Goal: Transaction & Acquisition: Download file/media

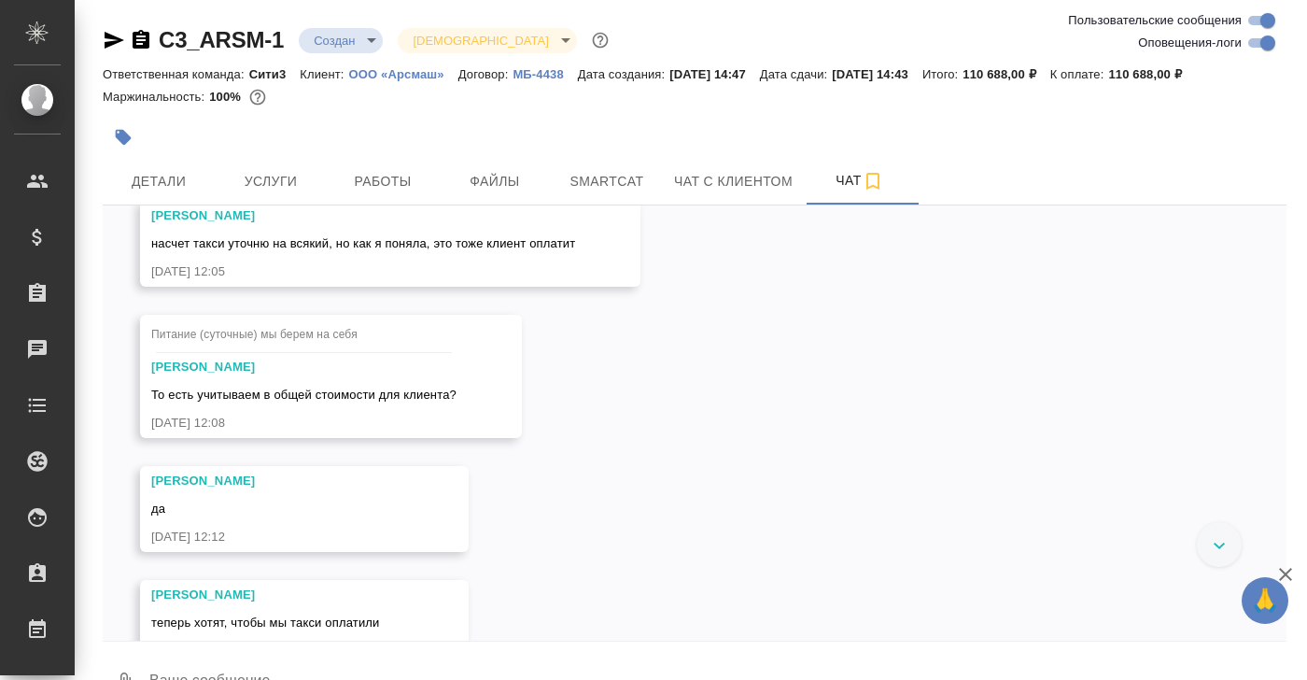
scroll to position [4672, 0]
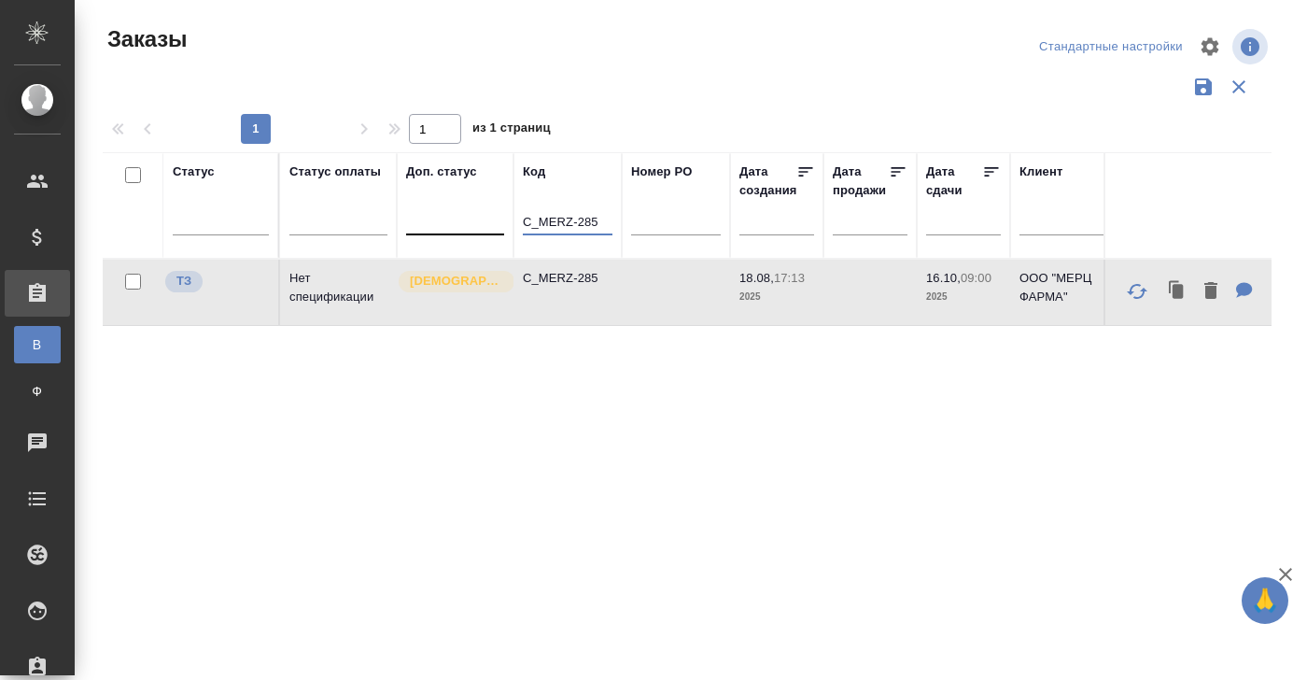
drag, startPoint x: 599, startPoint y: 219, endPoint x: 482, endPoint y: 219, distance: 117.6
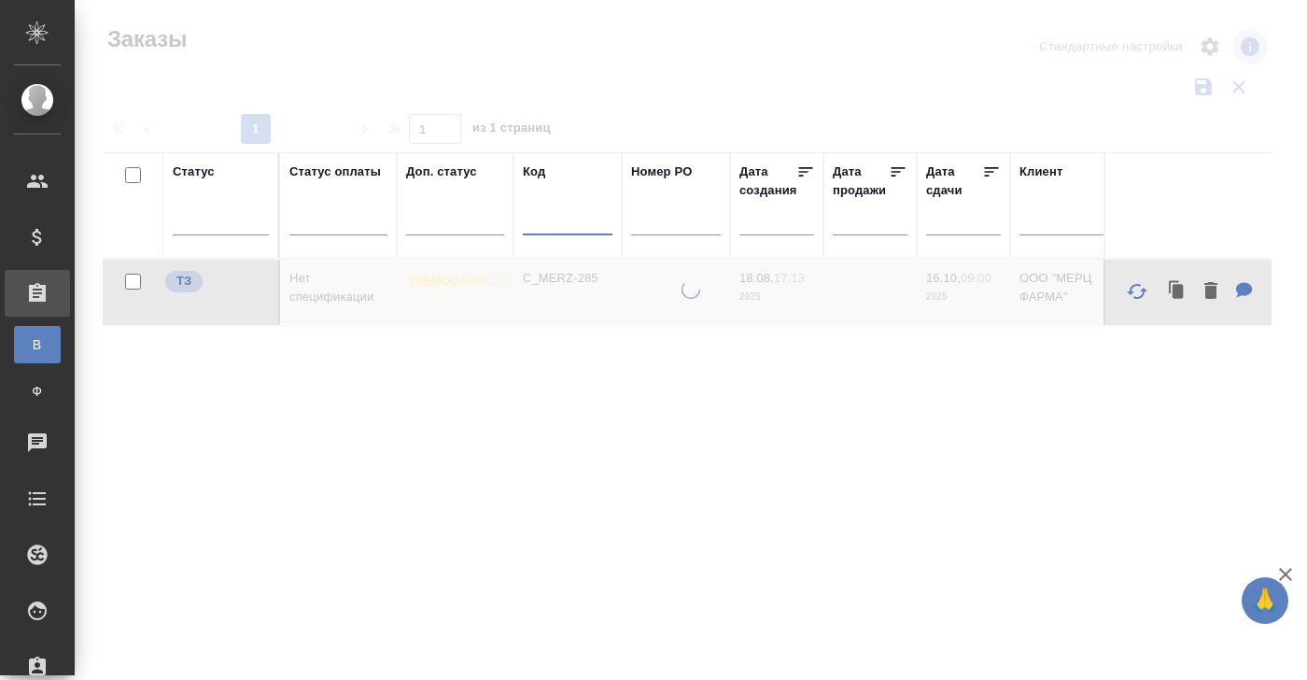
click at [191, 172] on div "Статус" at bounding box center [194, 171] width 42 height 19
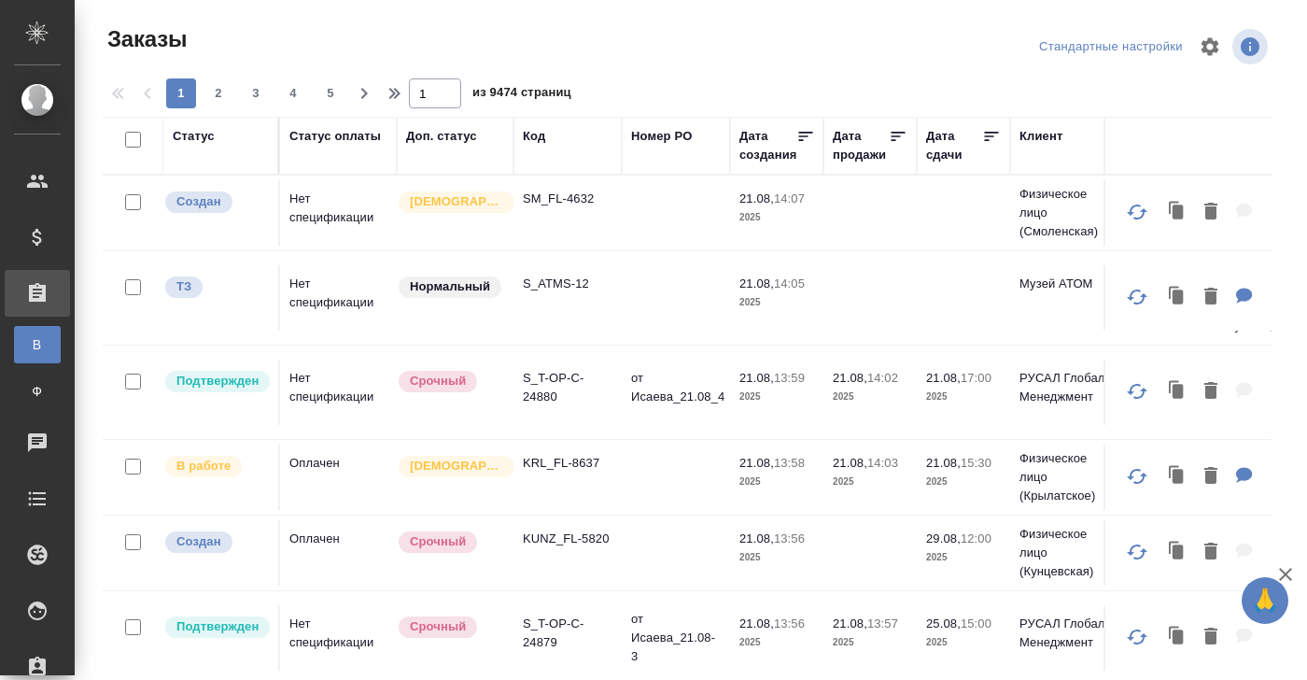
click at [183, 173] on th "Статус" at bounding box center [221, 146] width 117 height 58
click at [189, 142] on div "Статус" at bounding box center [194, 136] width 42 height 19
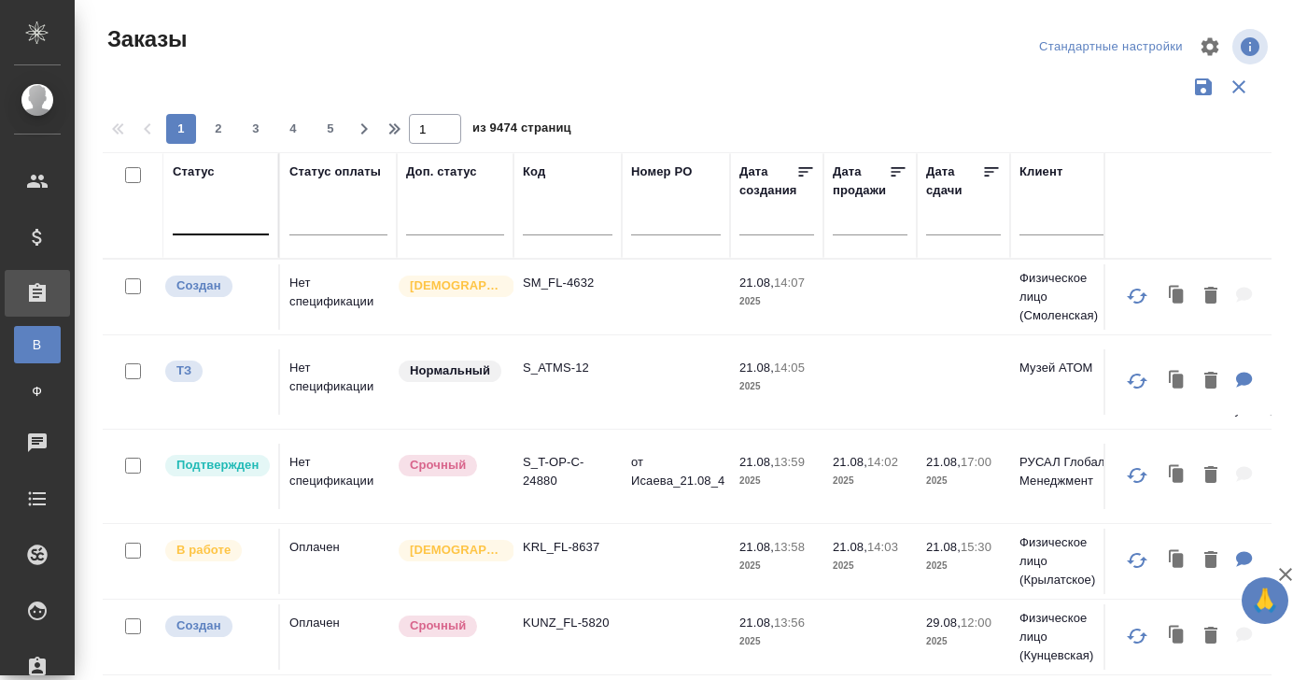
click at [214, 224] on div at bounding box center [221, 216] width 96 height 27
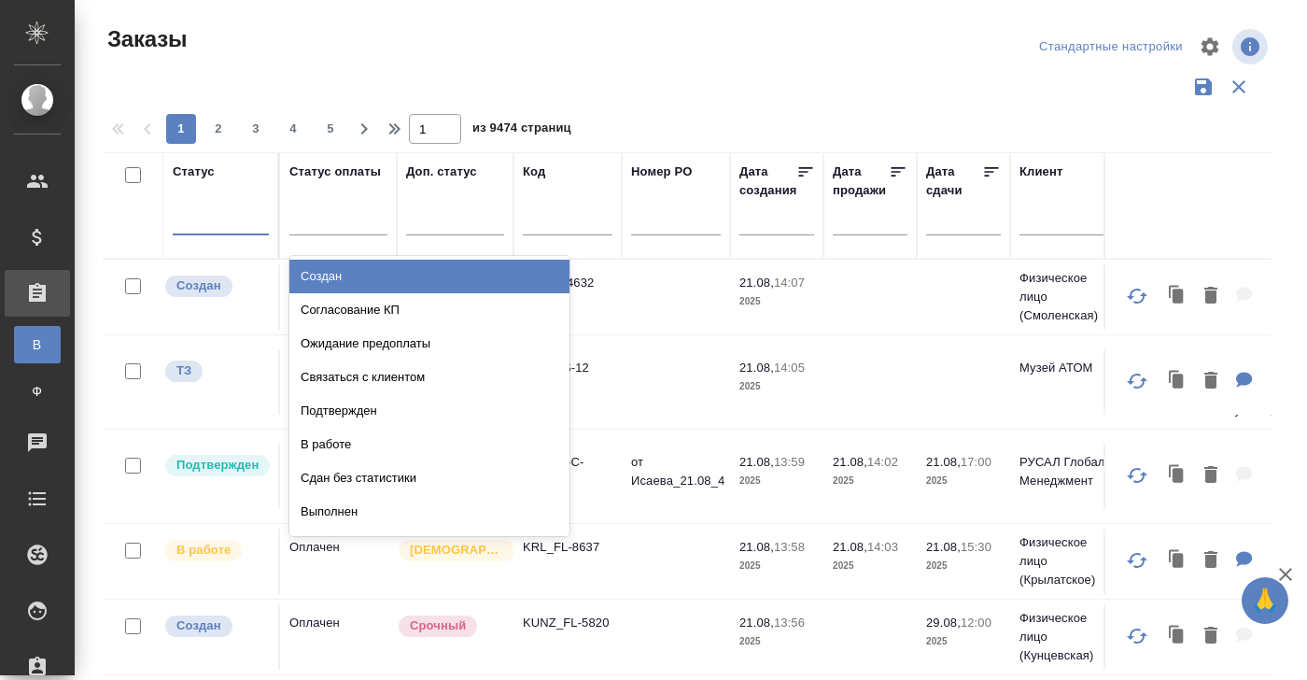
click at [322, 278] on div "Создан" at bounding box center [429, 276] width 280 height 34
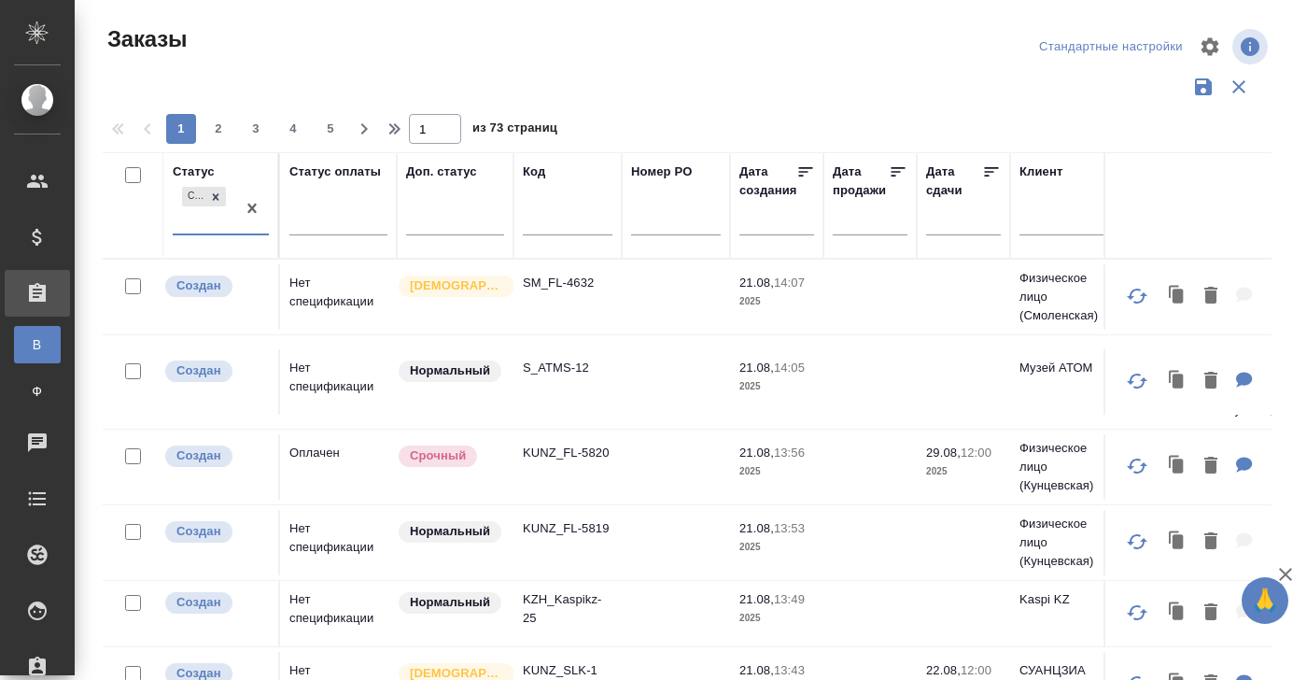
click at [194, 218] on div "Создан" at bounding box center [204, 208] width 63 height 50
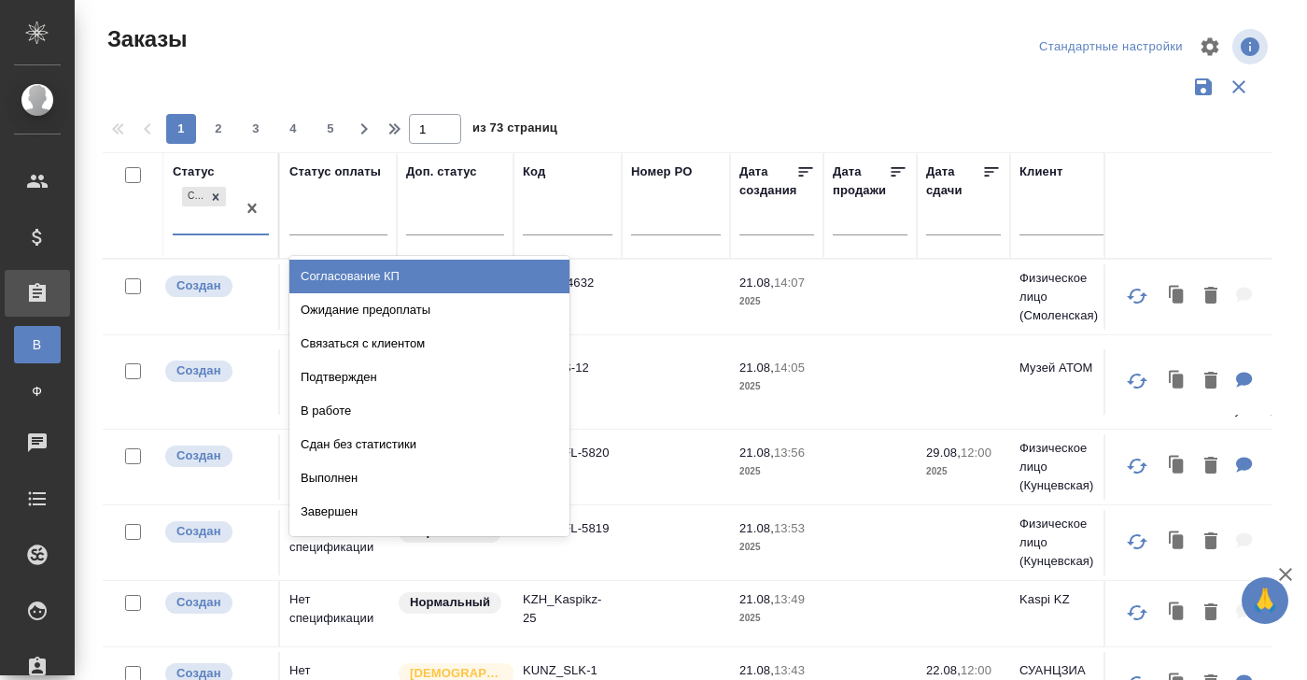
click at [327, 279] on div "Согласование КП" at bounding box center [429, 276] width 280 height 34
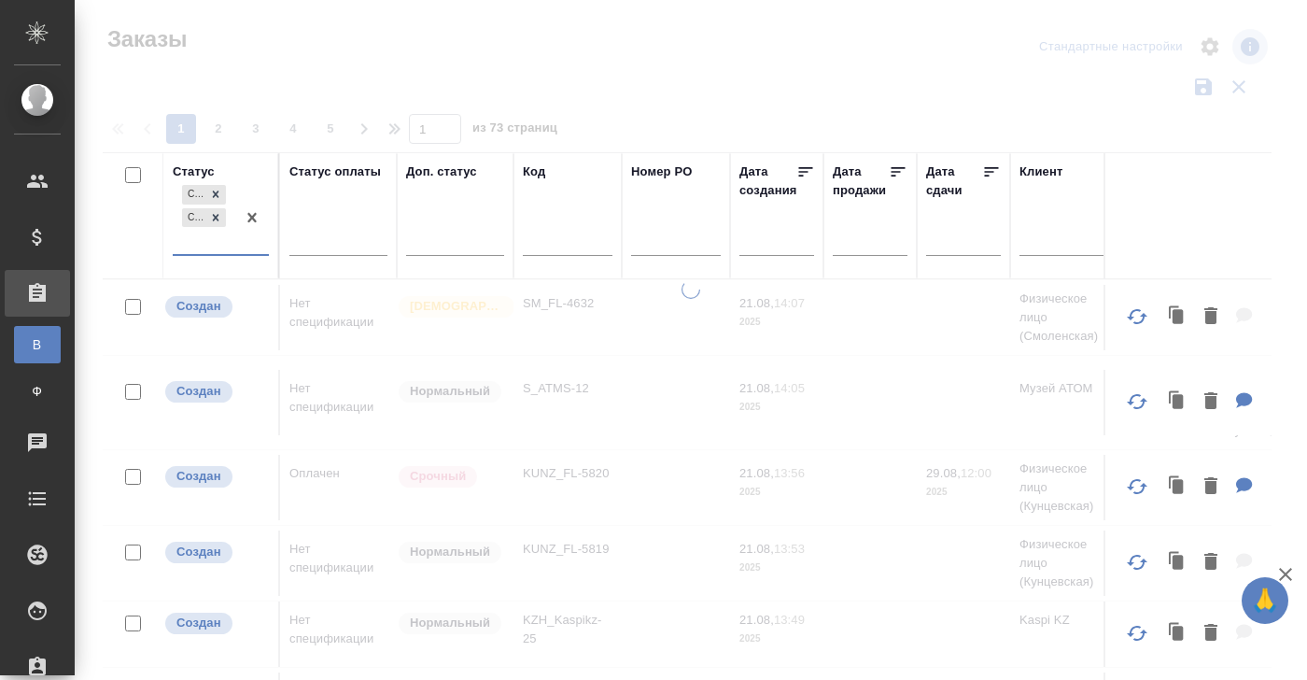
click at [189, 241] on div "Создан Согласование КП" at bounding box center [204, 217] width 63 height 73
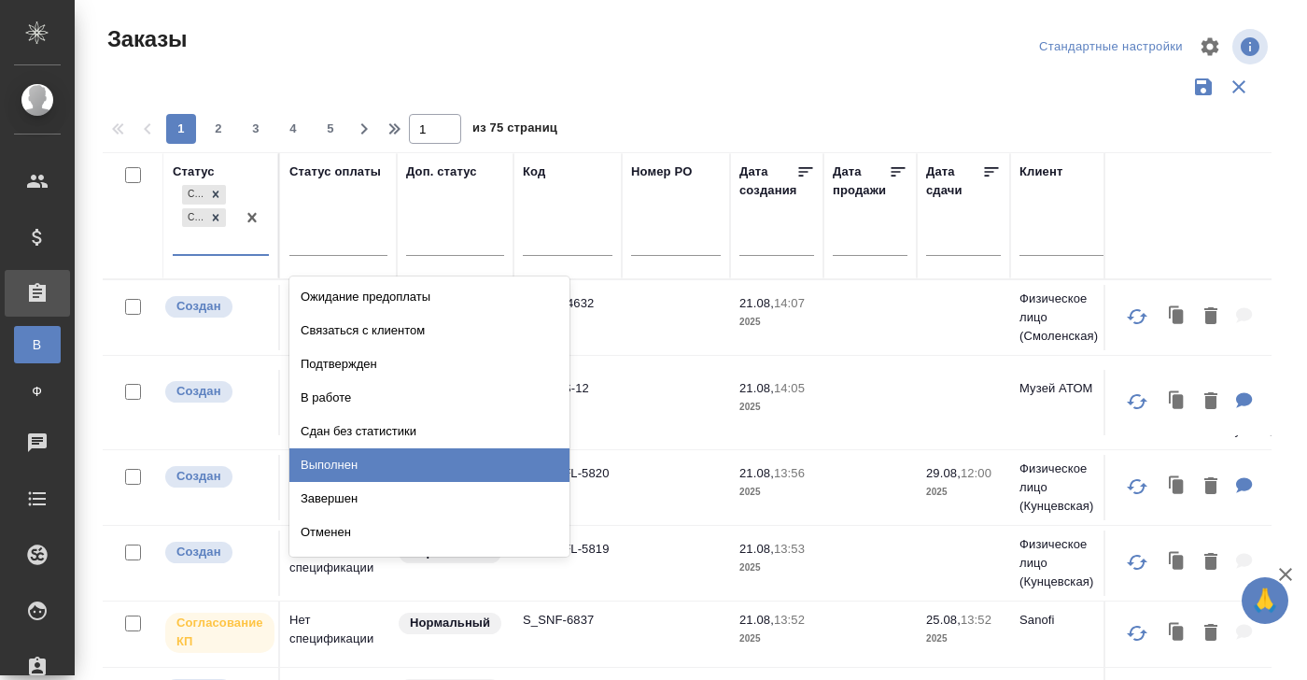
scroll to position [63, 0]
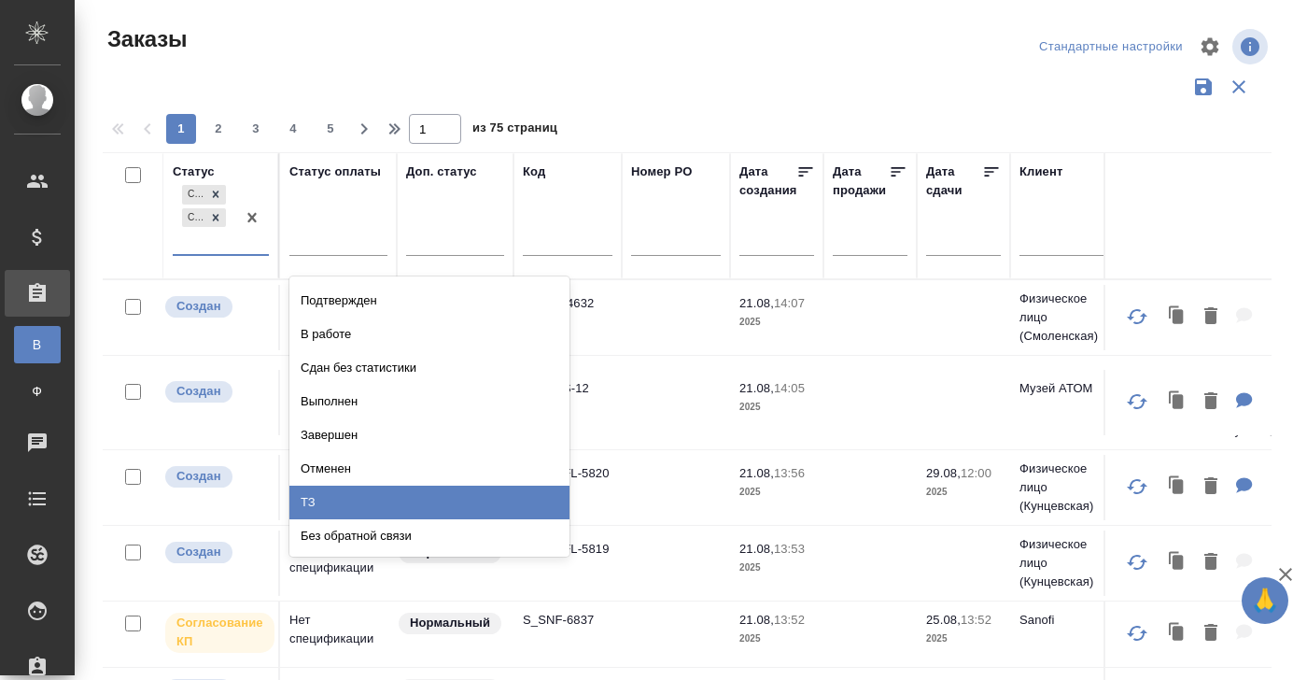
click at [346, 497] on div "ТЗ" at bounding box center [429, 502] width 280 height 34
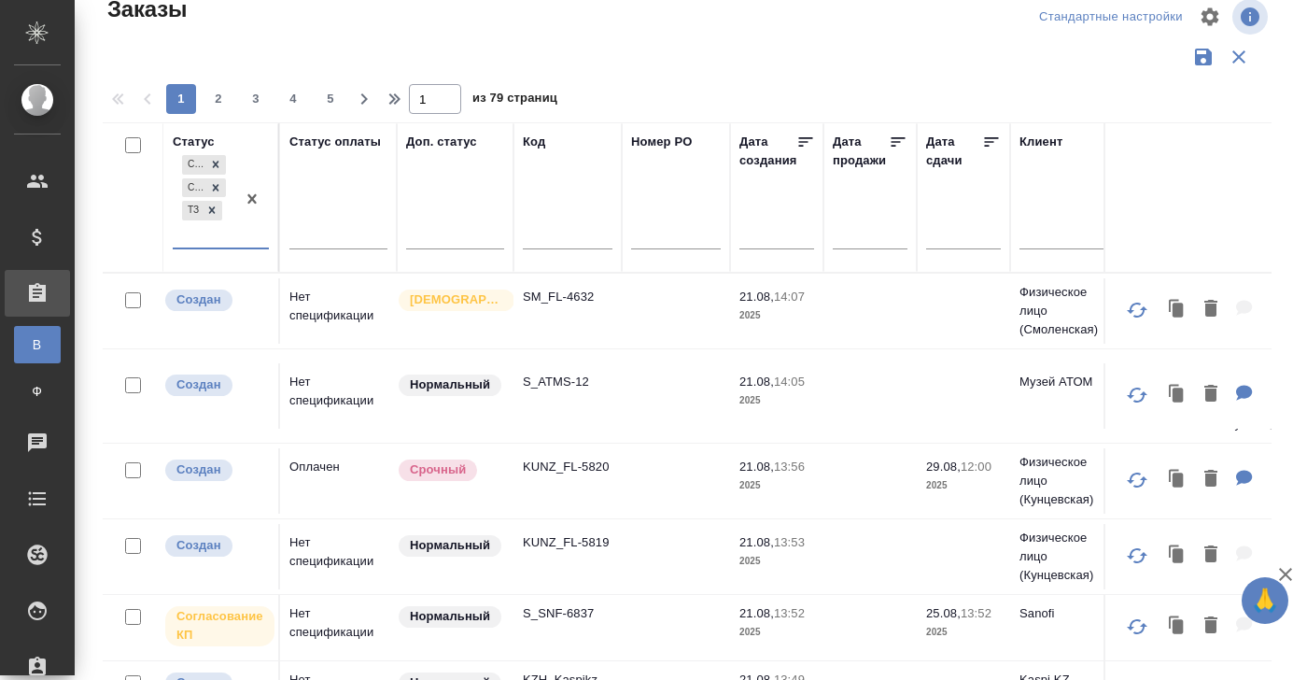
scroll to position [0, 0]
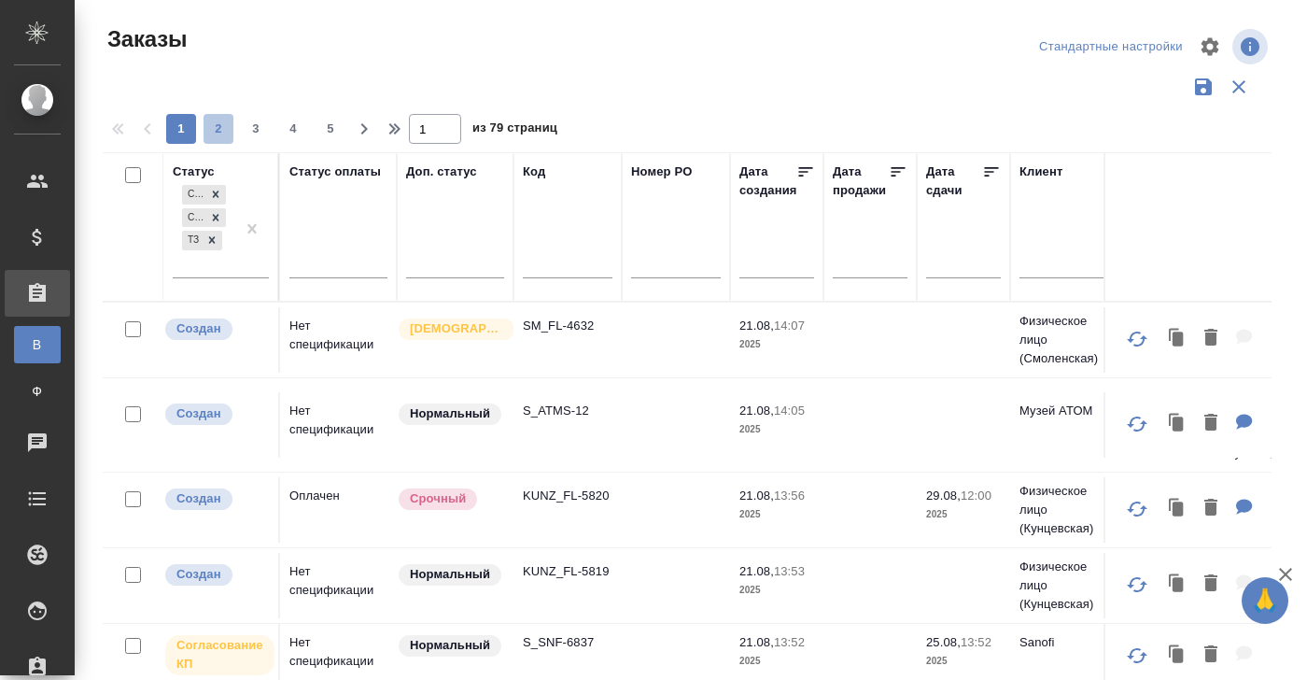
click at [221, 127] on span "2" at bounding box center [218, 128] width 30 height 19
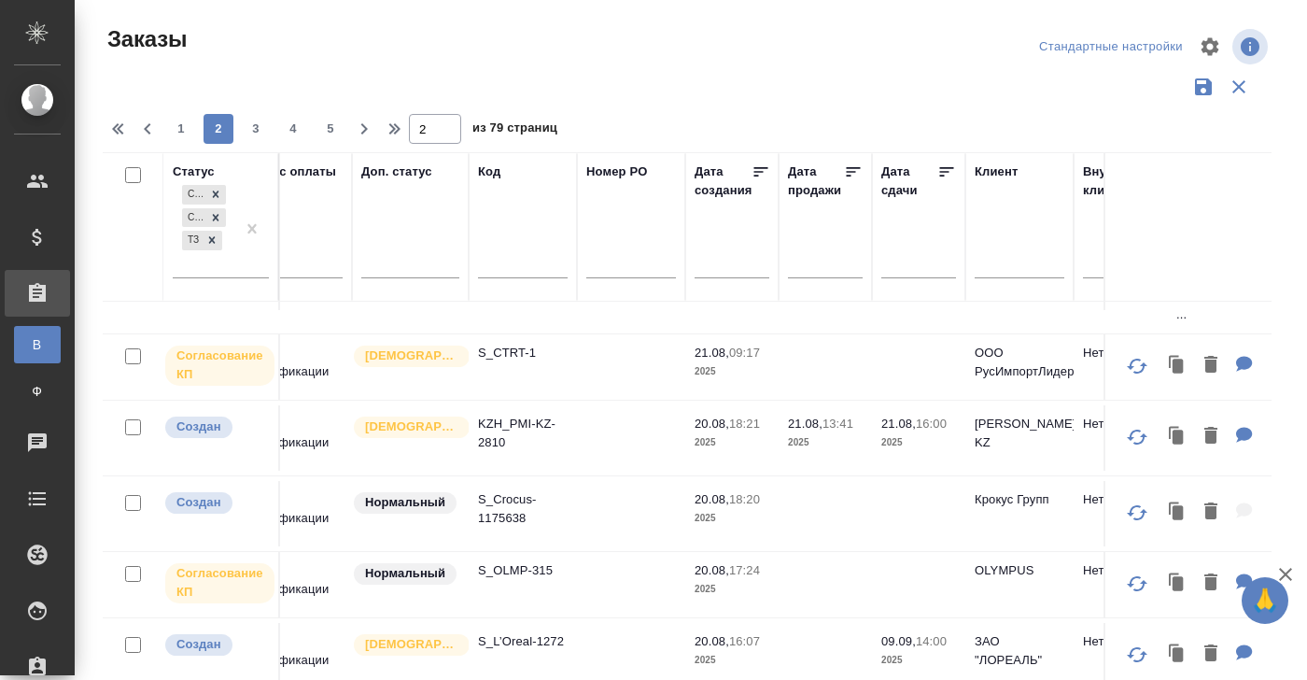
scroll to position [336, 0]
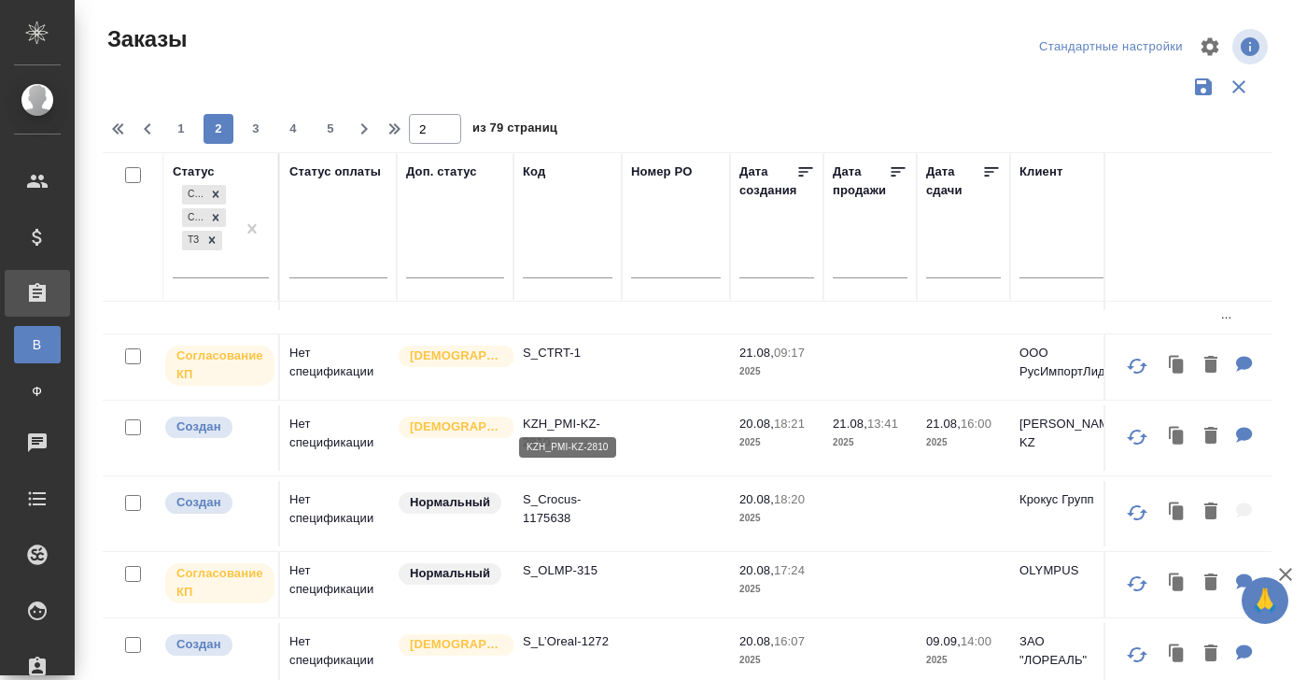
click at [554, 414] on p "KZH_PMI-KZ-2810" at bounding box center [568, 432] width 90 height 37
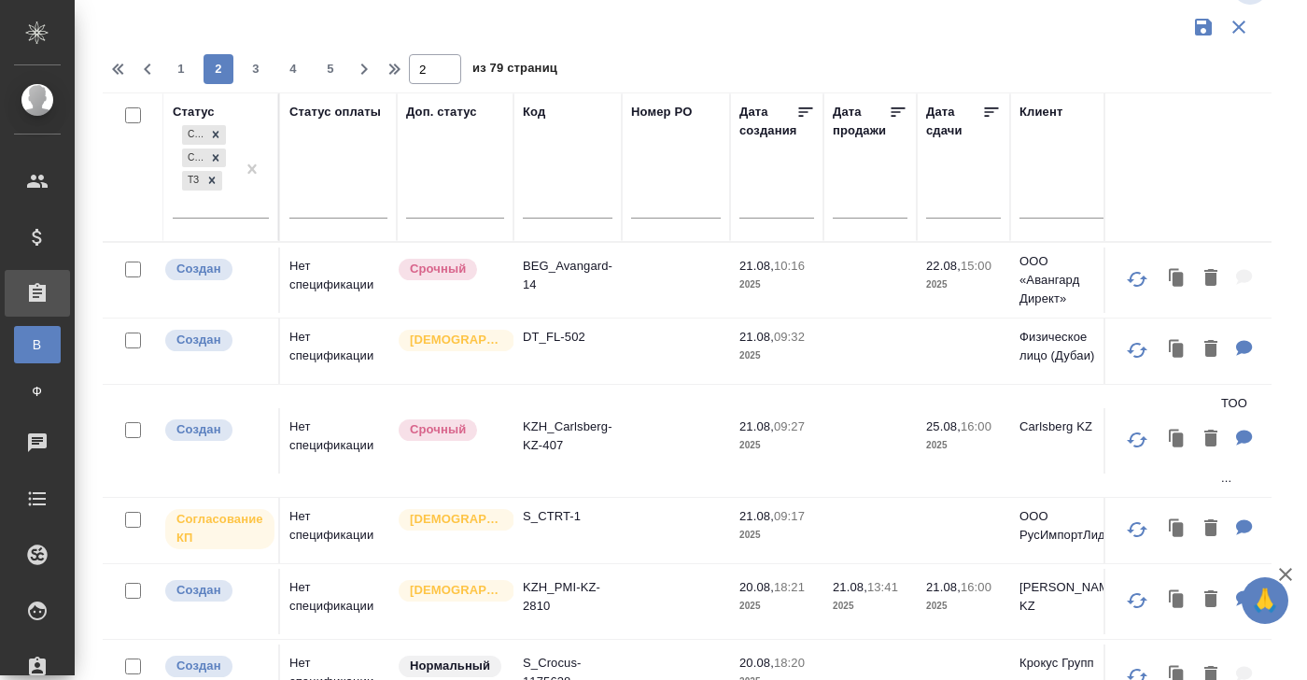
scroll to position [0, 0]
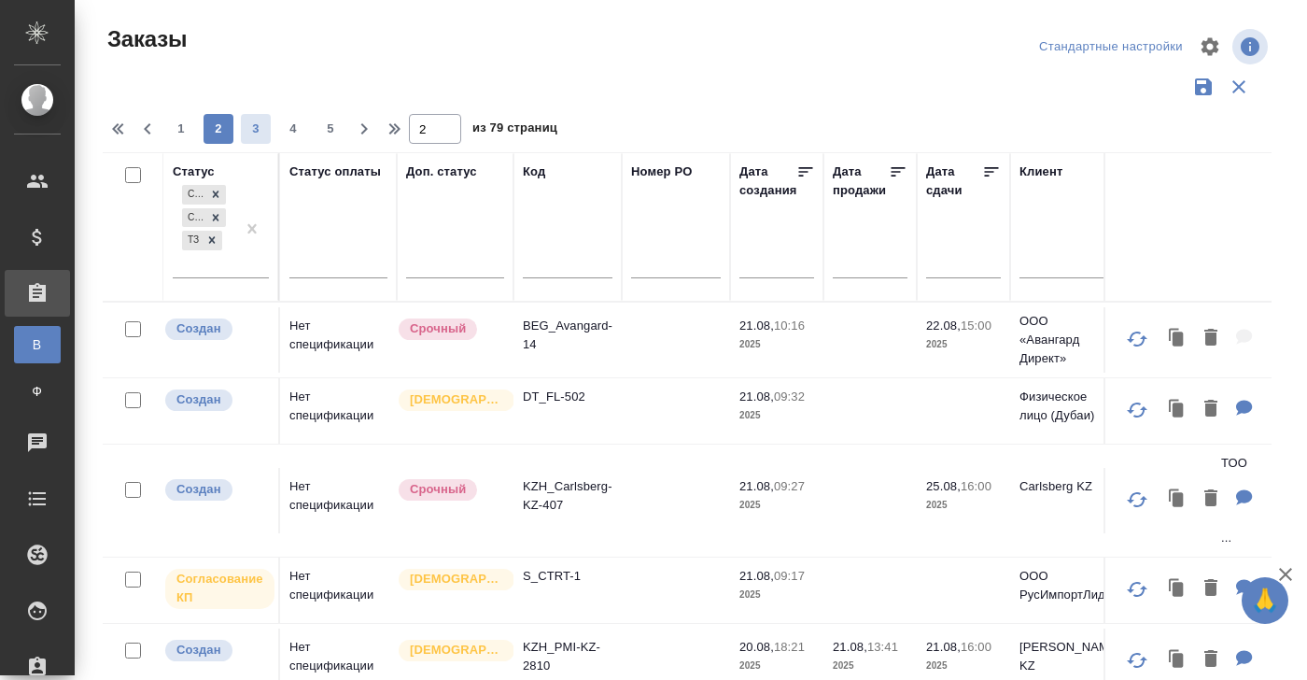
click at [258, 129] on span "3" at bounding box center [256, 128] width 30 height 19
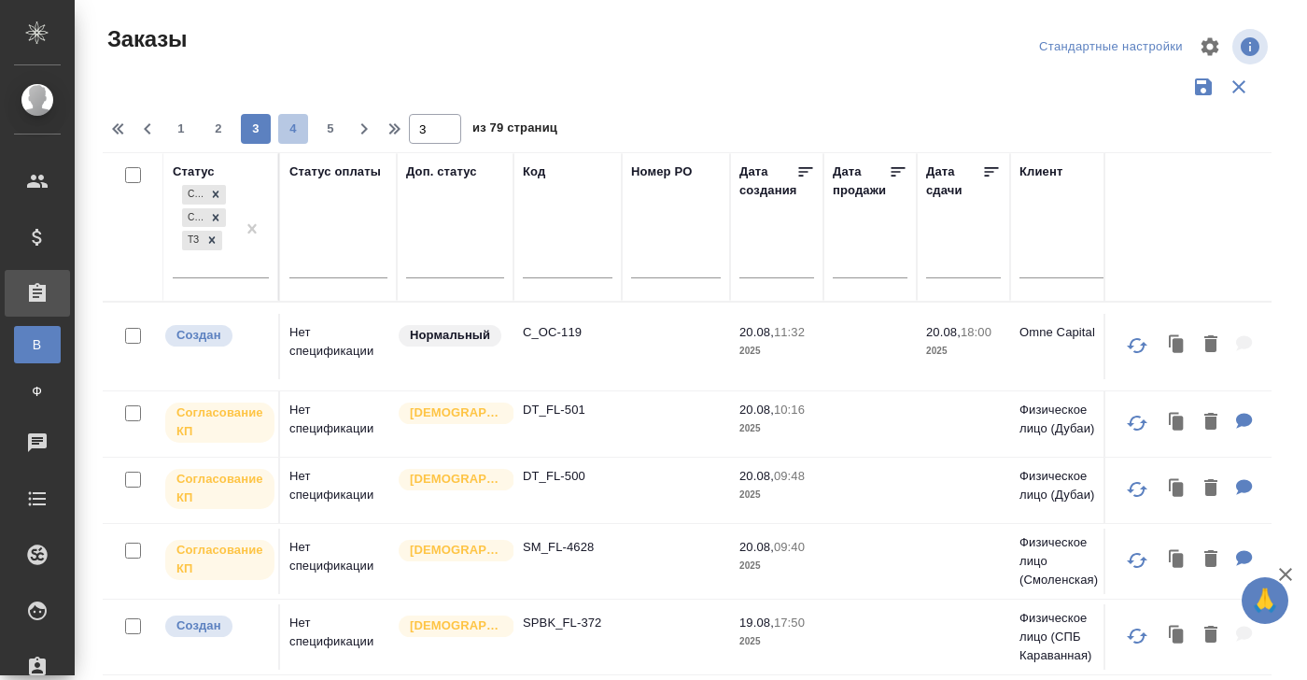
click at [293, 128] on span "4" at bounding box center [293, 128] width 30 height 19
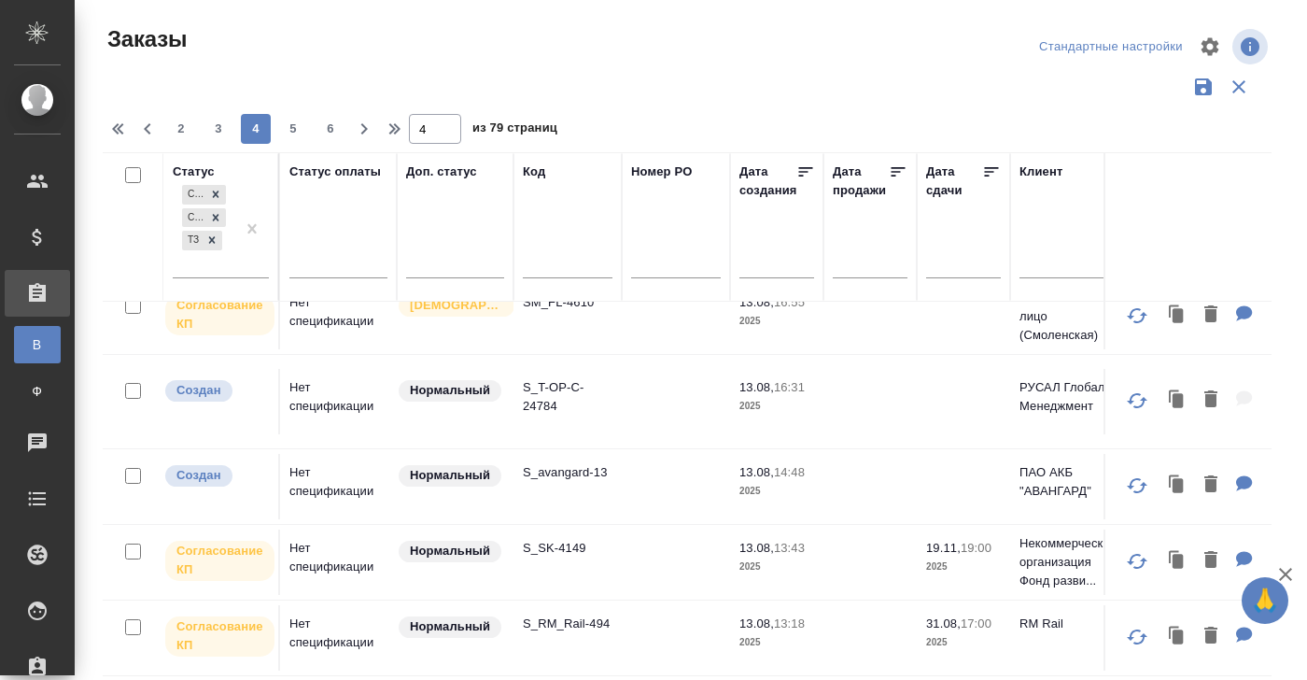
scroll to position [1403, 0]
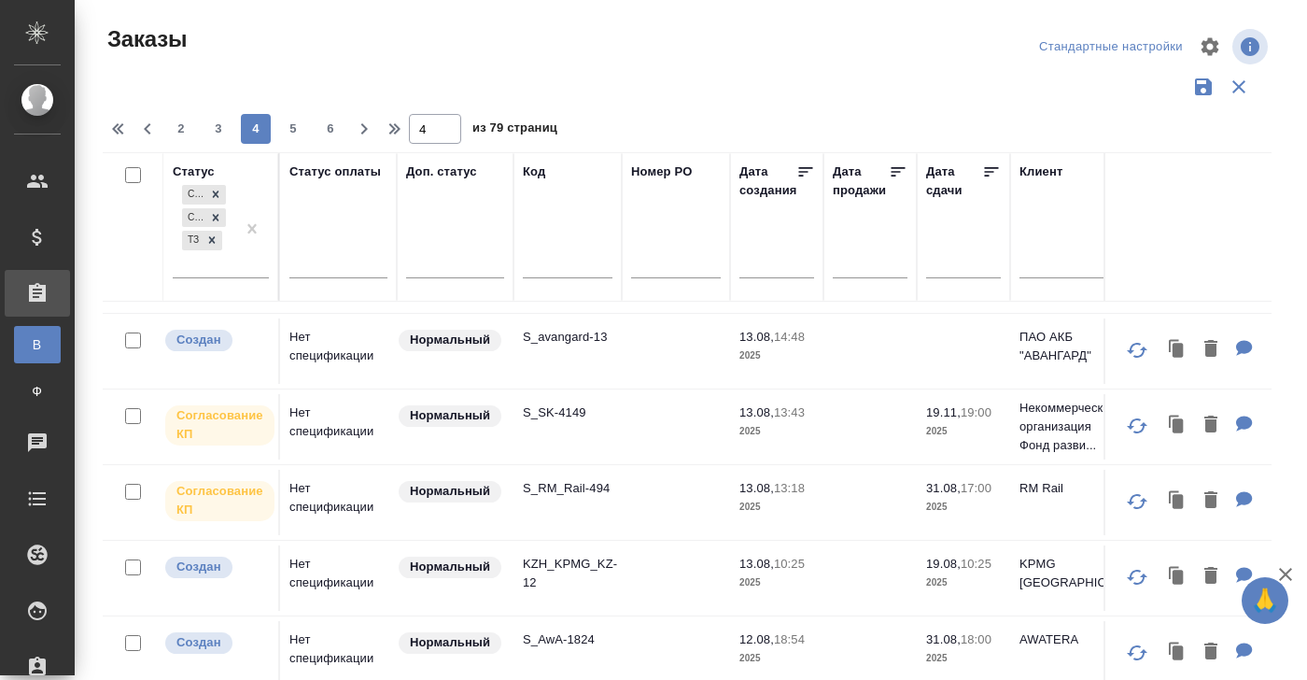
click at [854, 189] on div "Дата продажи" at bounding box center [861, 180] width 56 height 37
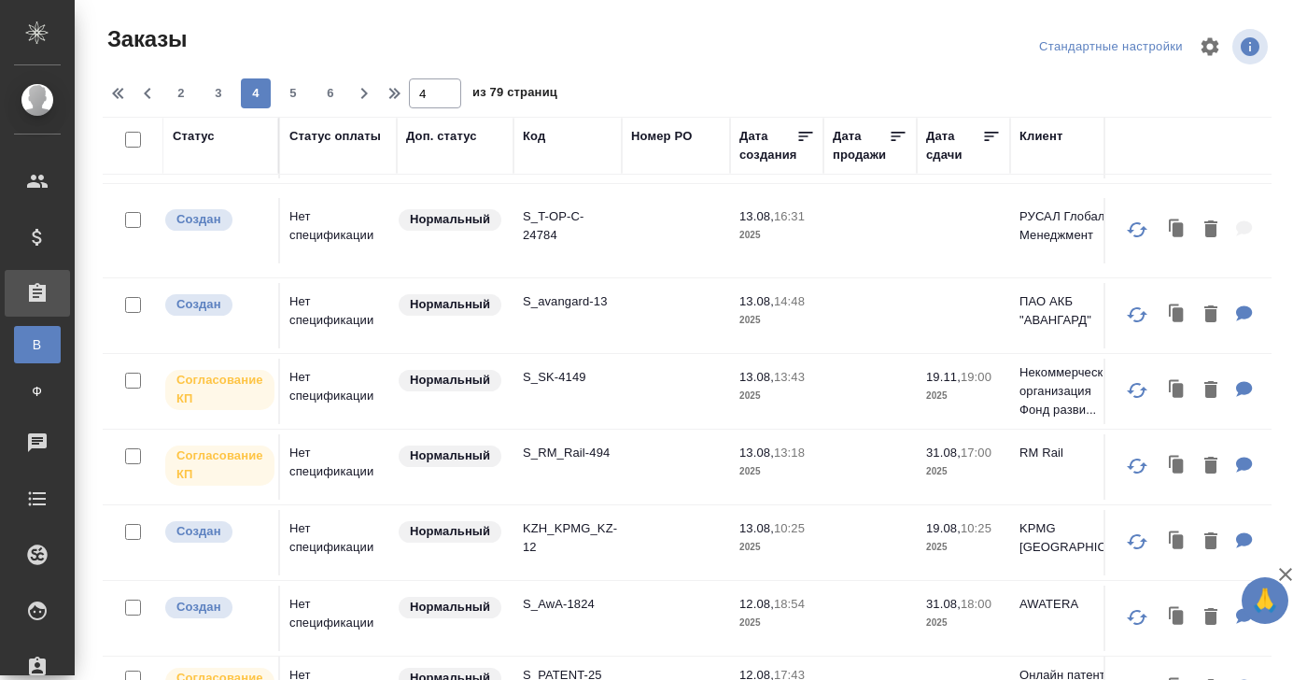
scroll to position [1311, 0]
click at [856, 156] on div "Дата продажи" at bounding box center [861, 145] width 56 height 37
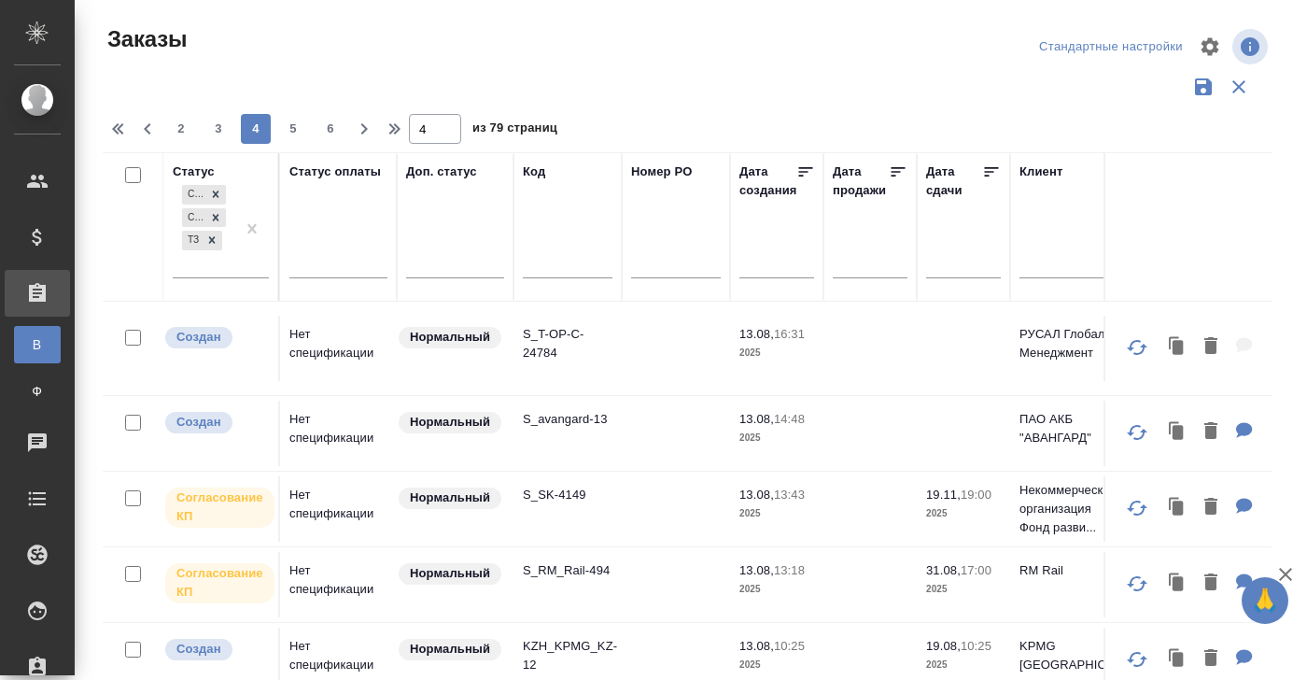
scroll to position [1403, 0]
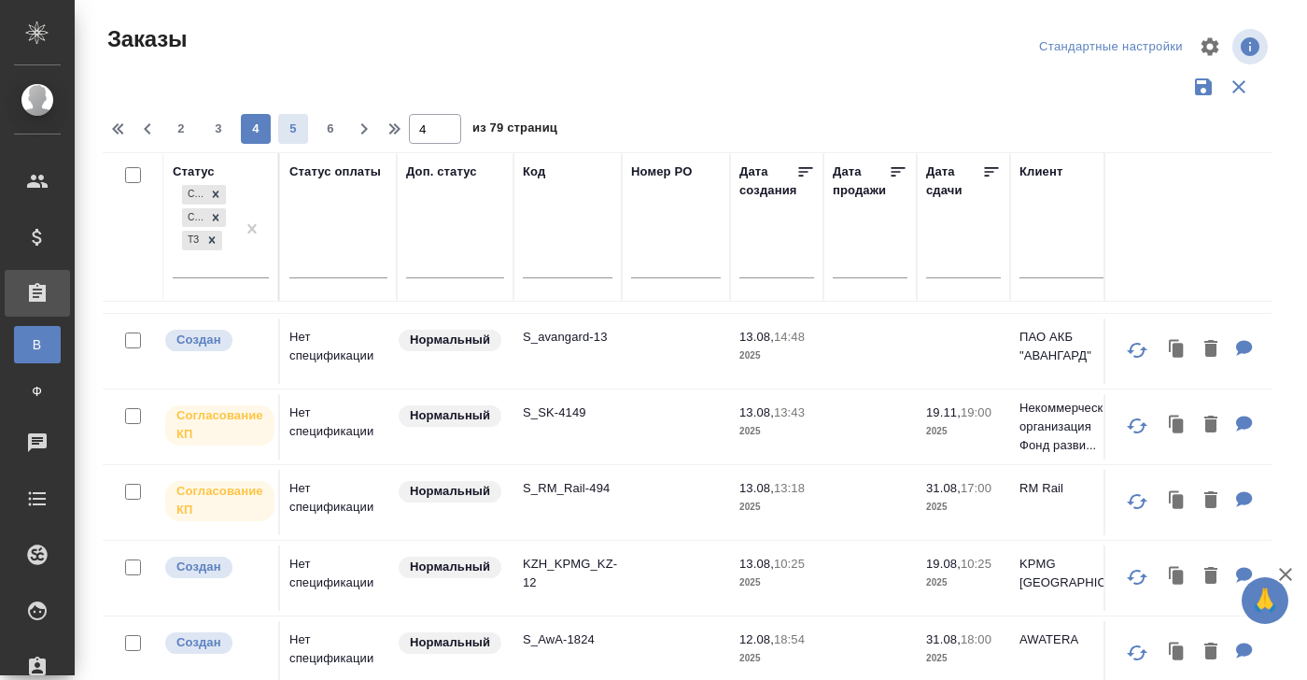
click at [296, 127] on span "5" at bounding box center [293, 128] width 30 height 19
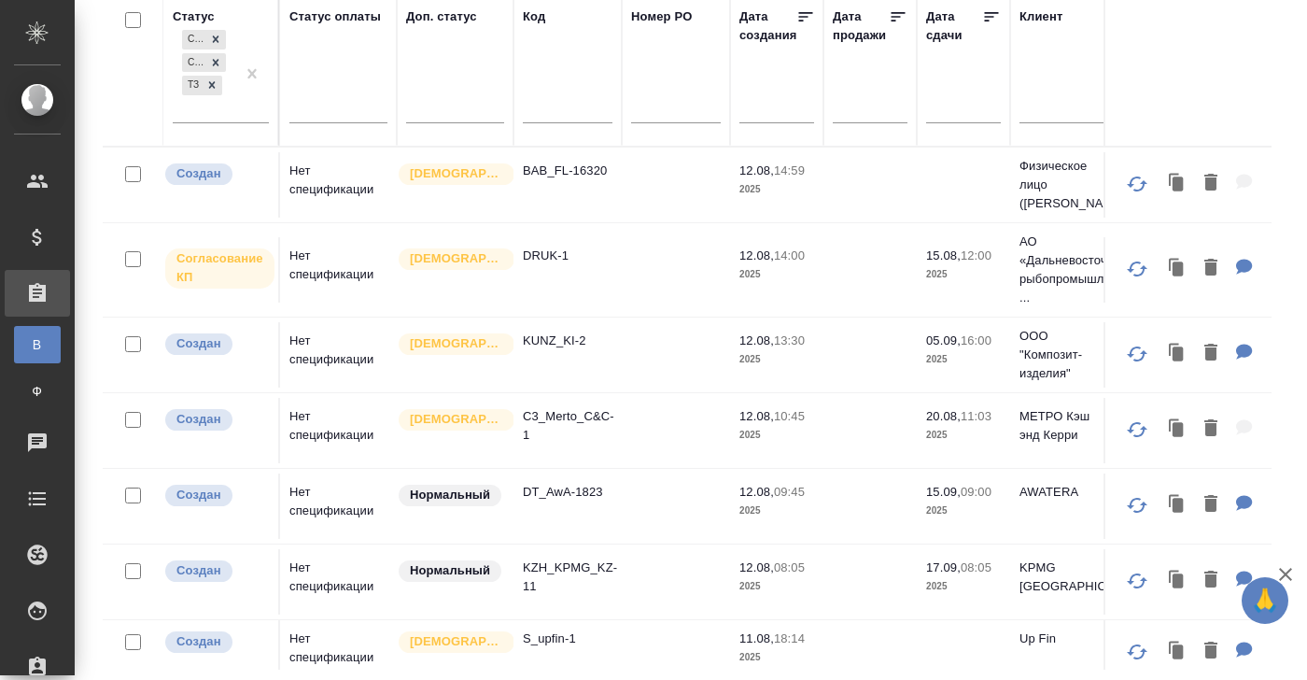
scroll to position [0, 0]
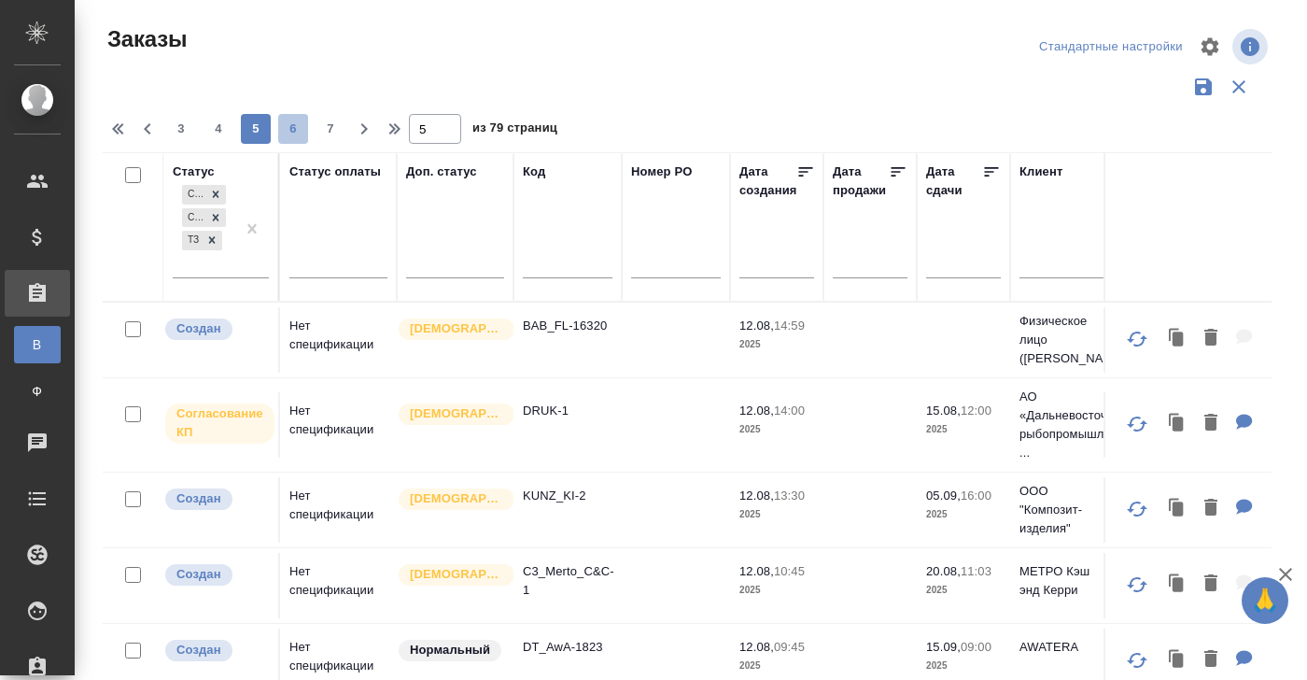
click at [290, 133] on span "6" at bounding box center [293, 128] width 30 height 19
type input "6"
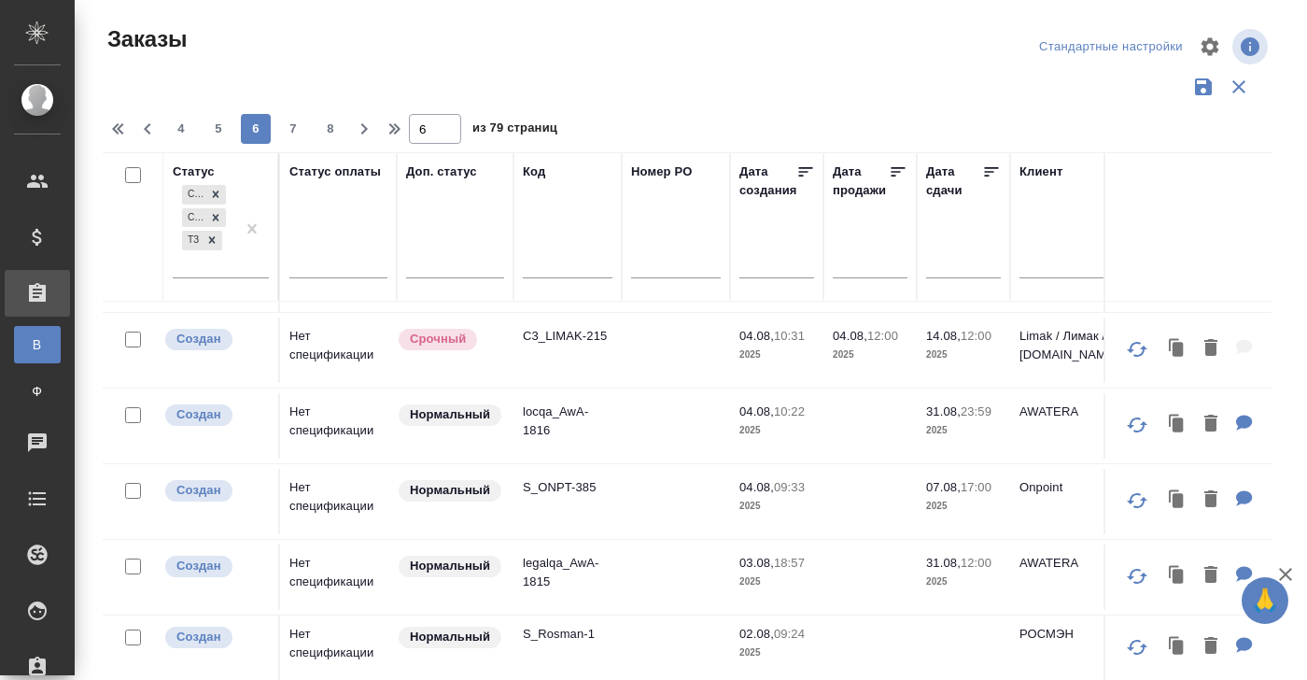
scroll to position [576, 0]
click at [563, 345] on p "C3_LIMAK-215" at bounding box center [568, 336] width 90 height 19
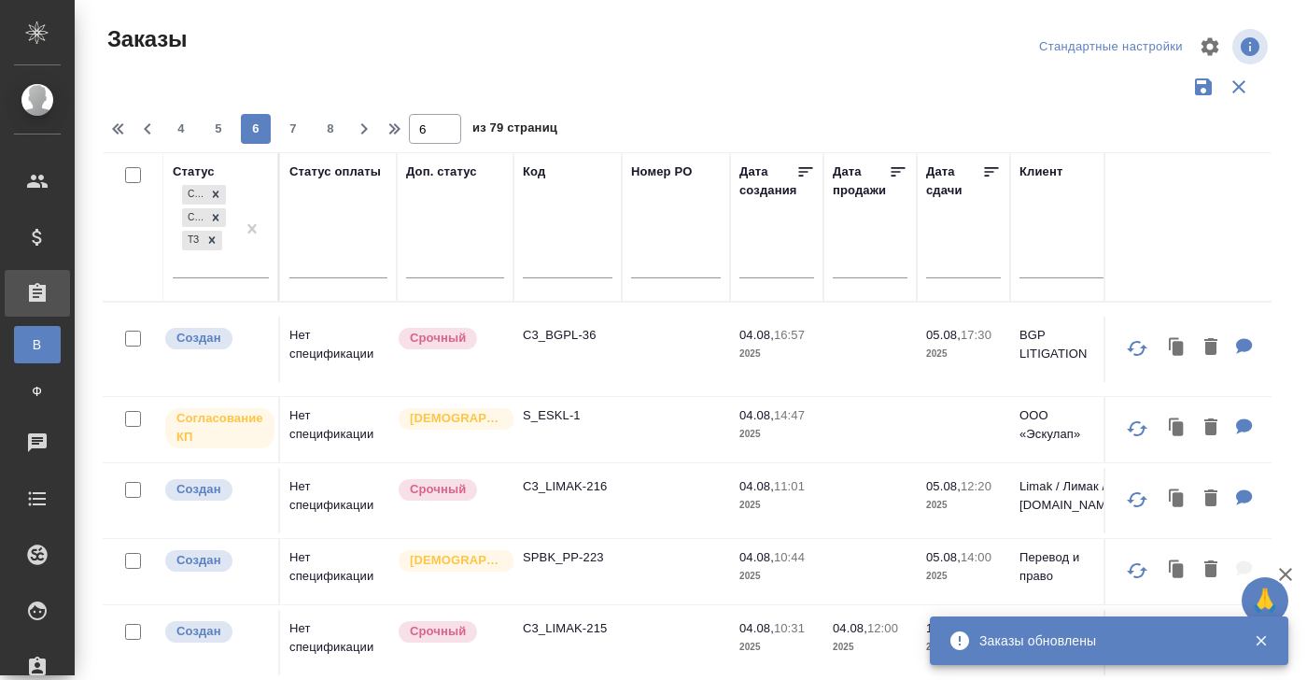
scroll to position [0, 0]
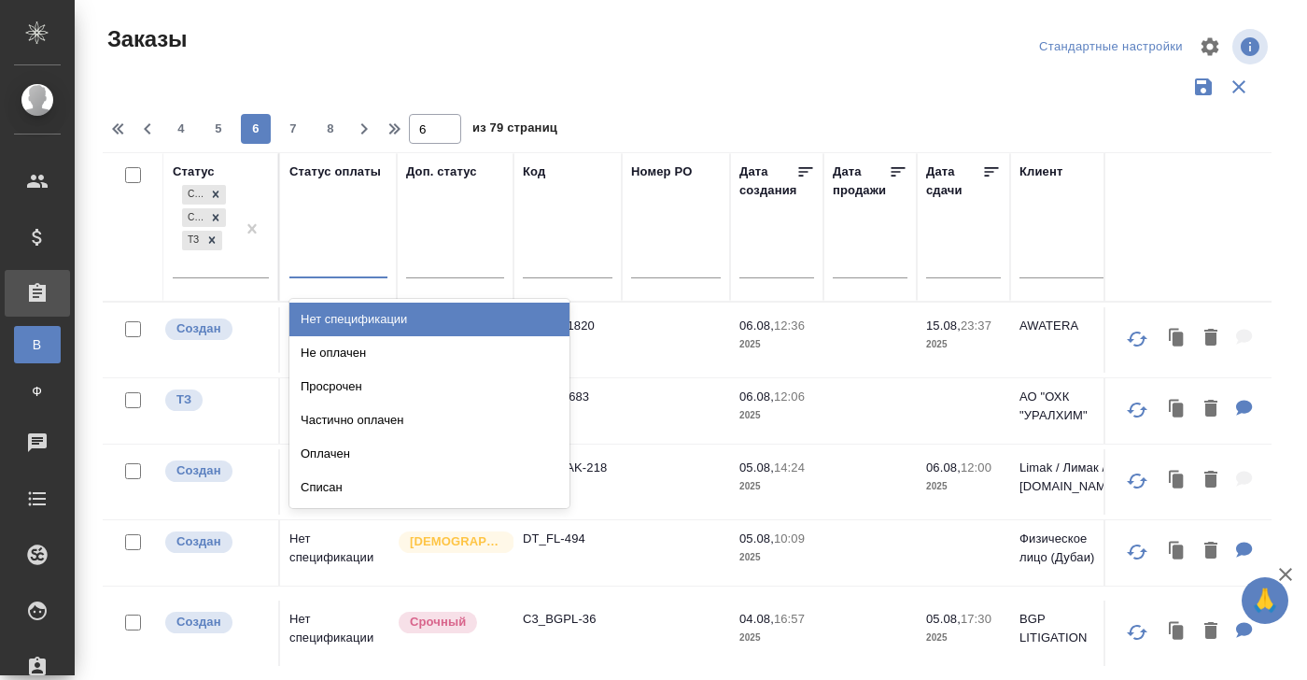
click at [306, 267] on div at bounding box center [338, 258] width 98 height 27
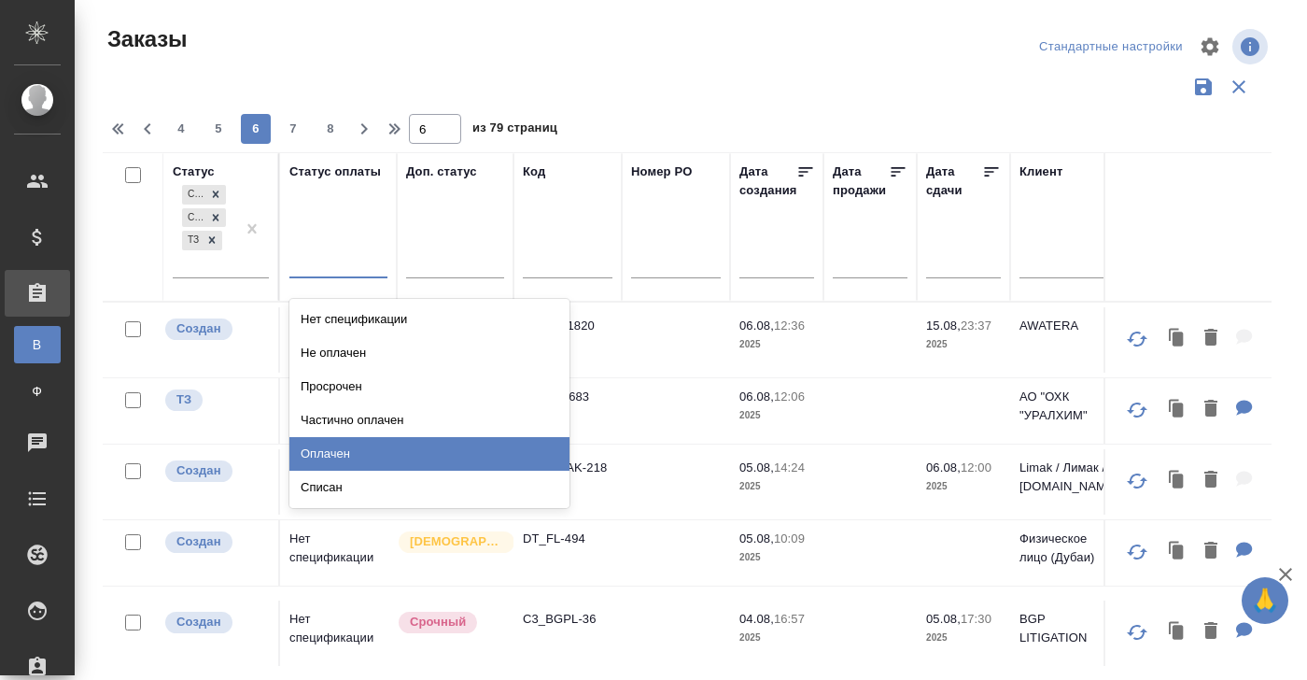
click at [333, 455] on div "Оплачен" at bounding box center [429, 454] width 280 height 34
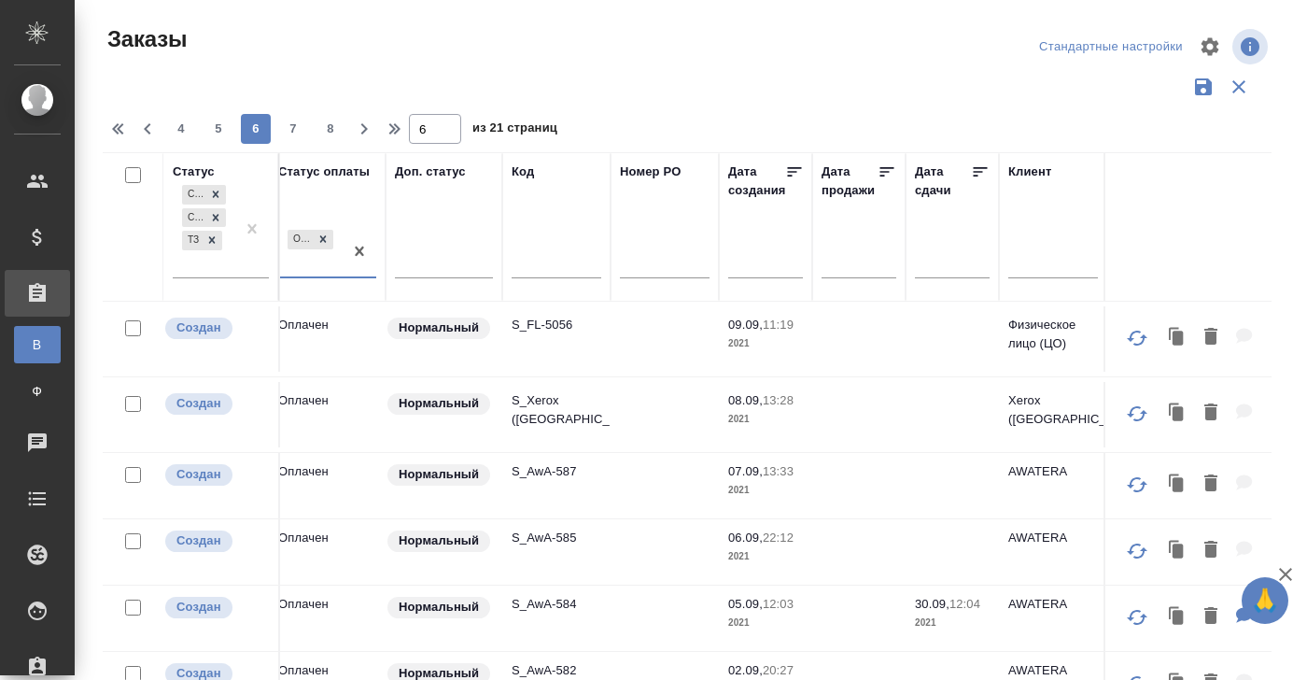
scroll to position [920, 11]
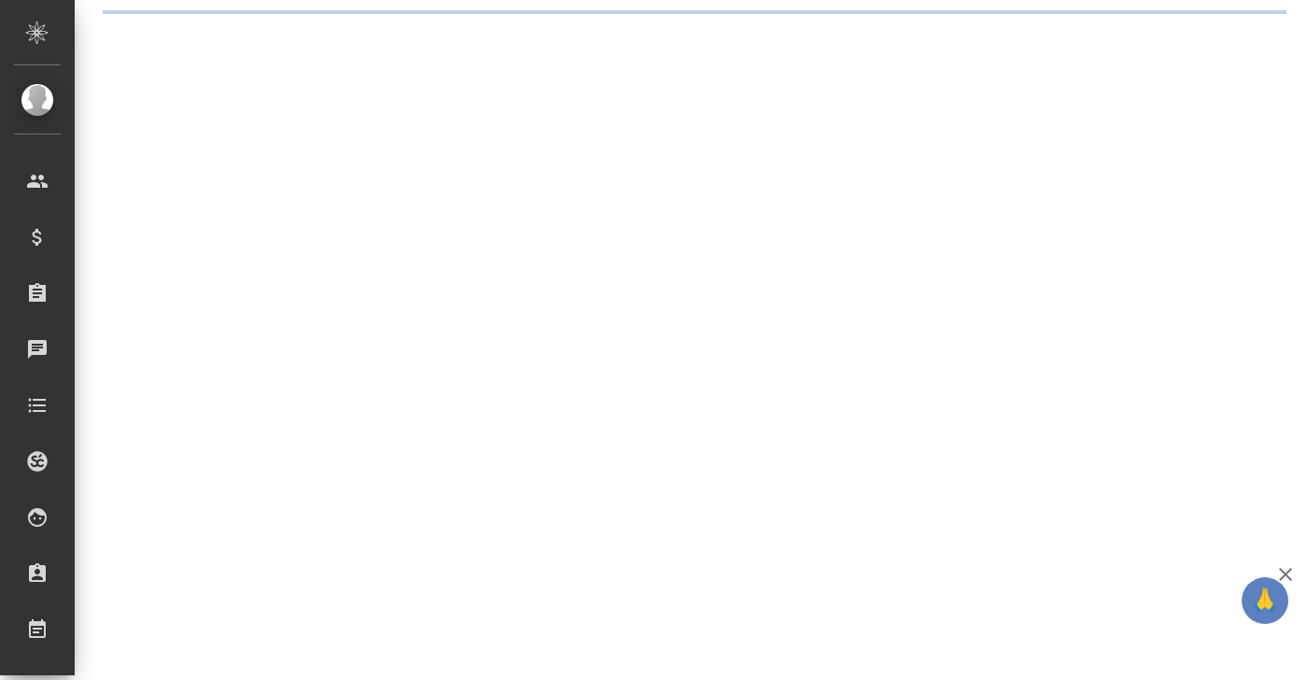
select select "RU"
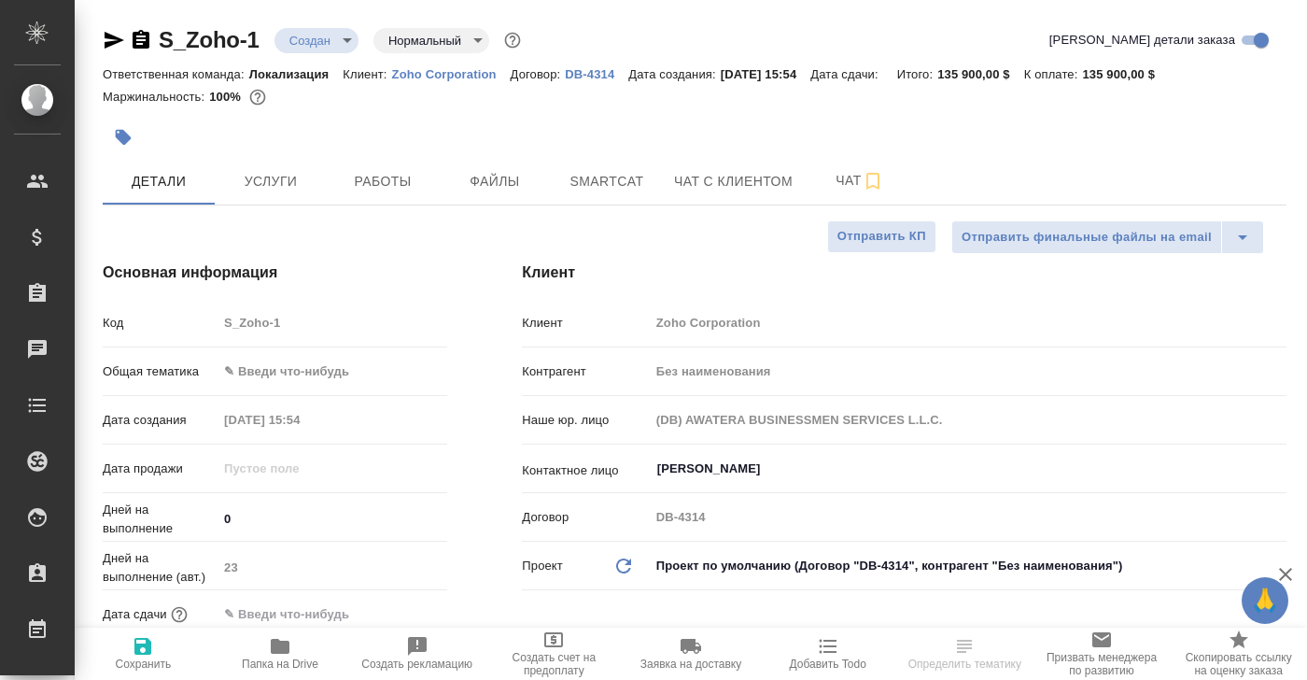
type textarea "x"
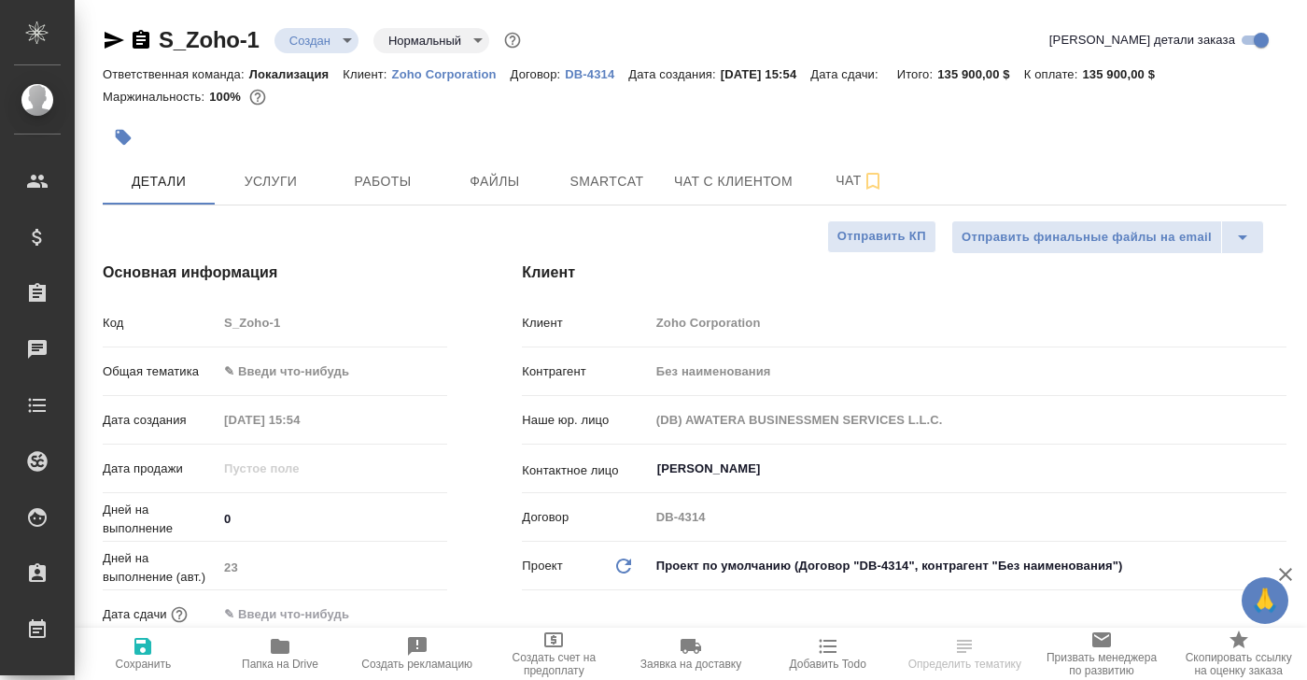
type textarea "x"
drag, startPoint x: 263, startPoint y: 35, endPoint x: 140, endPoint y: 35, distance: 123.2
click at [140, 35] on div "S_Zoho-1 Создан new Нормальный normal" at bounding box center [314, 40] width 422 height 30
copy link "S_Zoho-1"
type textarea "x"
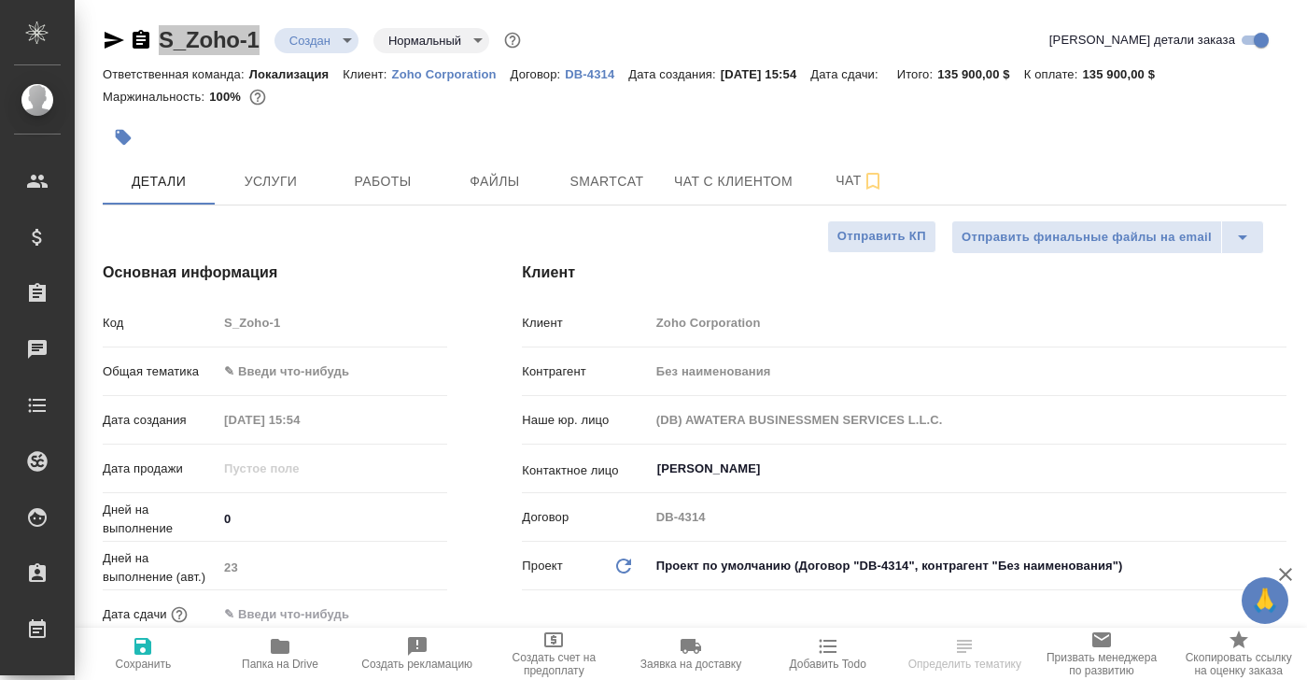
type textarea "x"
select select "RU"
type textarea "x"
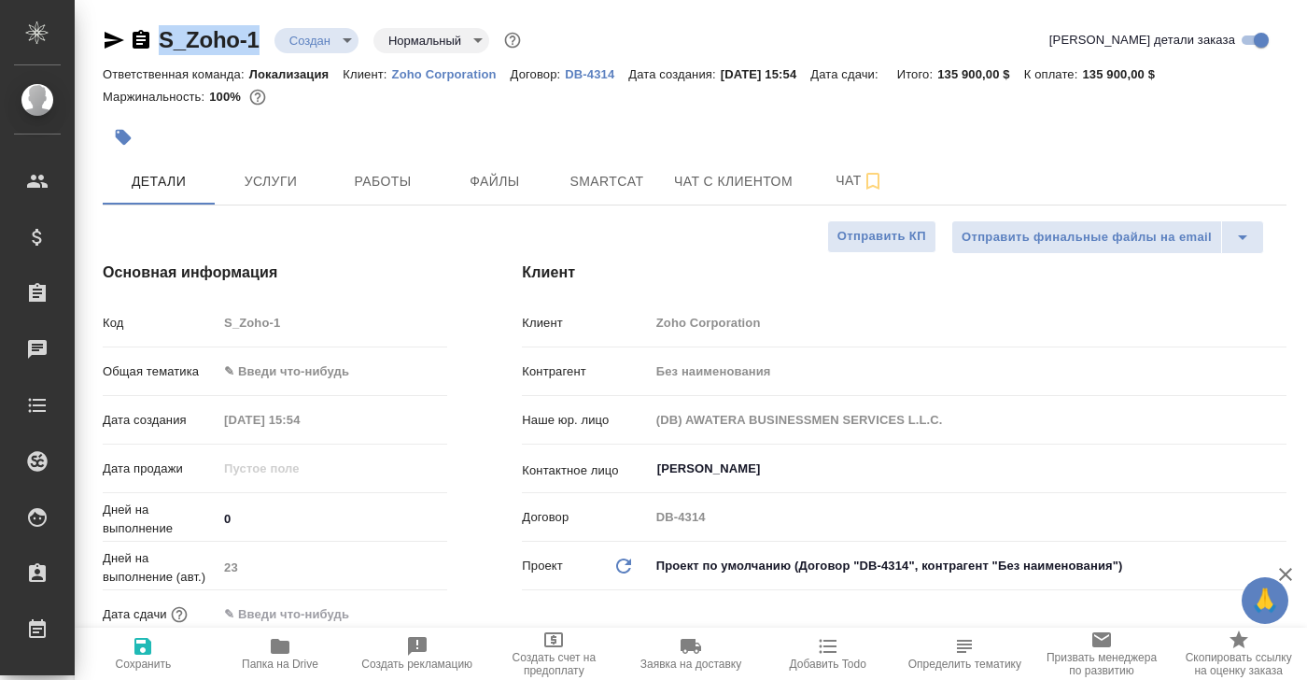
type textarea "x"
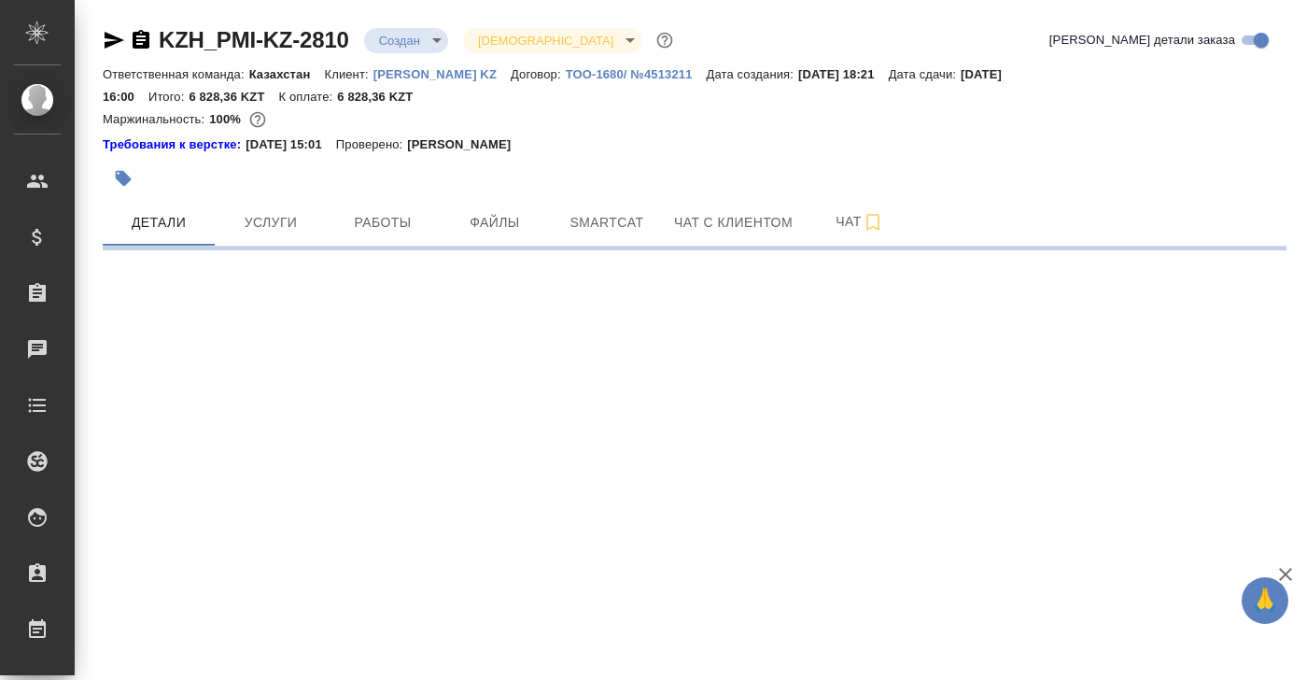
select select "RU"
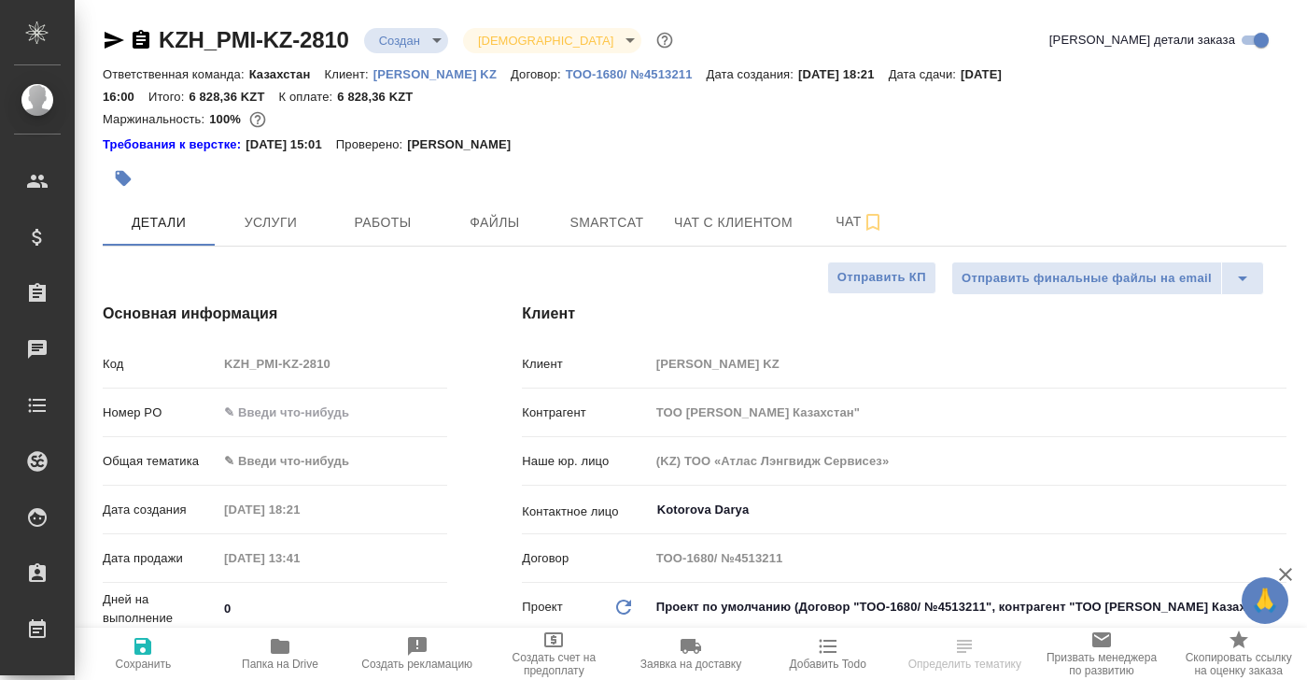
type textarea "x"
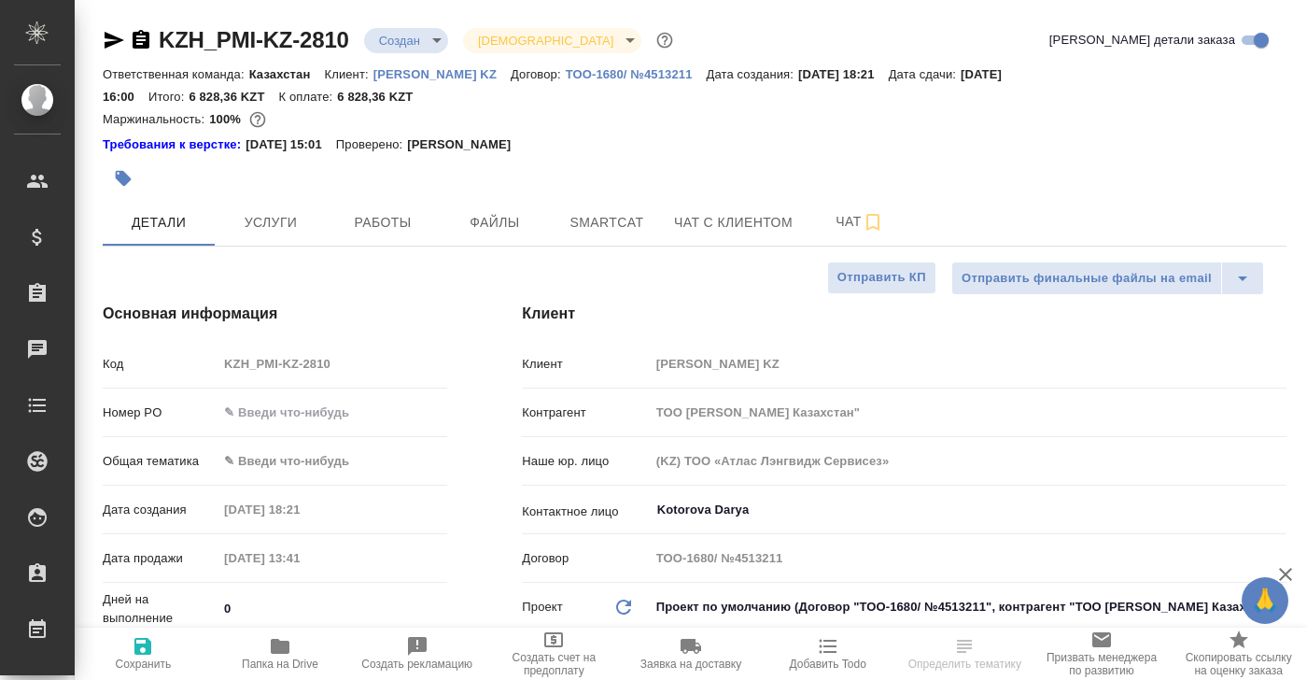
type textarea "x"
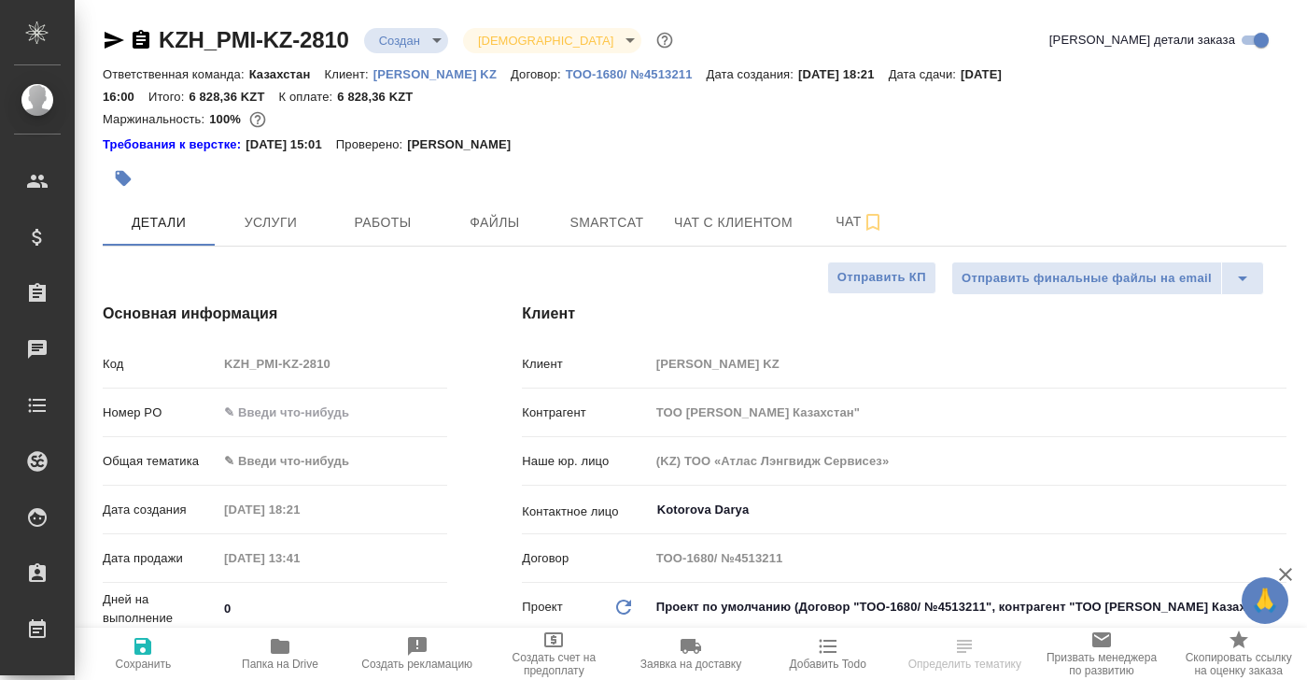
type textarea "x"
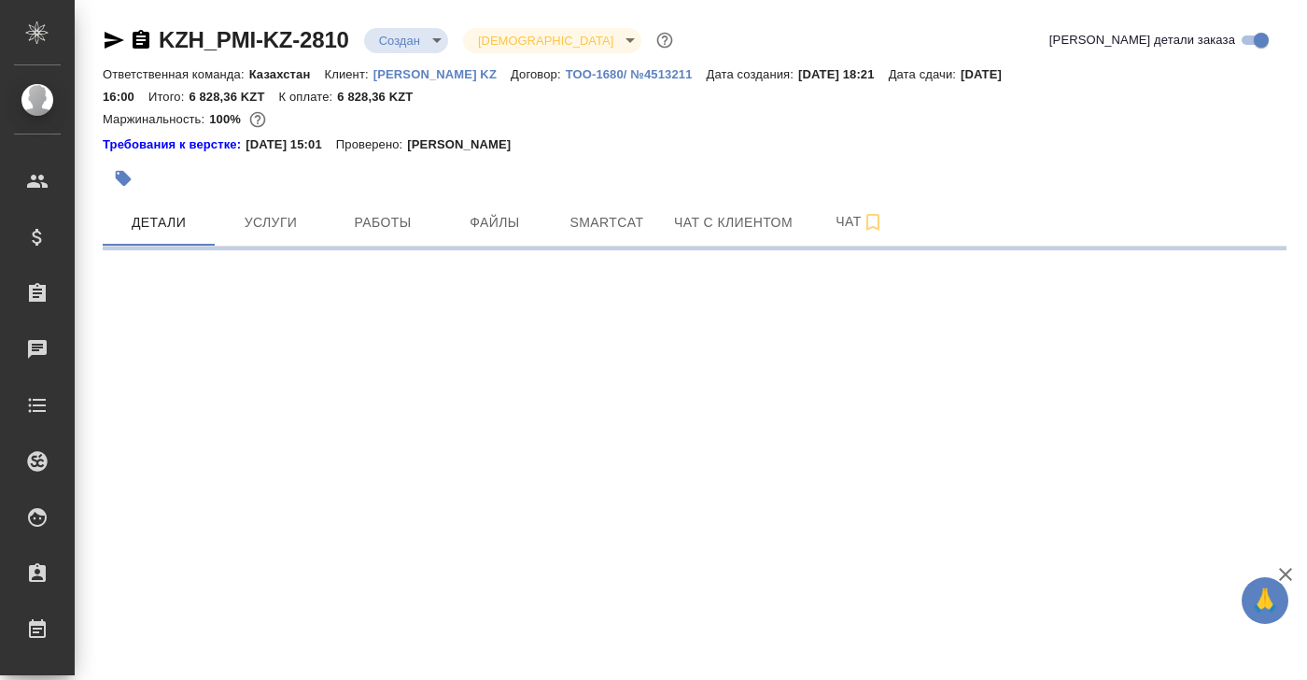
select select "RU"
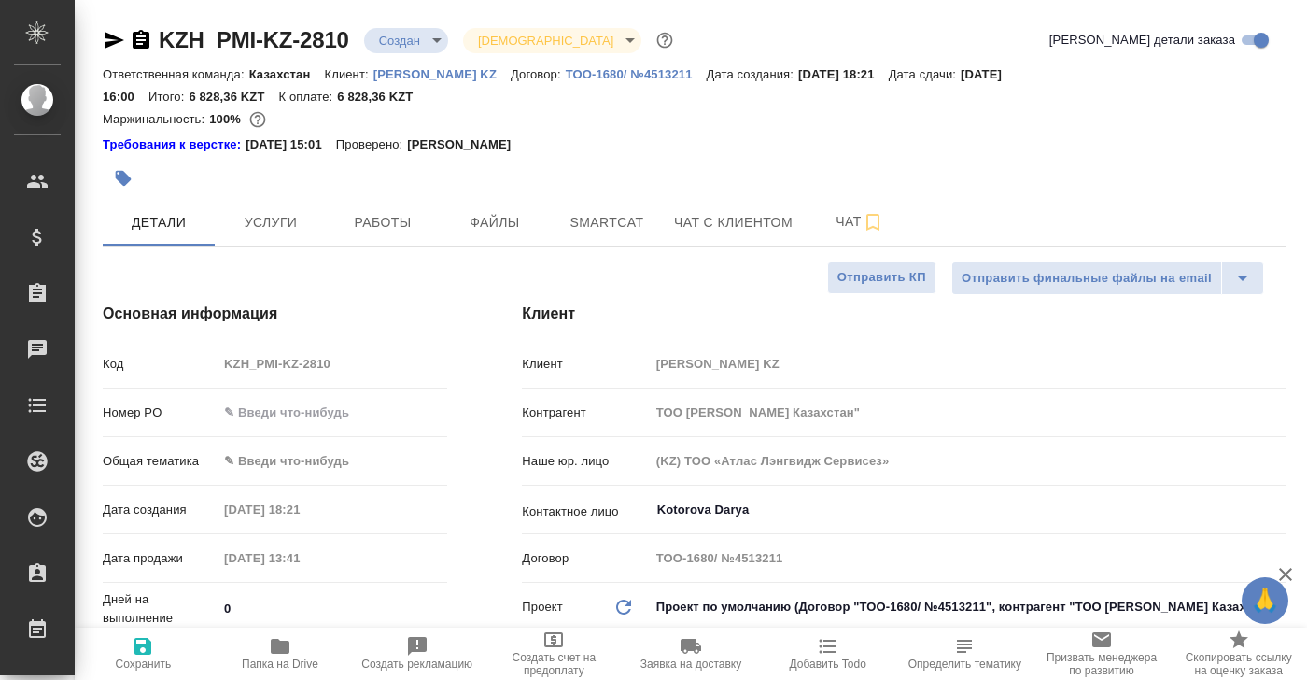
type textarea "x"
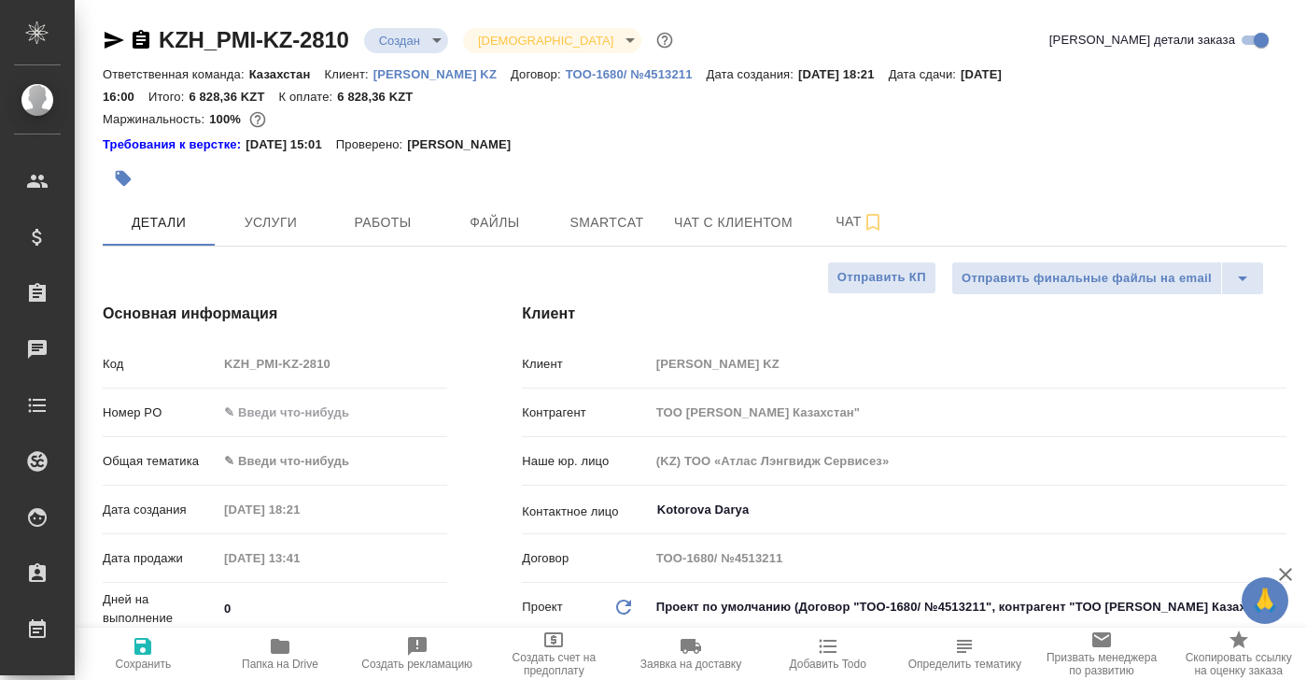
type textarea "x"
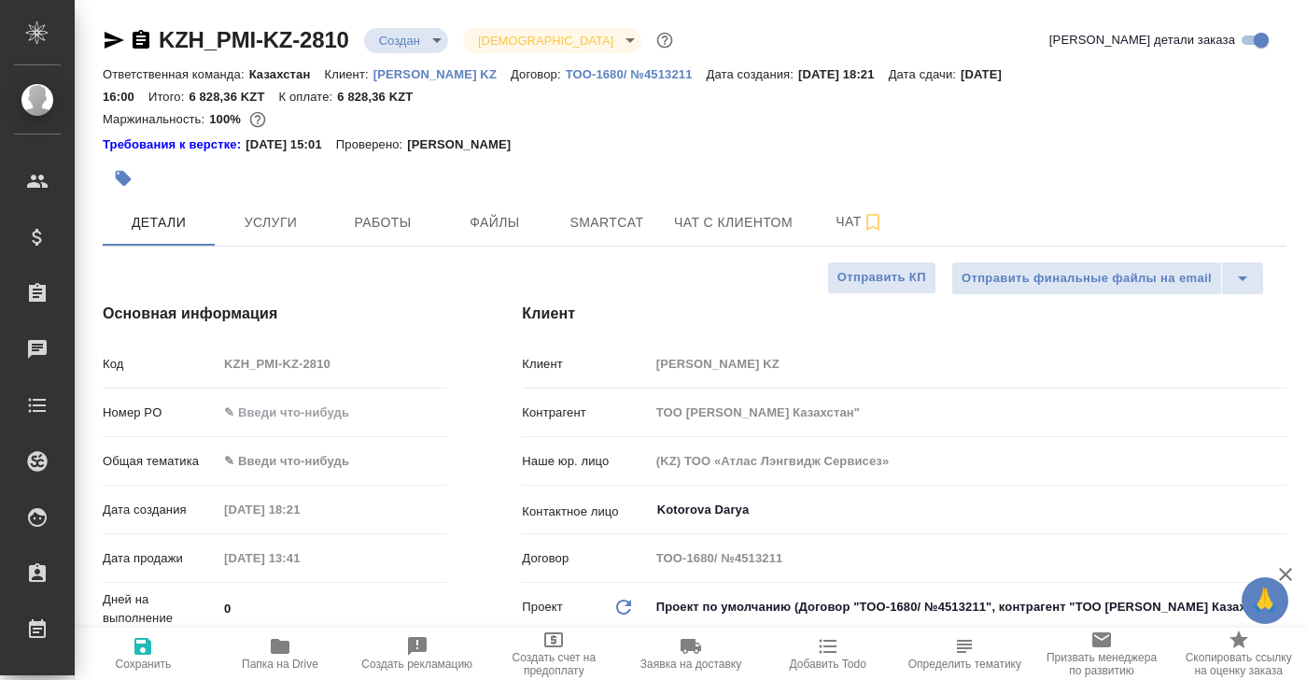
type textarea "x"
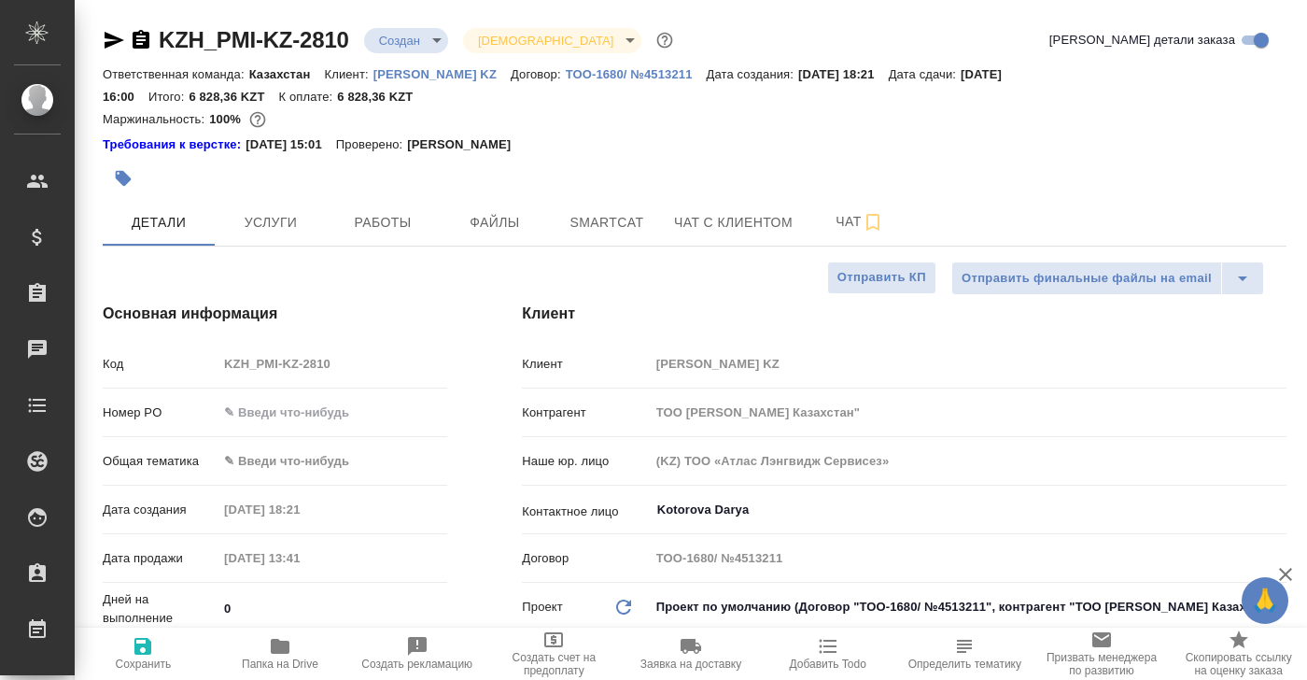
type textarea "x"
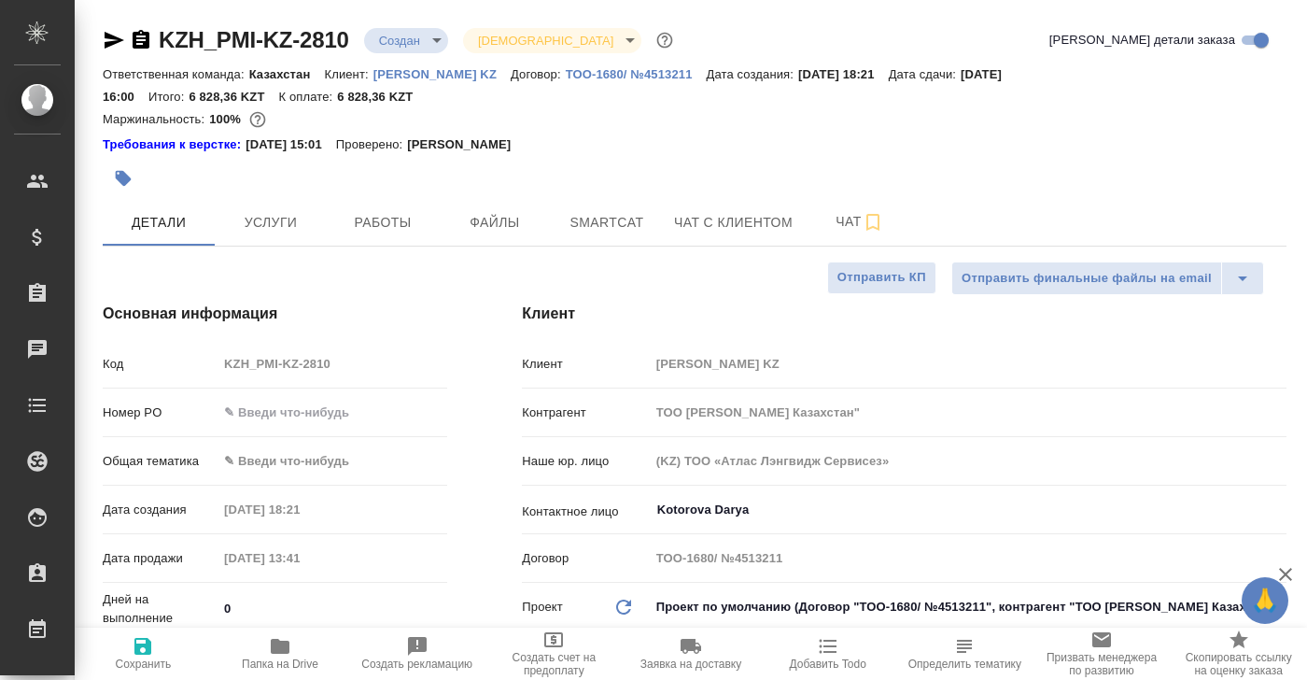
type textarea "x"
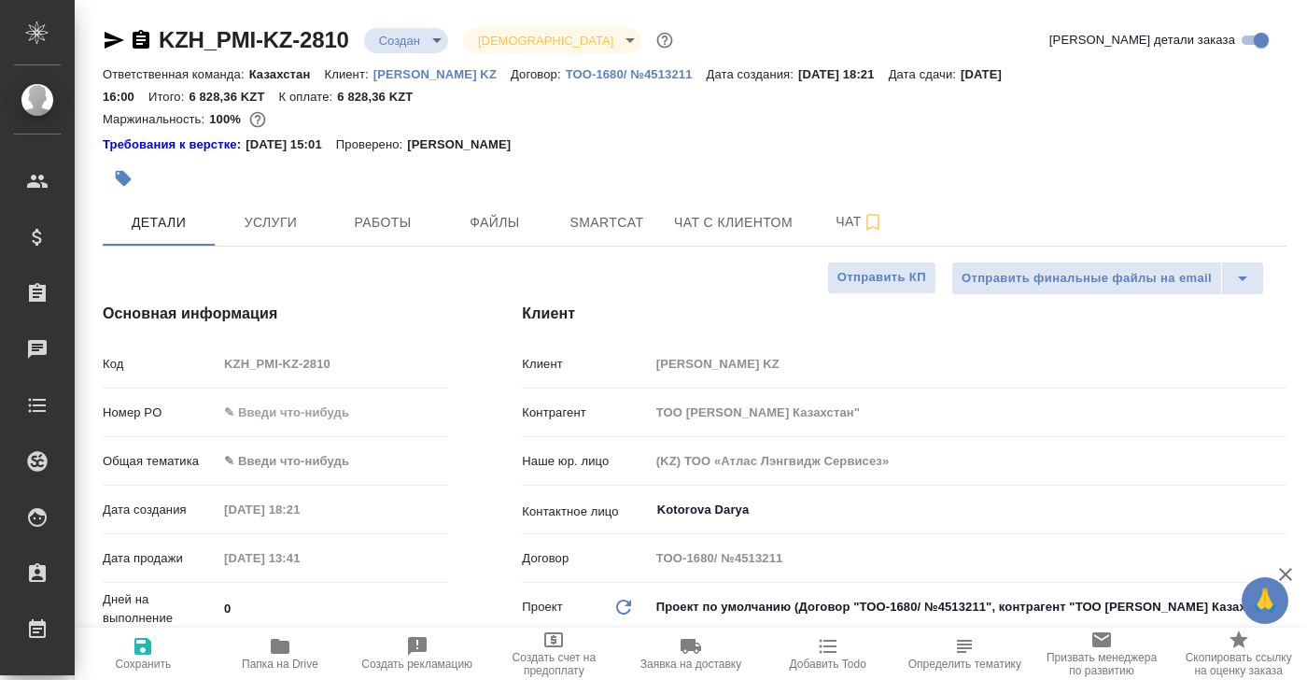
type textarea "x"
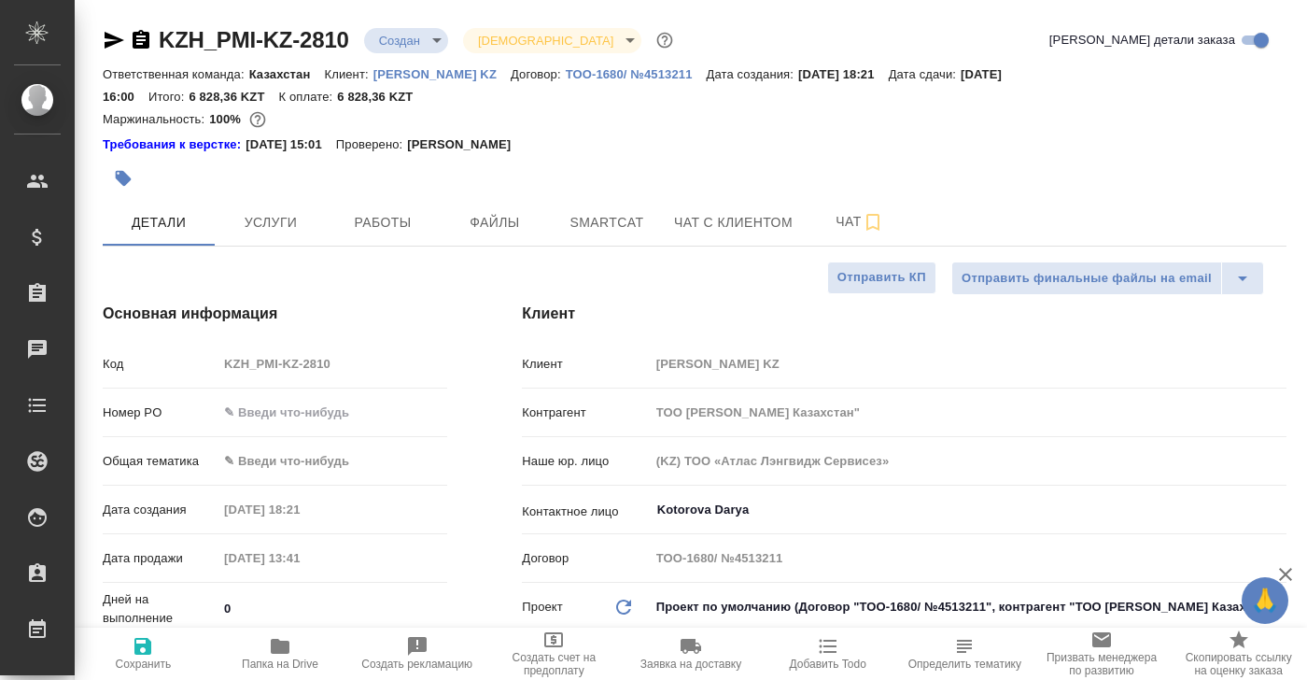
type textarea "x"
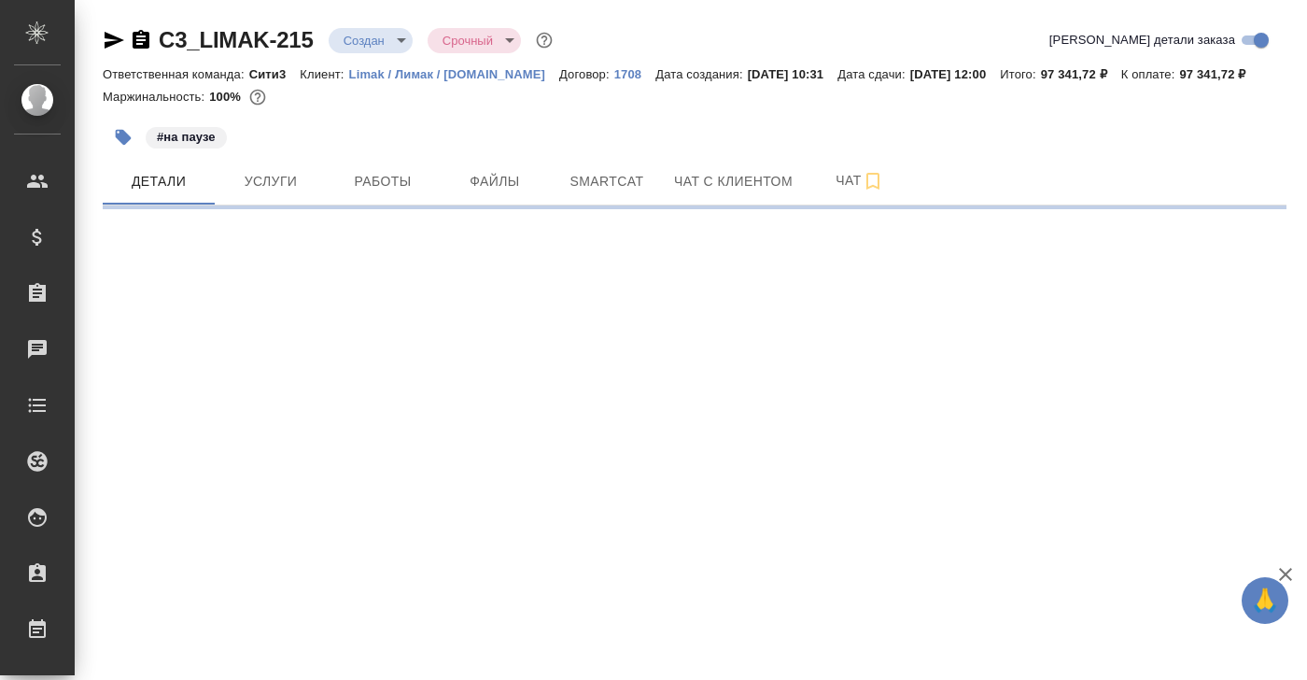
select select "RU"
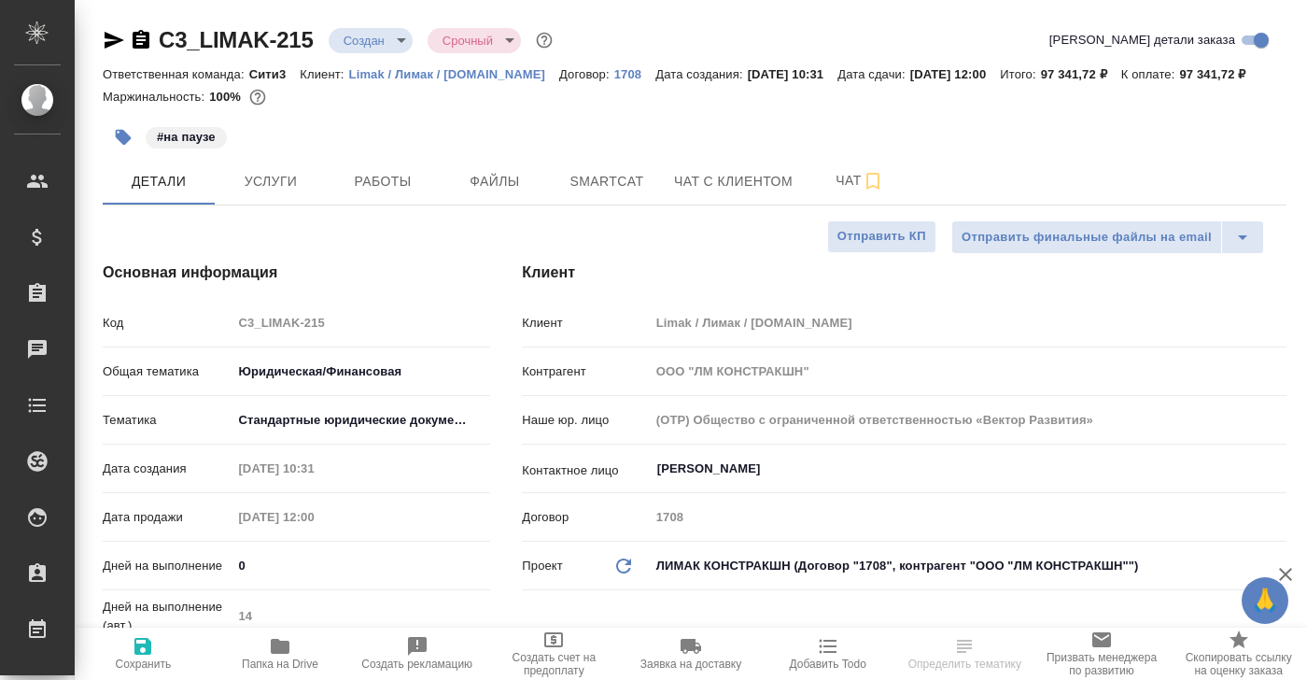
type textarea "x"
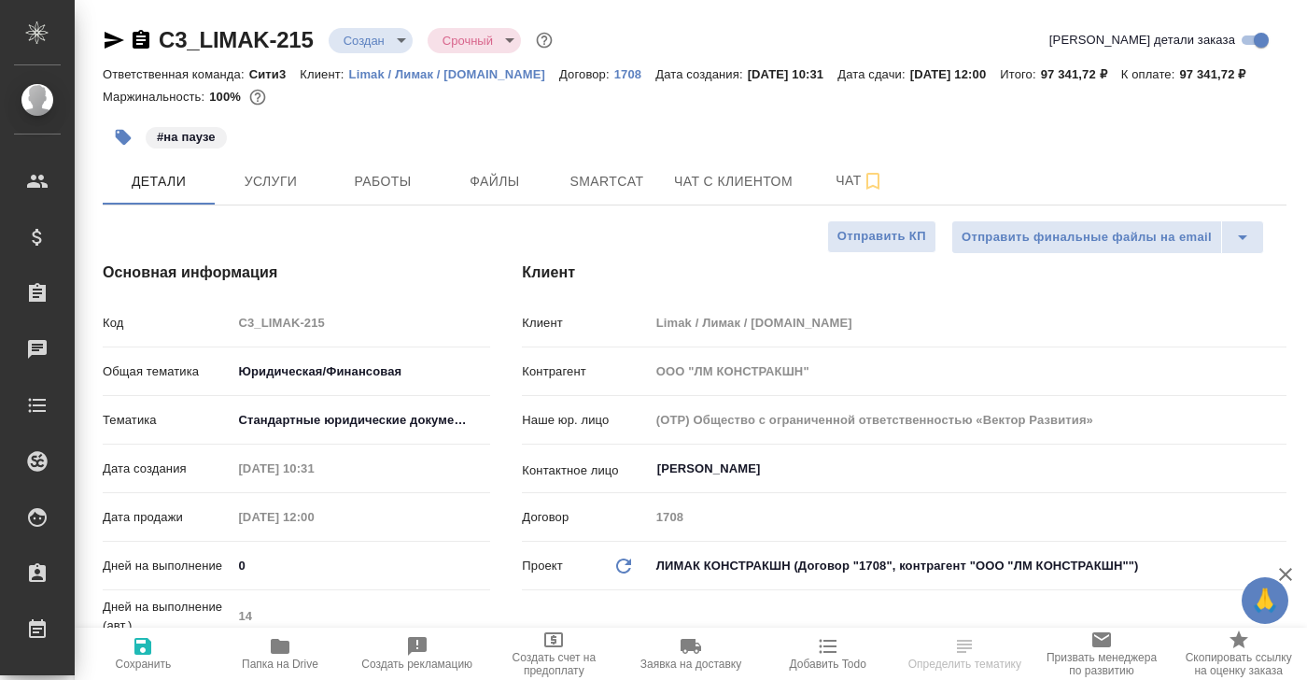
type textarea "x"
click at [386, 193] on span "Работы" at bounding box center [383, 181] width 90 height 23
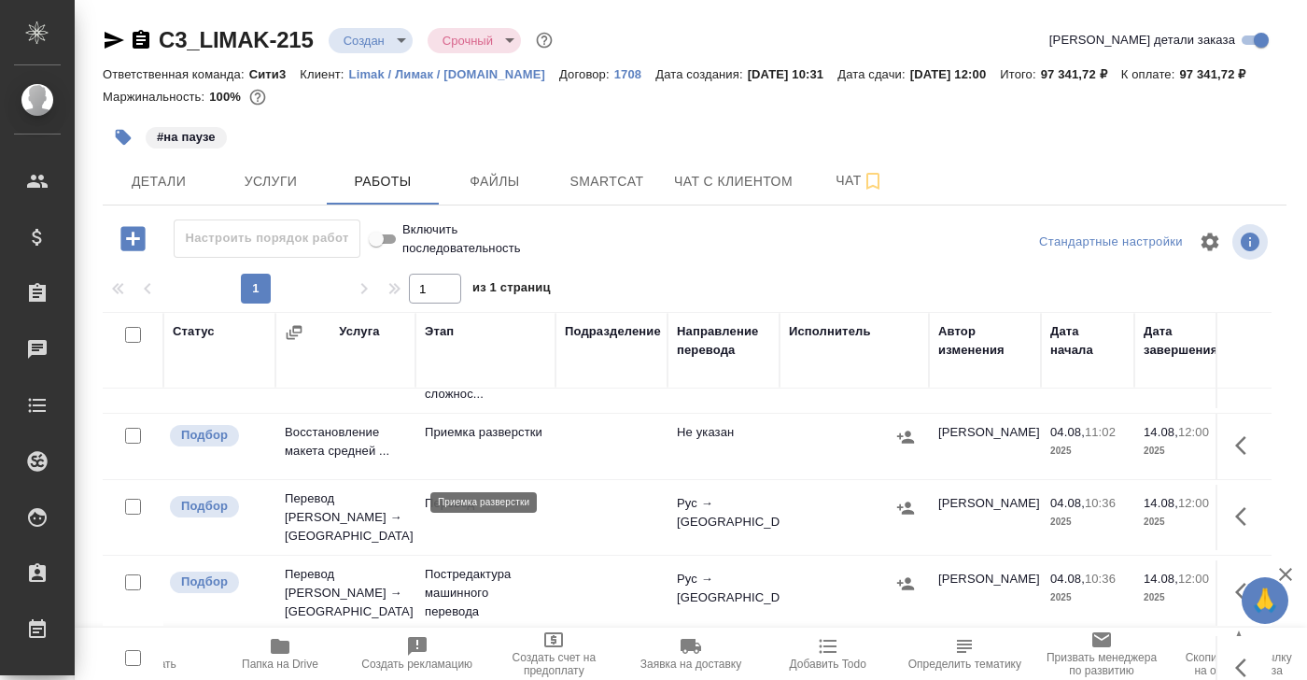
scroll to position [55, 0]
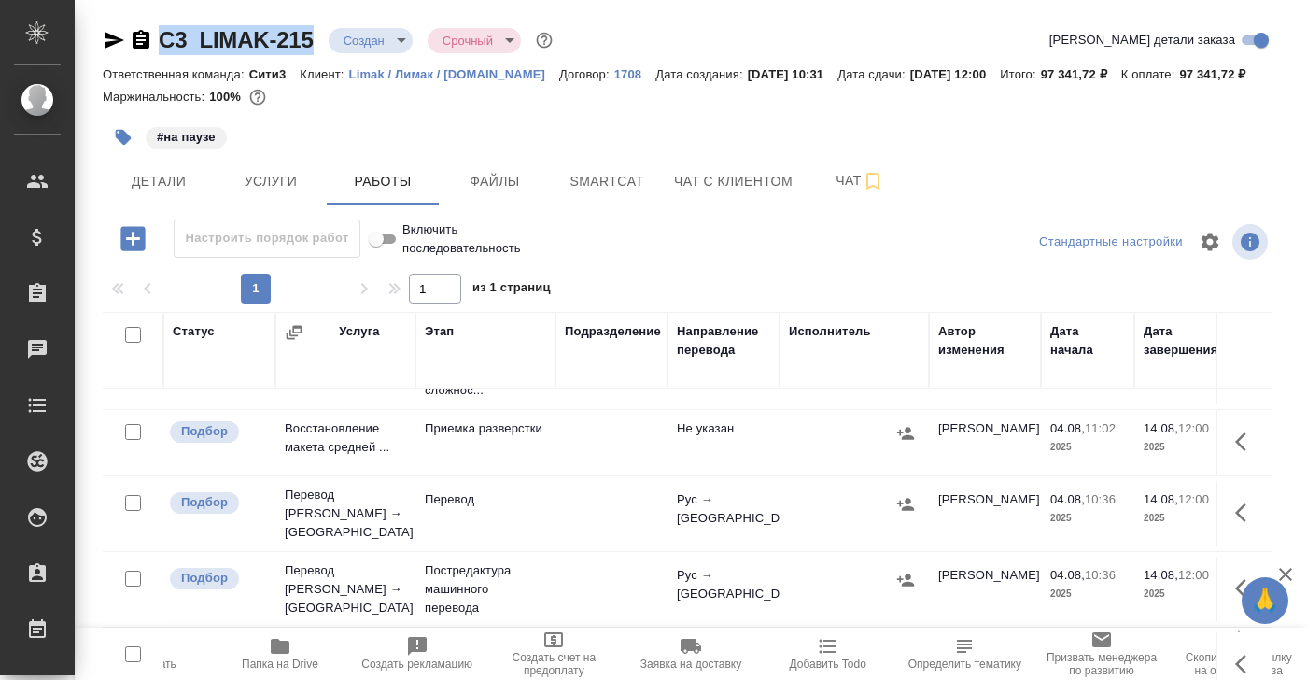
drag, startPoint x: 321, startPoint y: 37, endPoint x: 161, endPoint y: 46, distance: 160.8
click at [161, 46] on div "C3_LIMAK-215 Создан new Срочный urgent" at bounding box center [330, 40] width 454 height 30
copy link "C3_LIMAK-215"
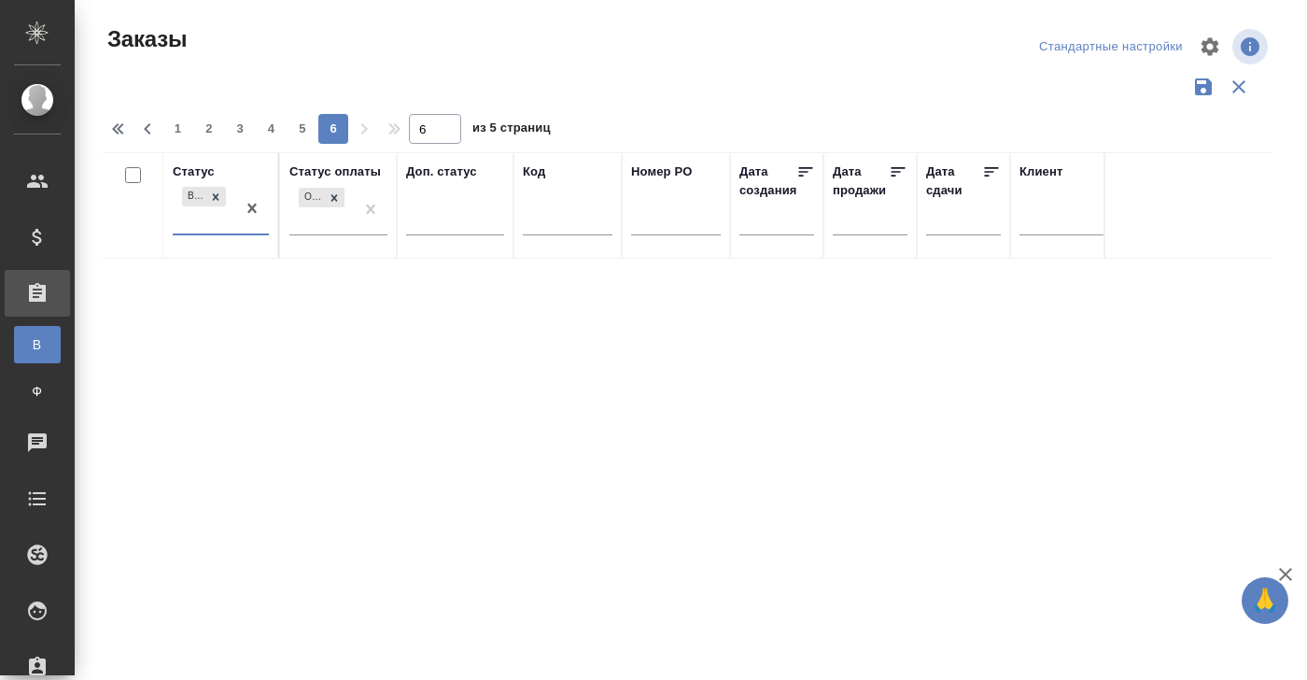
scroll to position [0, 11]
click at [192, 220] on div "В работе" at bounding box center [204, 208] width 63 height 50
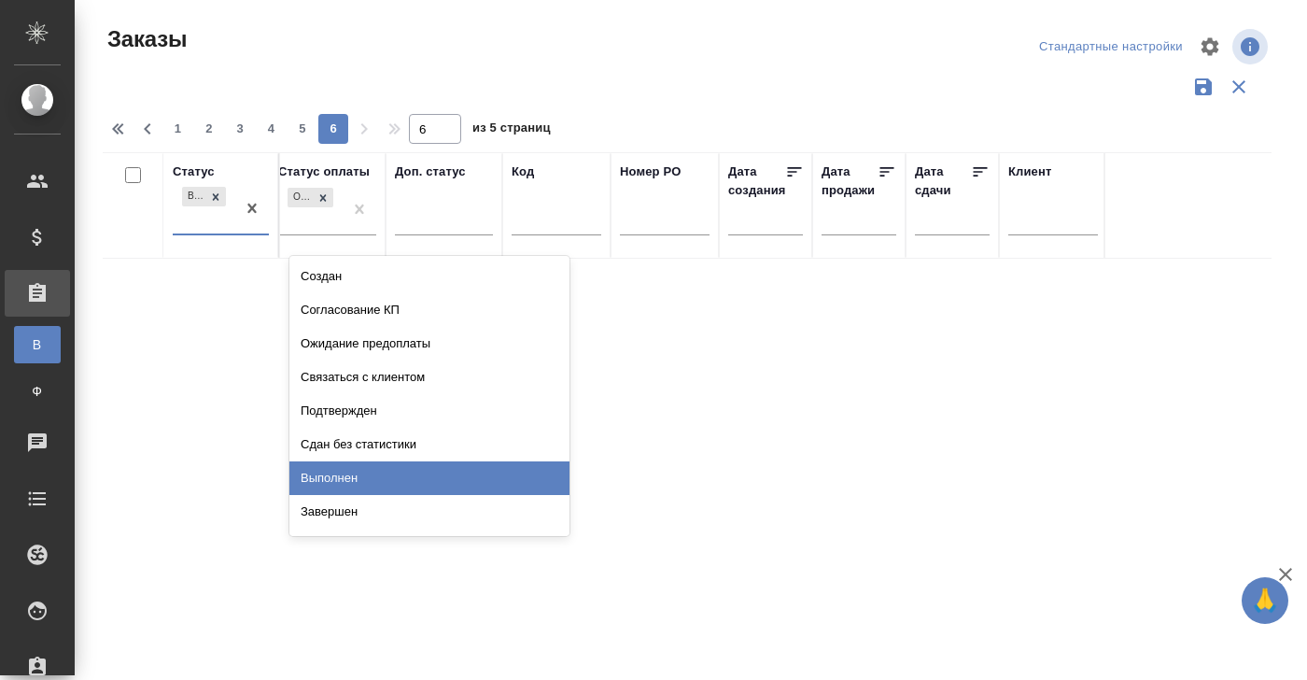
click at [345, 475] on div "Выполнен" at bounding box center [429, 478] width 280 height 34
type input "1"
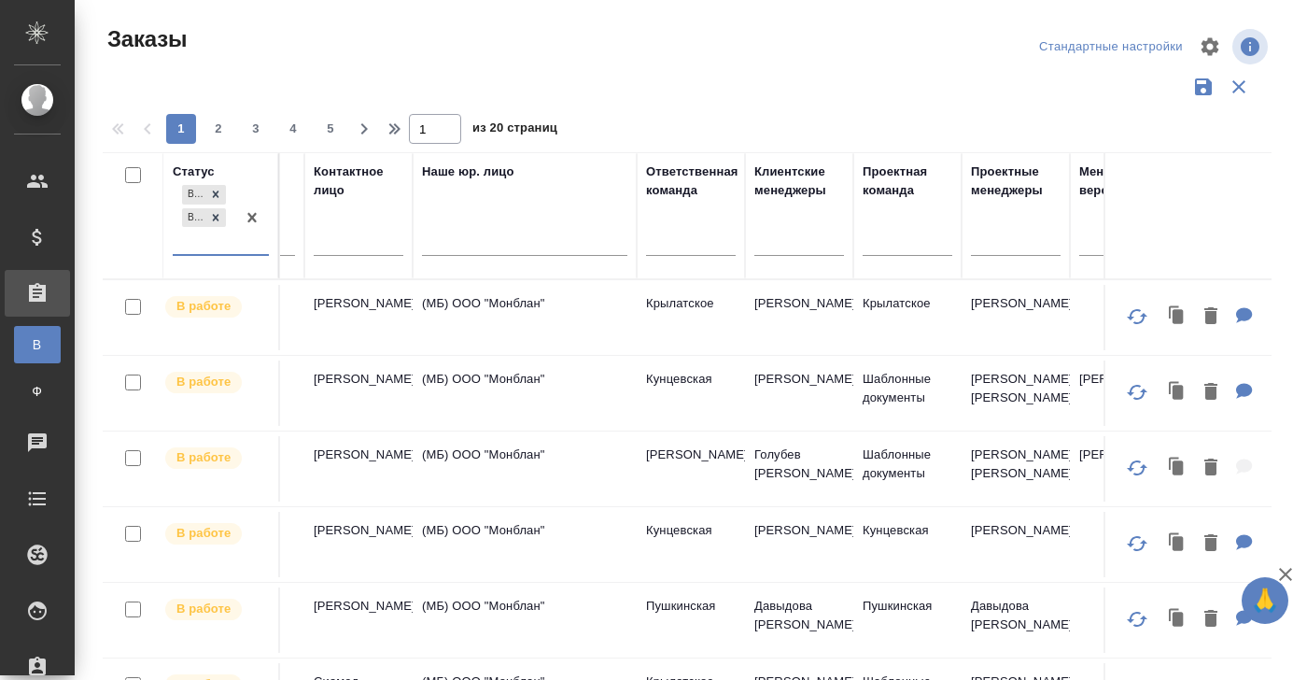
scroll to position [0, 1025]
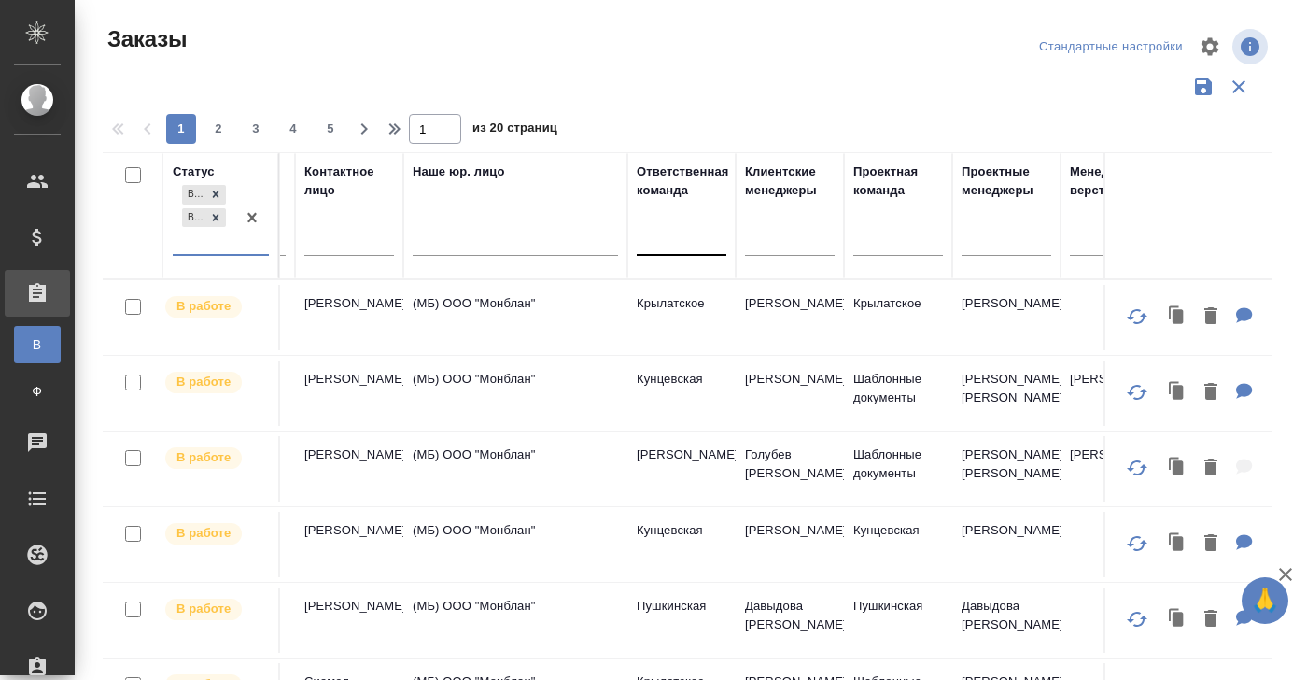
click at [654, 245] on div at bounding box center [682, 237] width 90 height 27
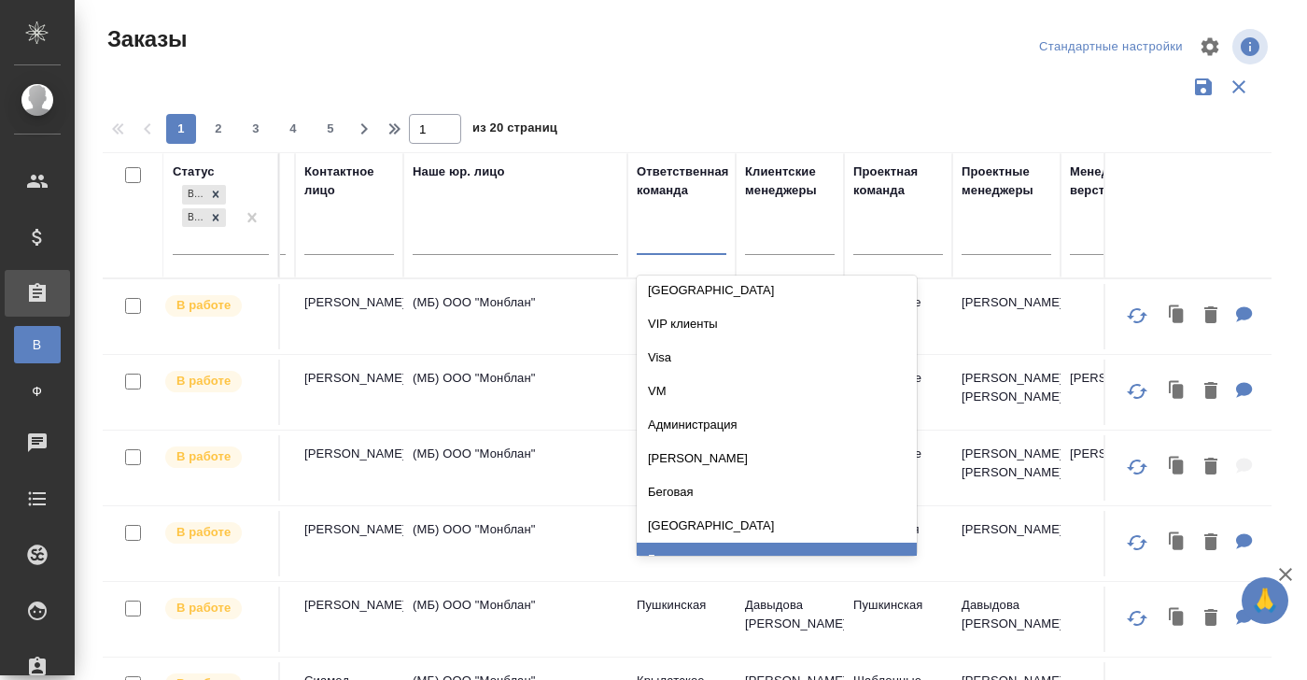
scroll to position [763, 0]
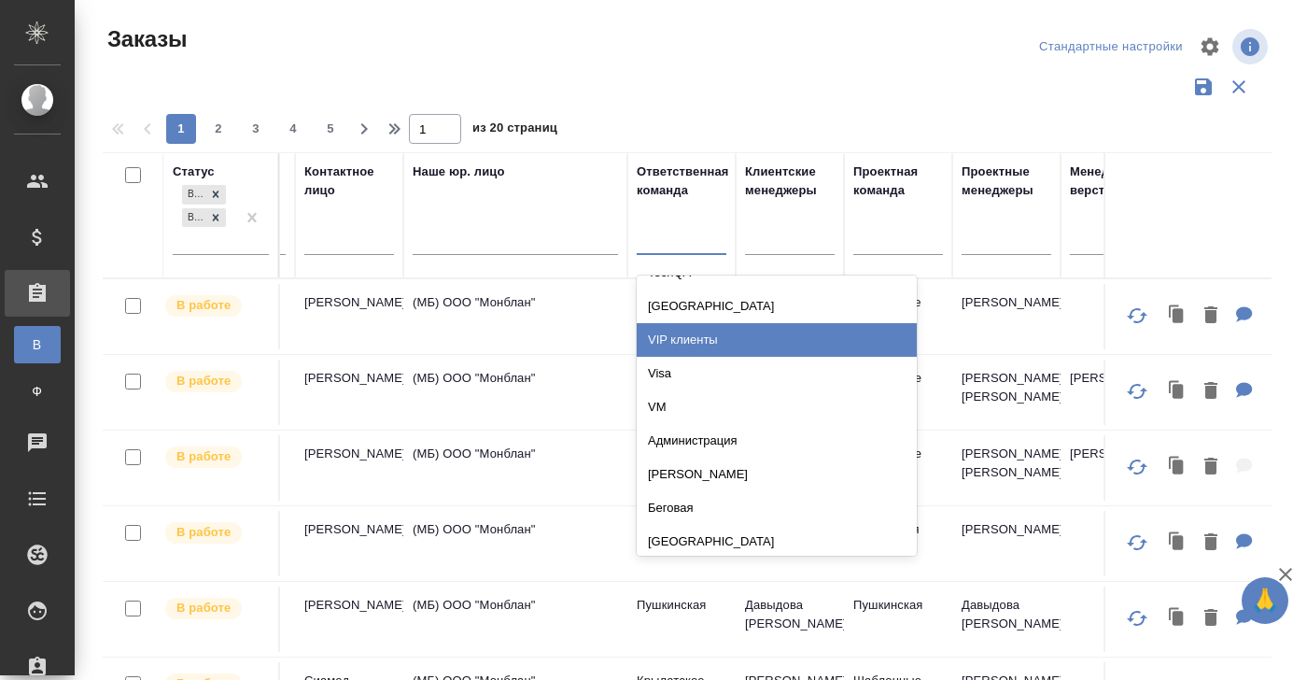
click at [704, 339] on div "VIP клиенты" at bounding box center [777, 340] width 280 height 34
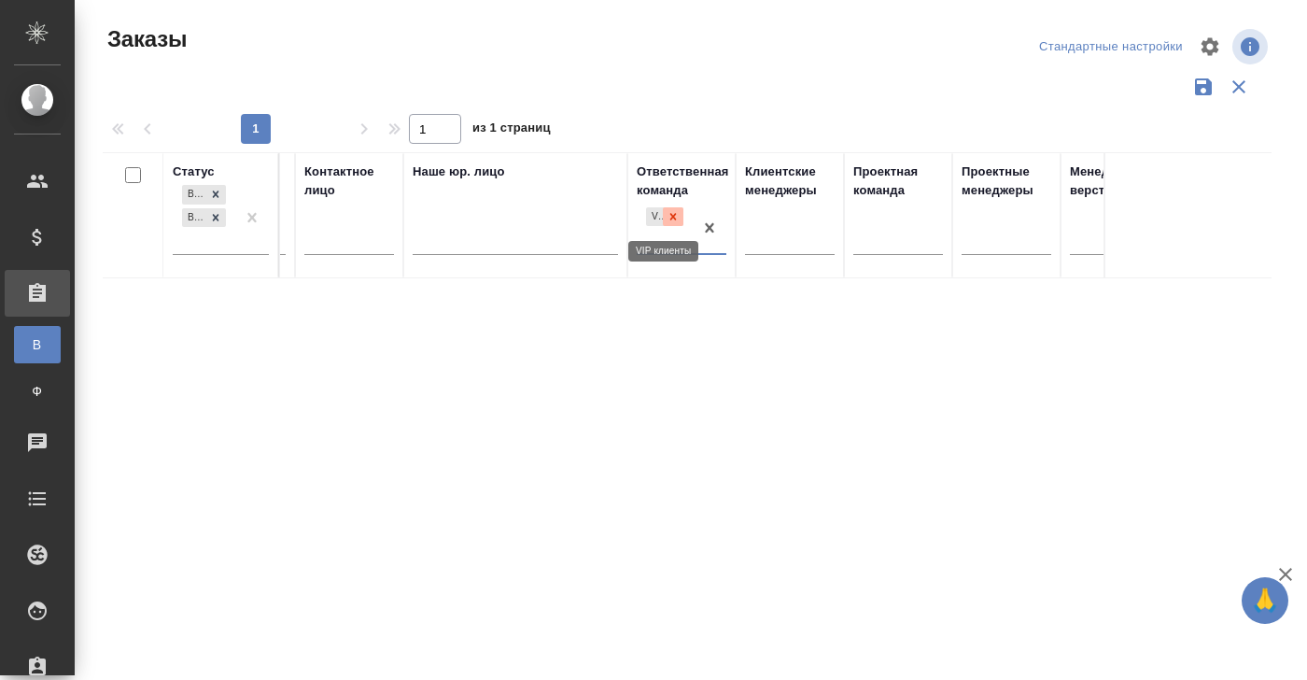
click at [676, 217] on icon at bounding box center [672, 216] width 13 height 13
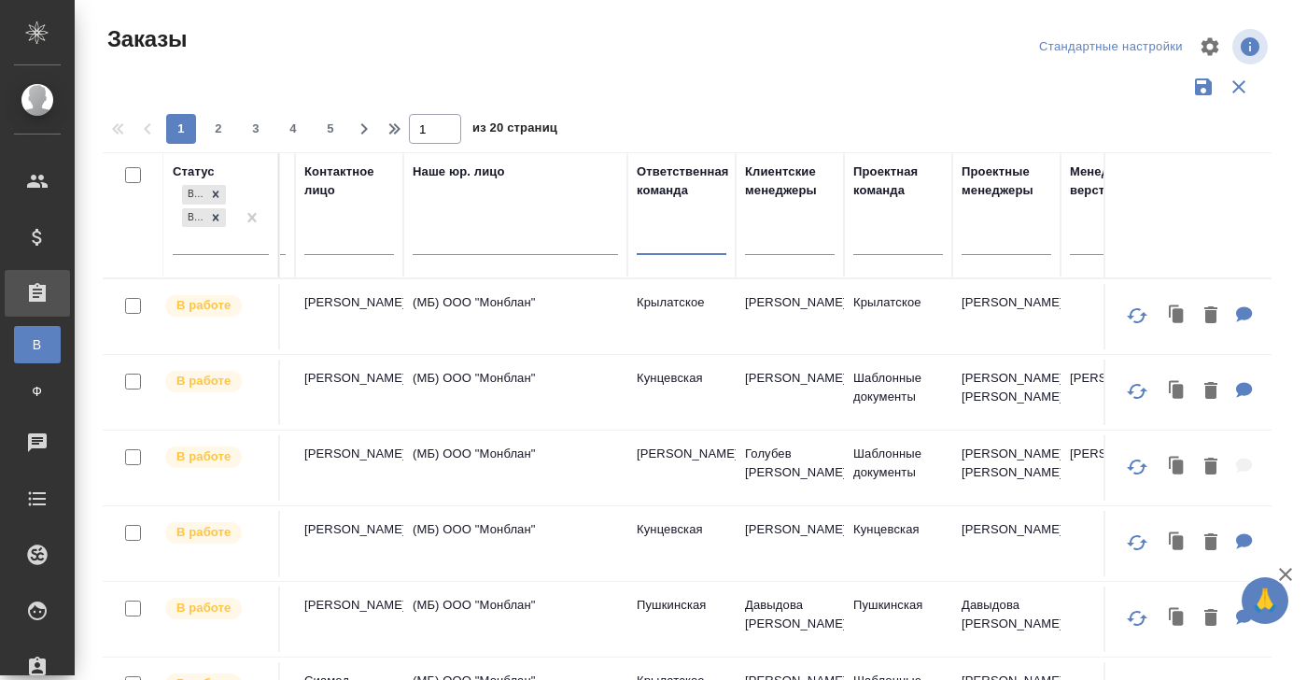
click at [665, 239] on div at bounding box center [682, 236] width 90 height 27
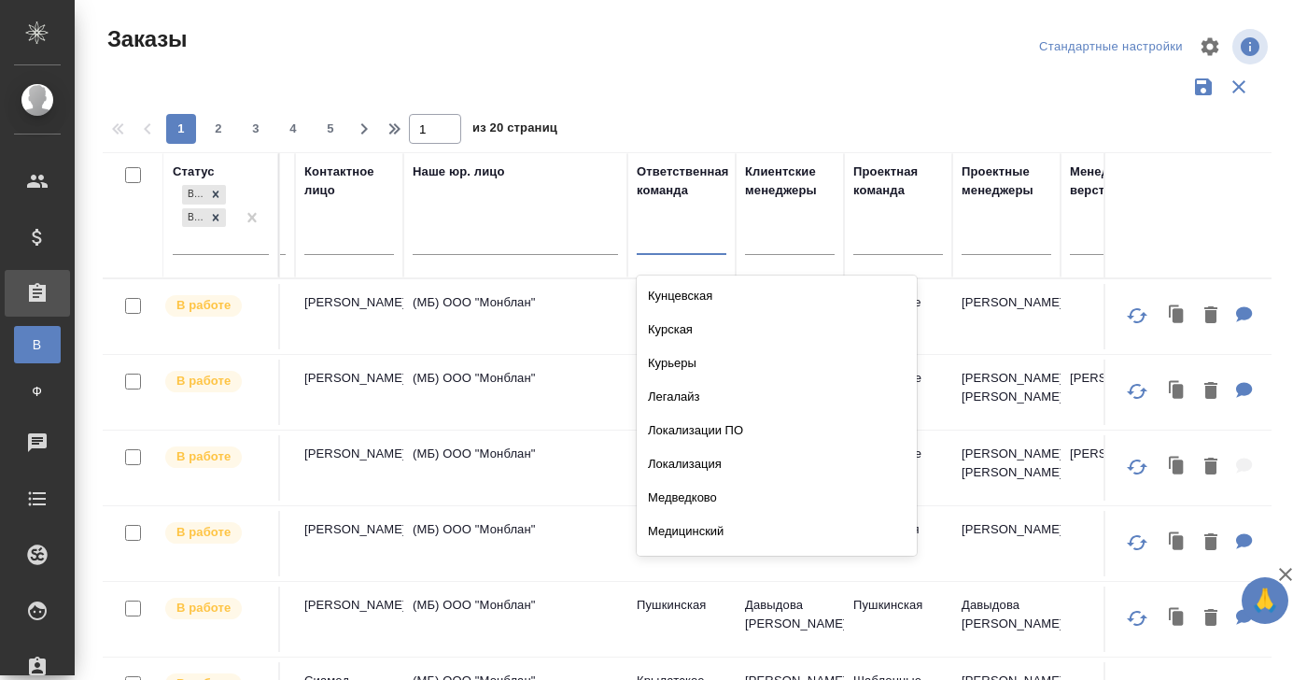
scroll to position [1649, 0]
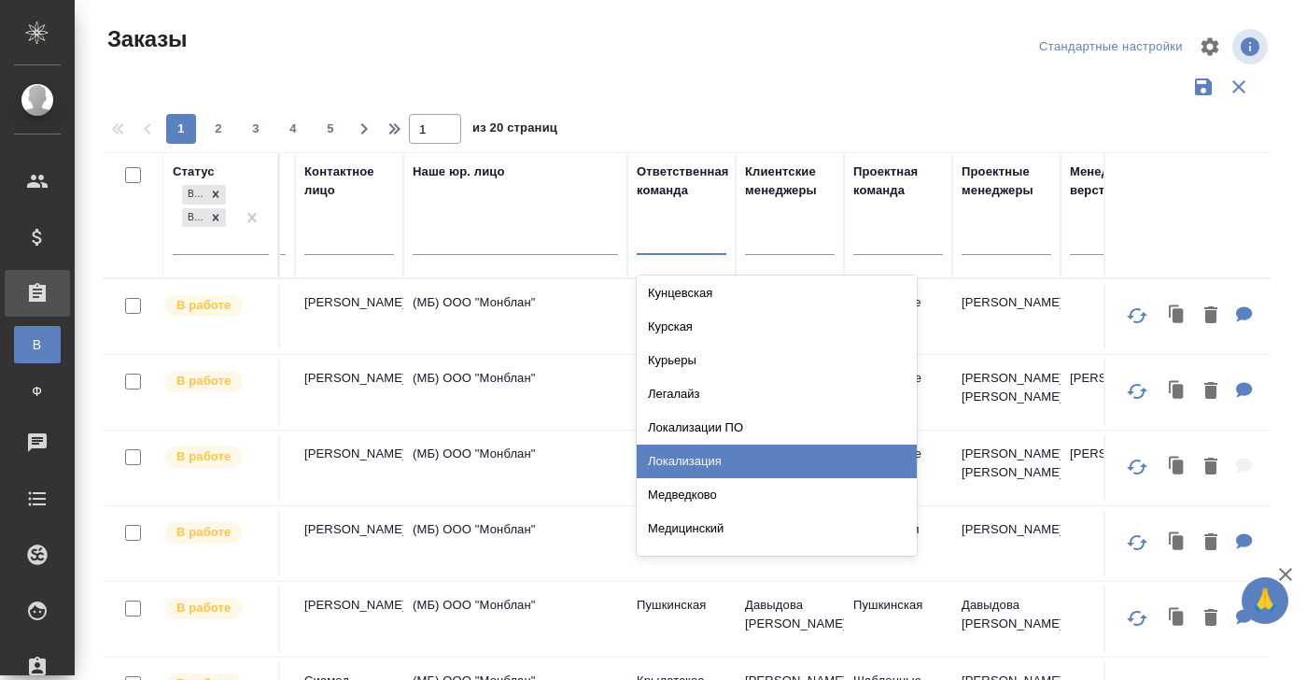
click at [681, 463] on div "Локализация" at bounding box center [777, 461] width 280 height 34
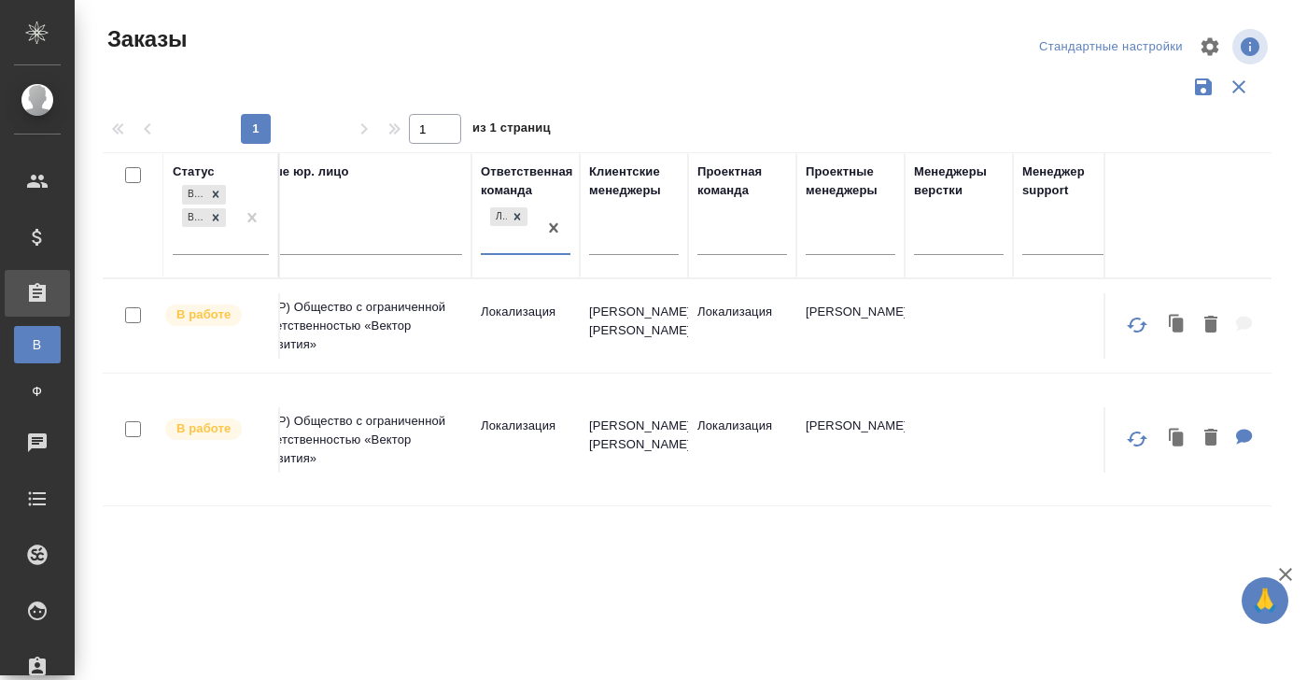
scroll to position [0, 1168]
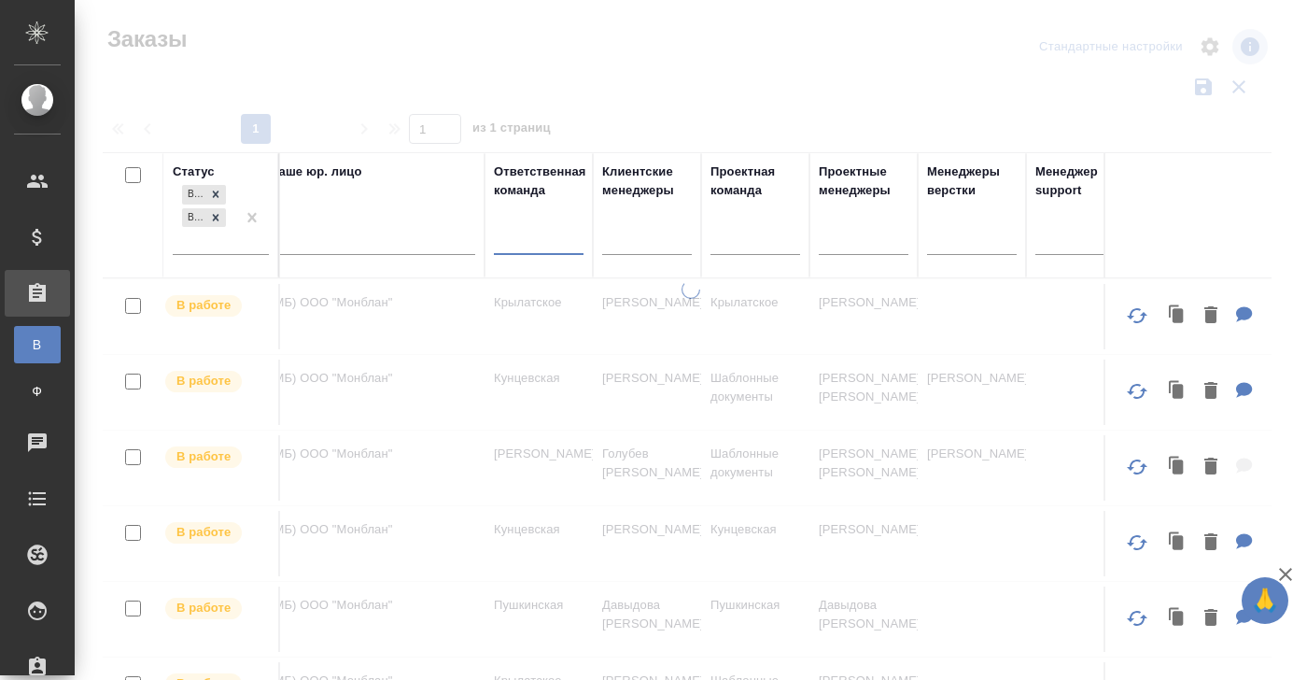
click at [531, 236] on div at bounding box center [539, 236] width 90 height 27
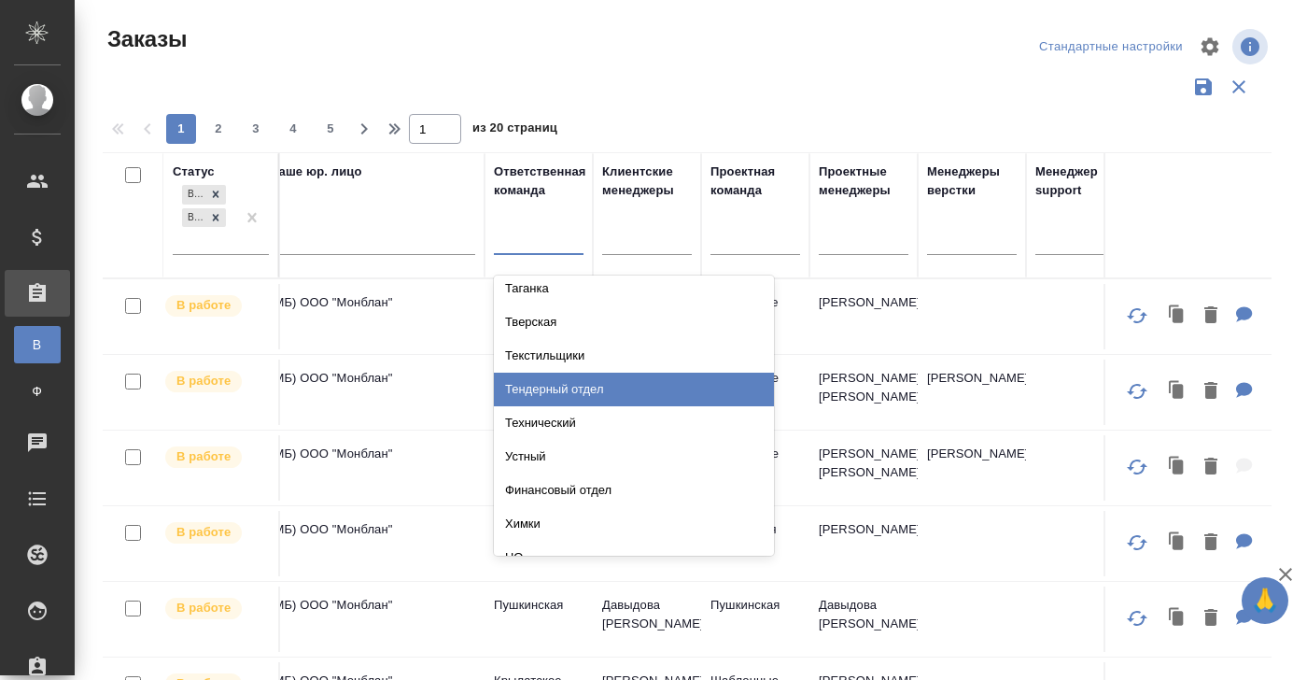
scroll to position [3189, 0]
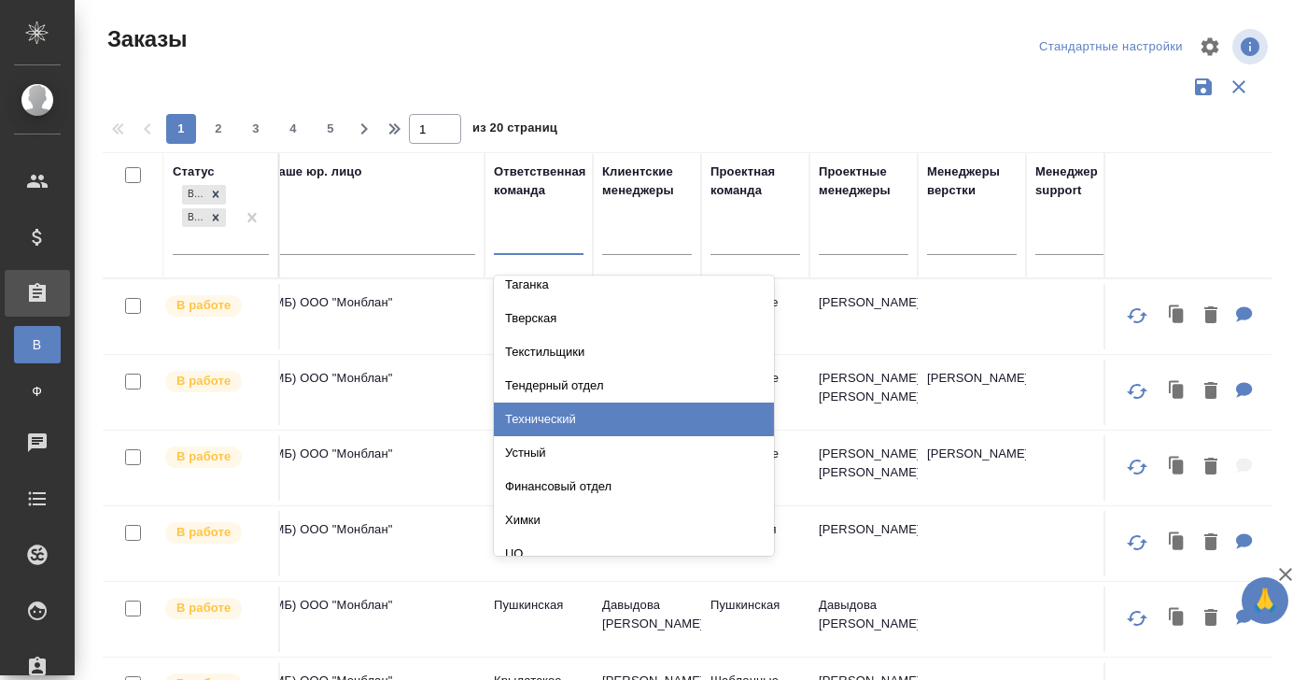
click at [568, 416] on div "Технический" at bounding box center [634, 419] width 280 height 34
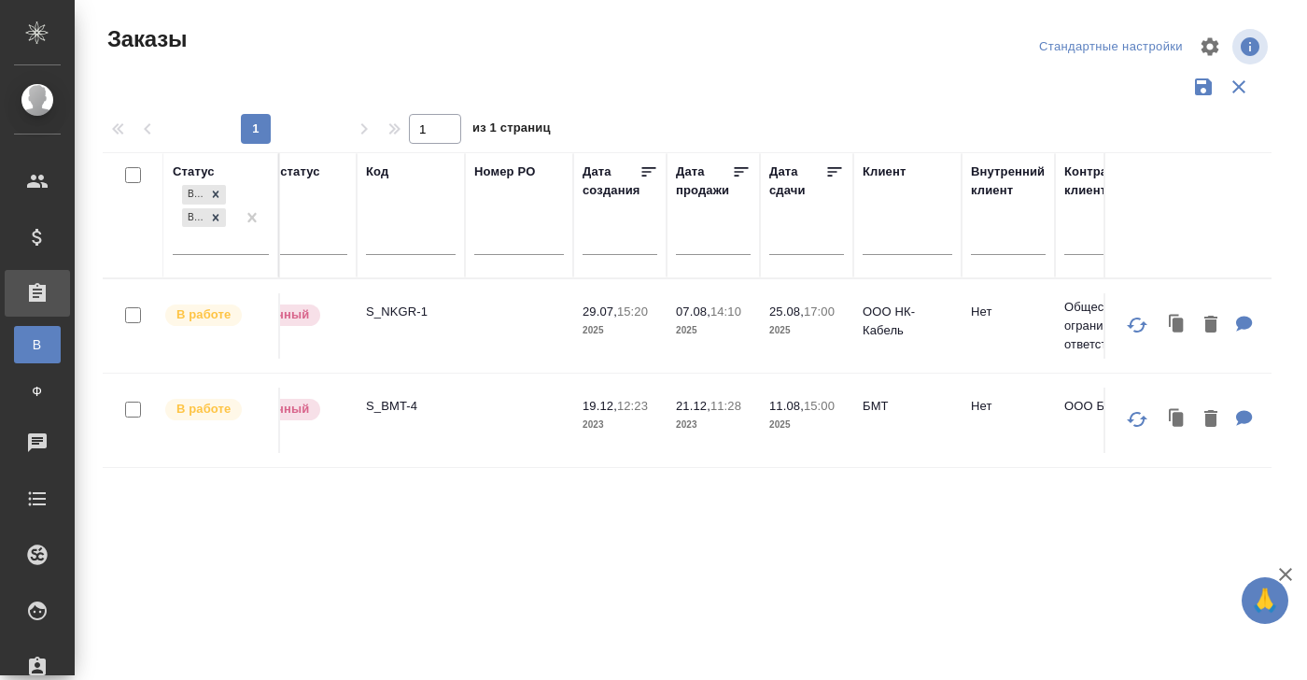
scroll to position [0, 155]
click at [381, 405] on p "S_BMT-4" at bounding box center [413, 406] width 90 height 19
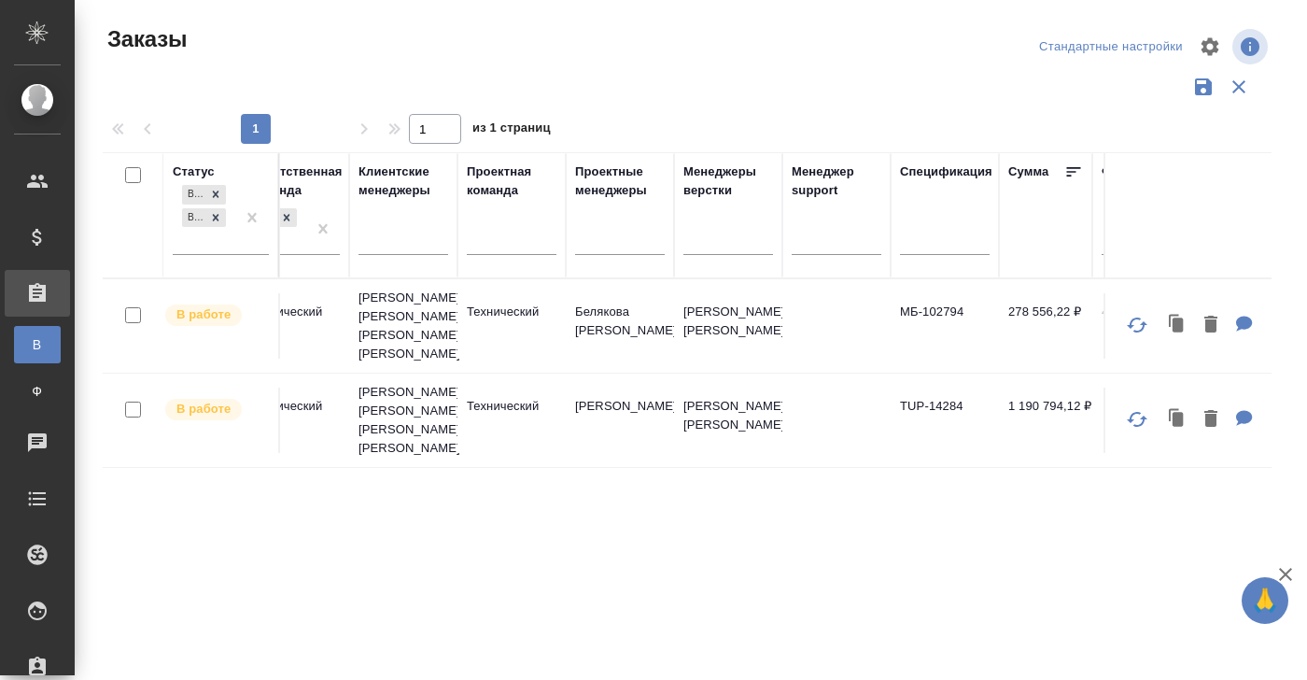
scroll to position [0, 913]
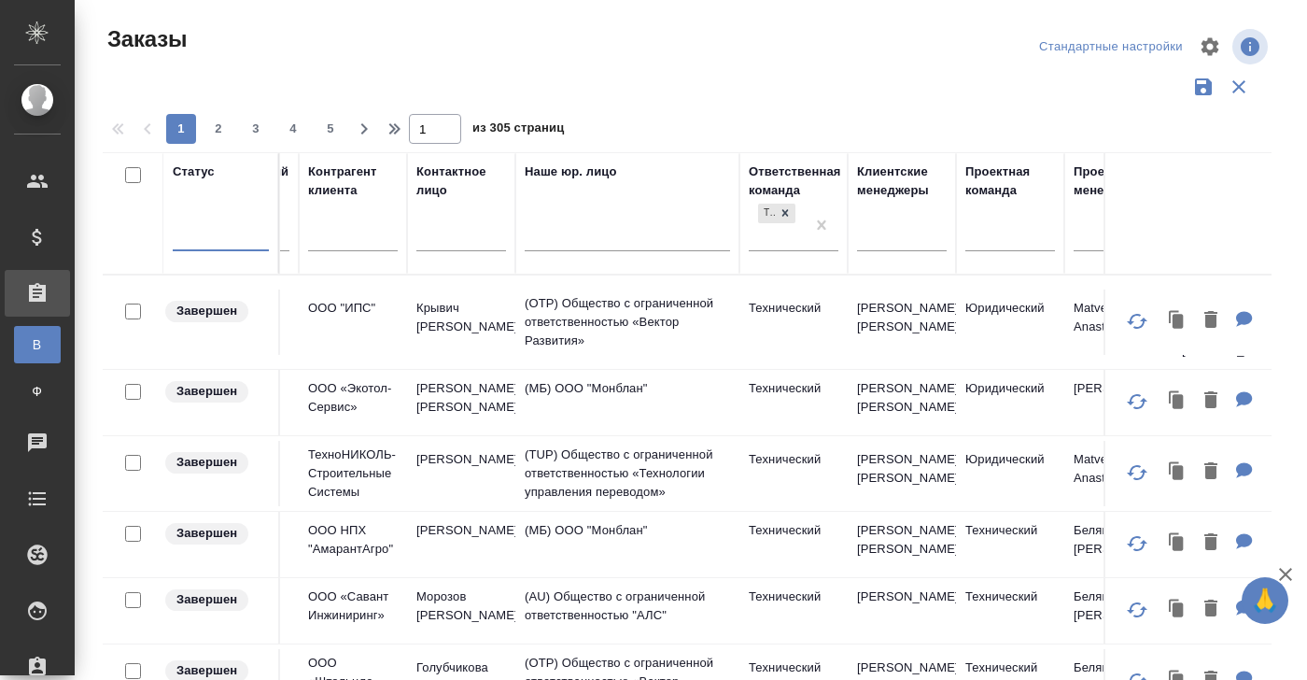
click at [194, 237] on div at bounding box center [221, 231] width 96 height 27
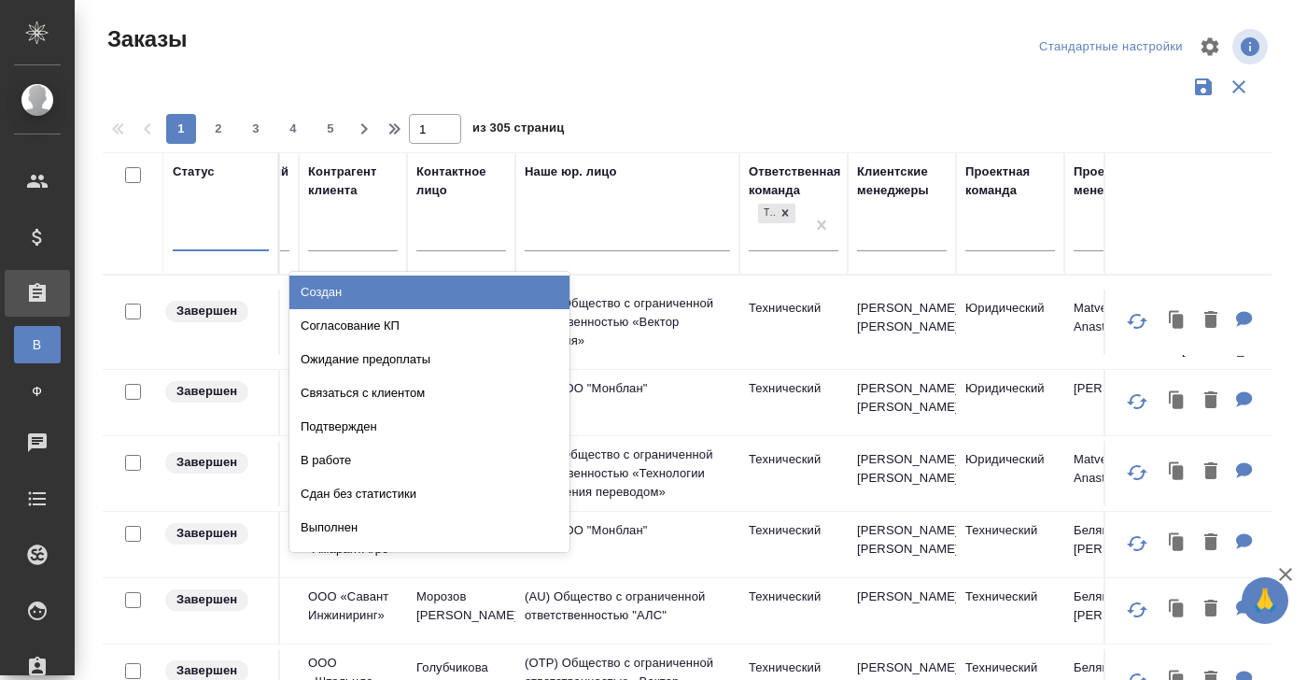
click at [330, 298] on div "Создан" at bounding box center [429, 292] width 280 height 34
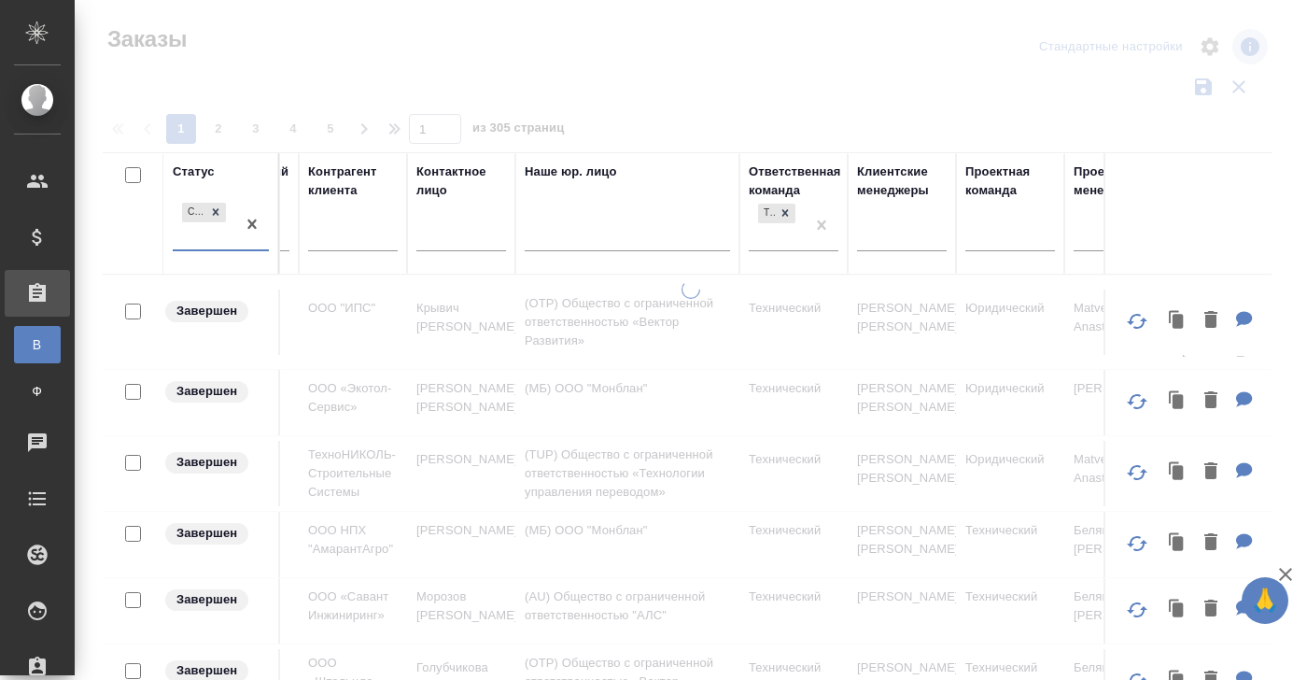
click at [198, 238] on div "Создан" at bounding box center [204, 224] width 63 height 50
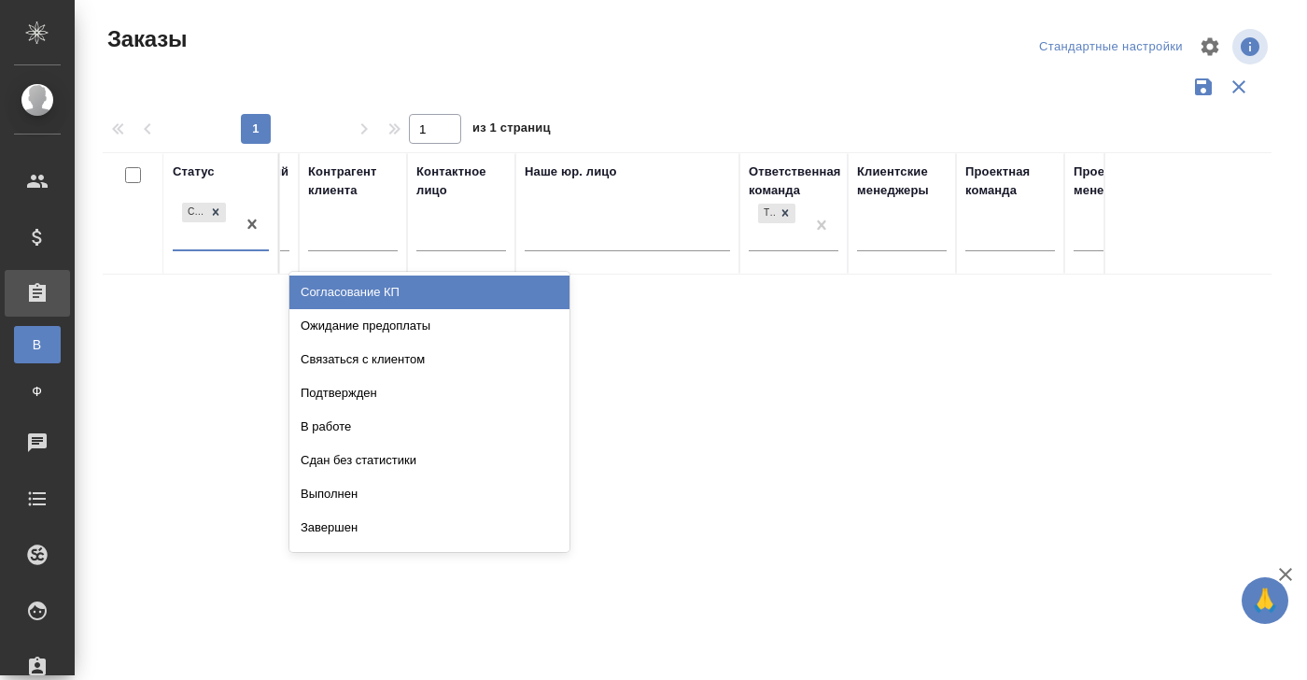
click at [316, 295] on div "Согласование КП" at bounding box center [429, 292] width 280 height 34
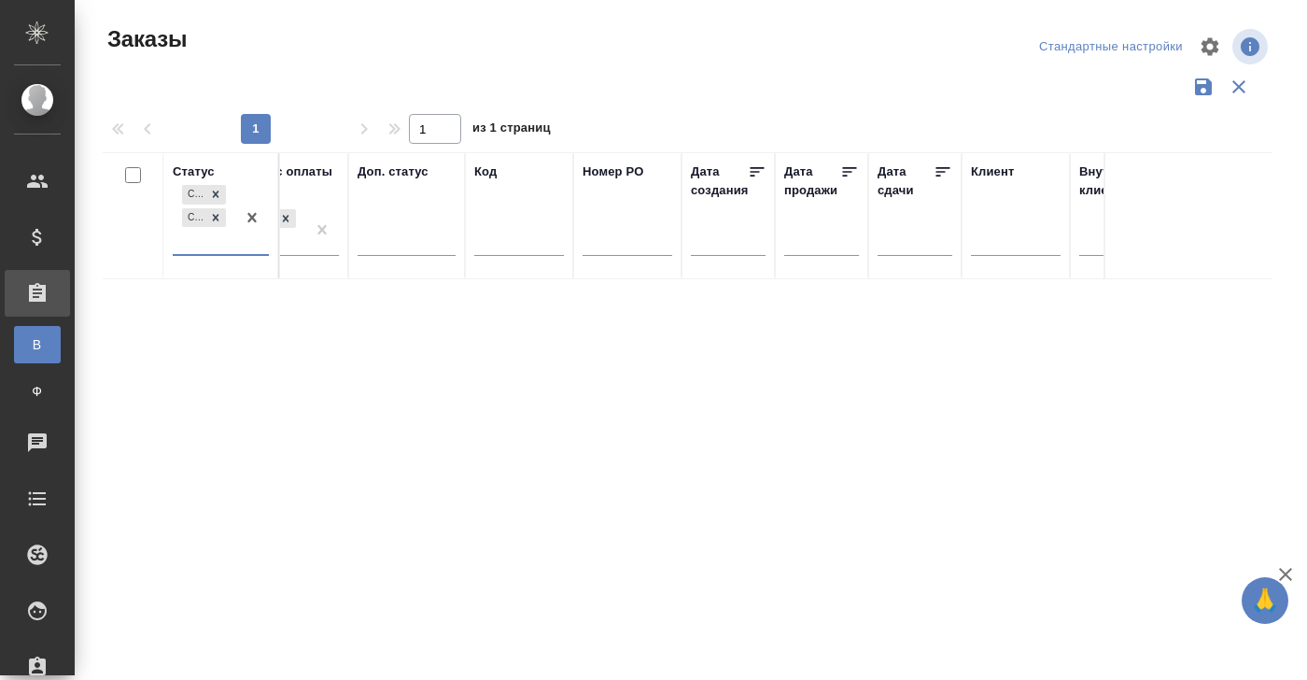
scroll to position [0, 0]
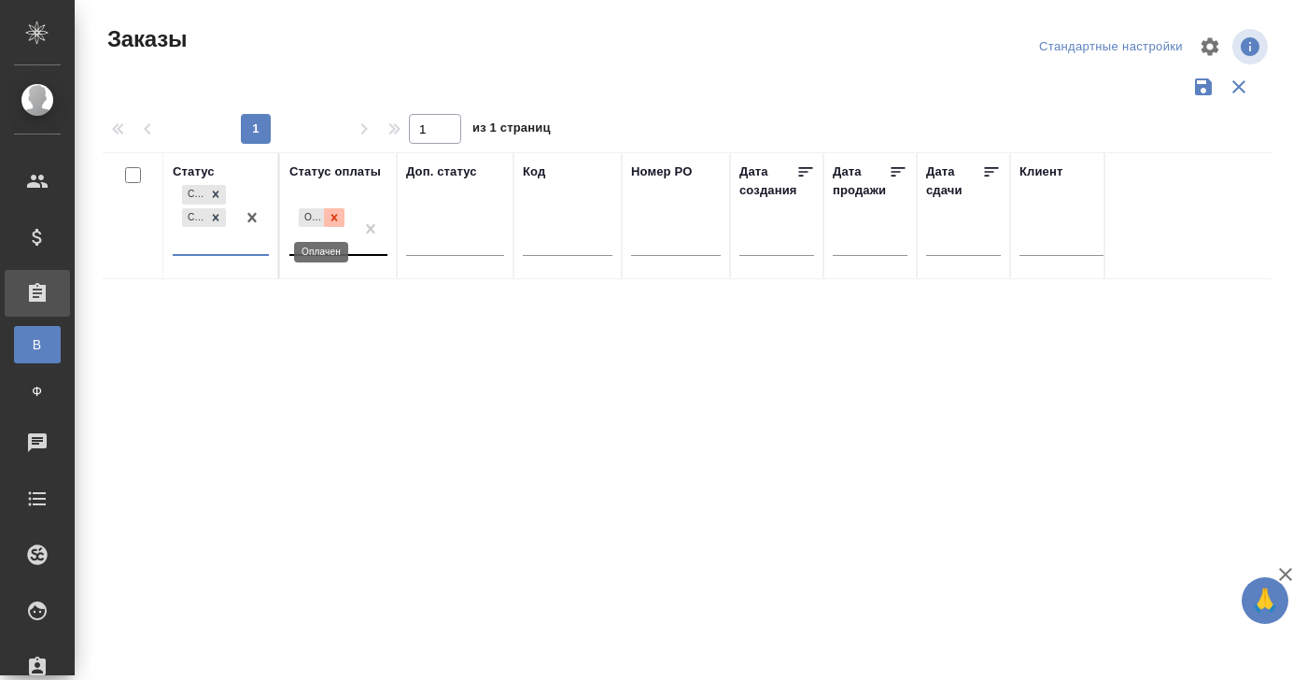
click at [336, 218] on icon at bounding box center [334, 217] width 7 height 7
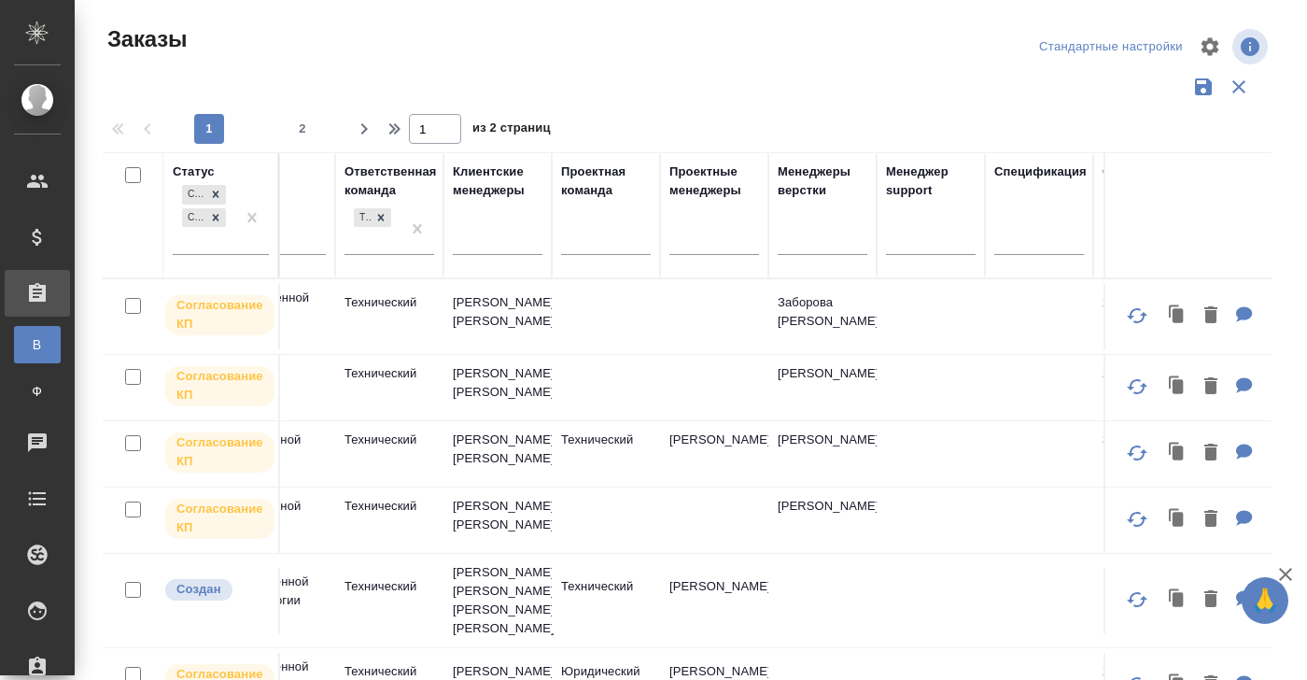
scroll to position [0, 1318]
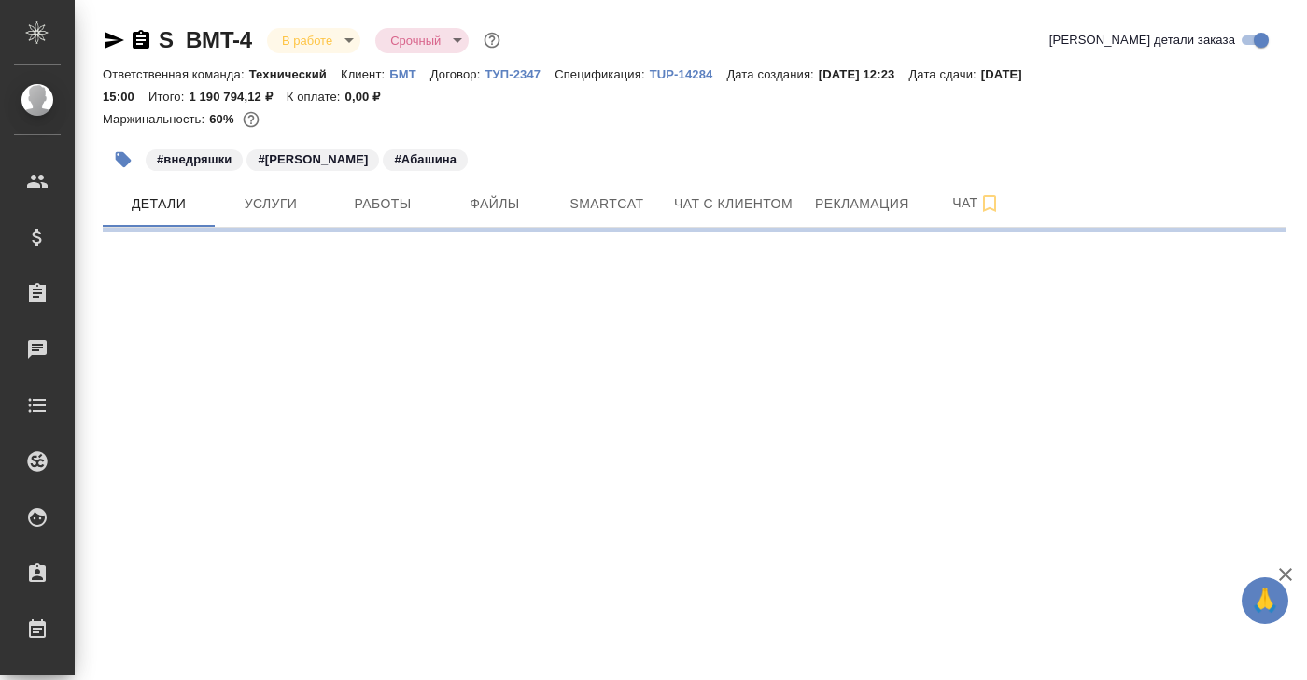
select select "RU"
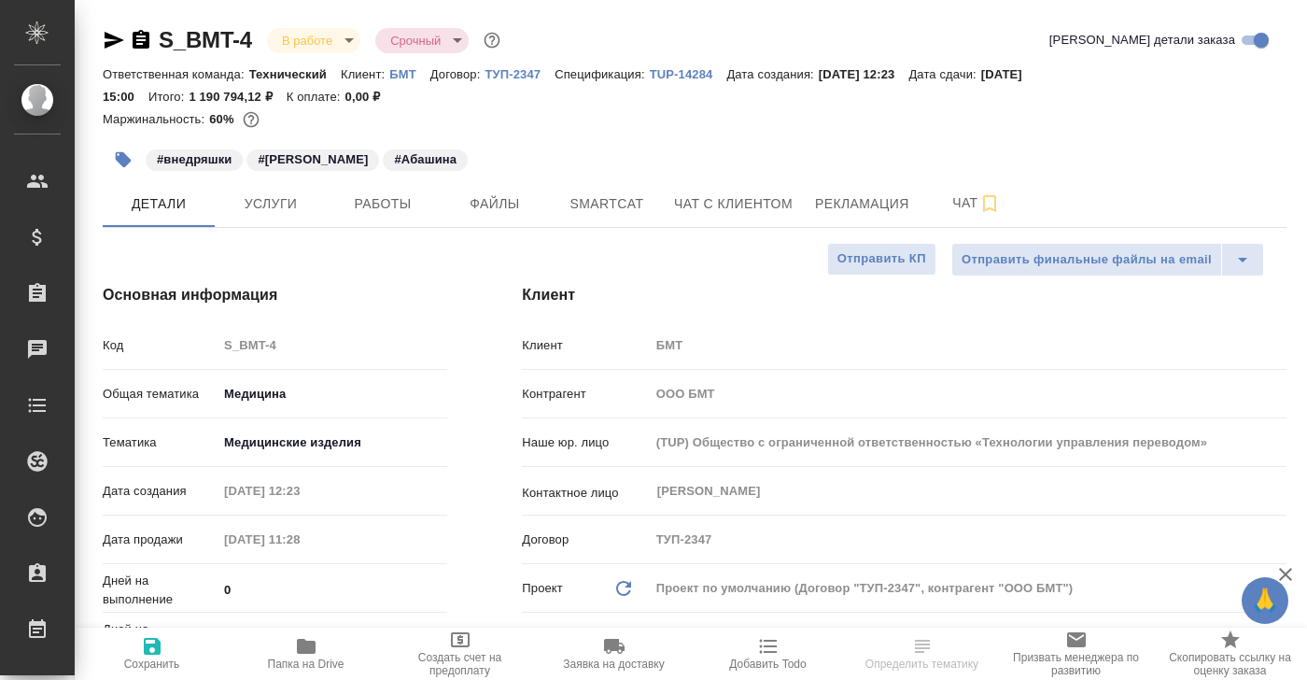
type textarea "x"
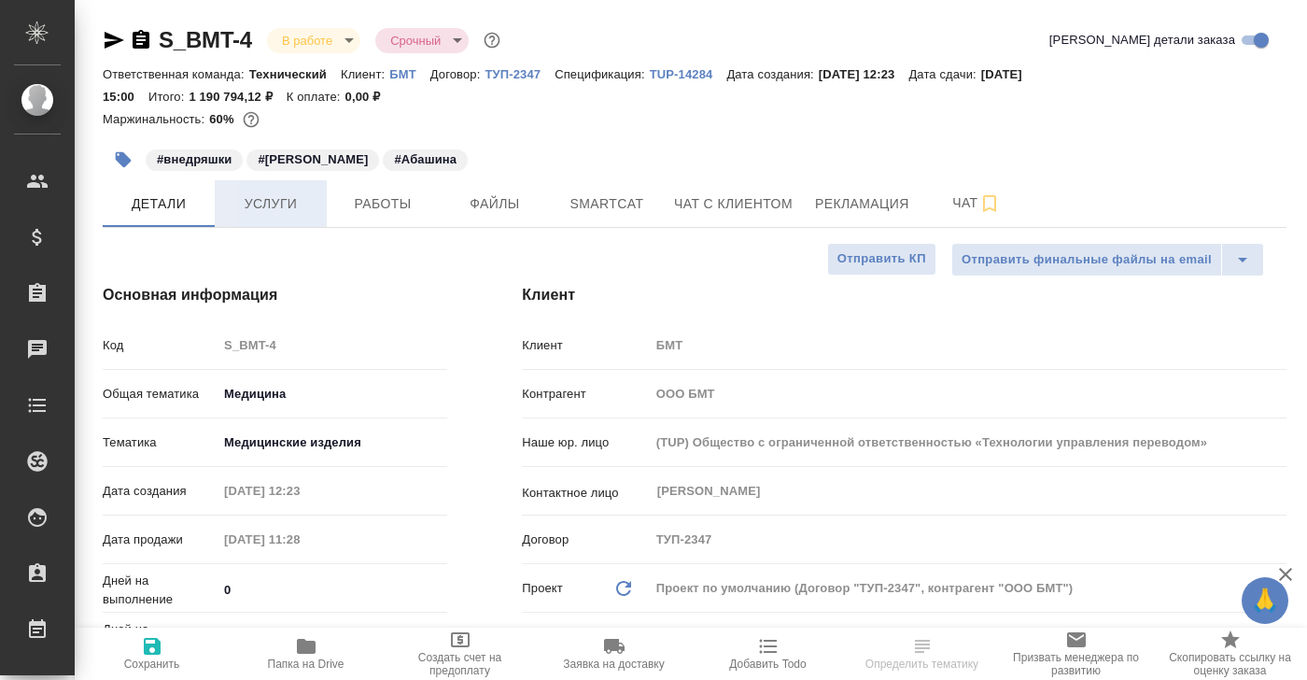
type textarea "x"
click at [393, 203] on span "Работы" at bounding box center [383, 203] width 90 height 23
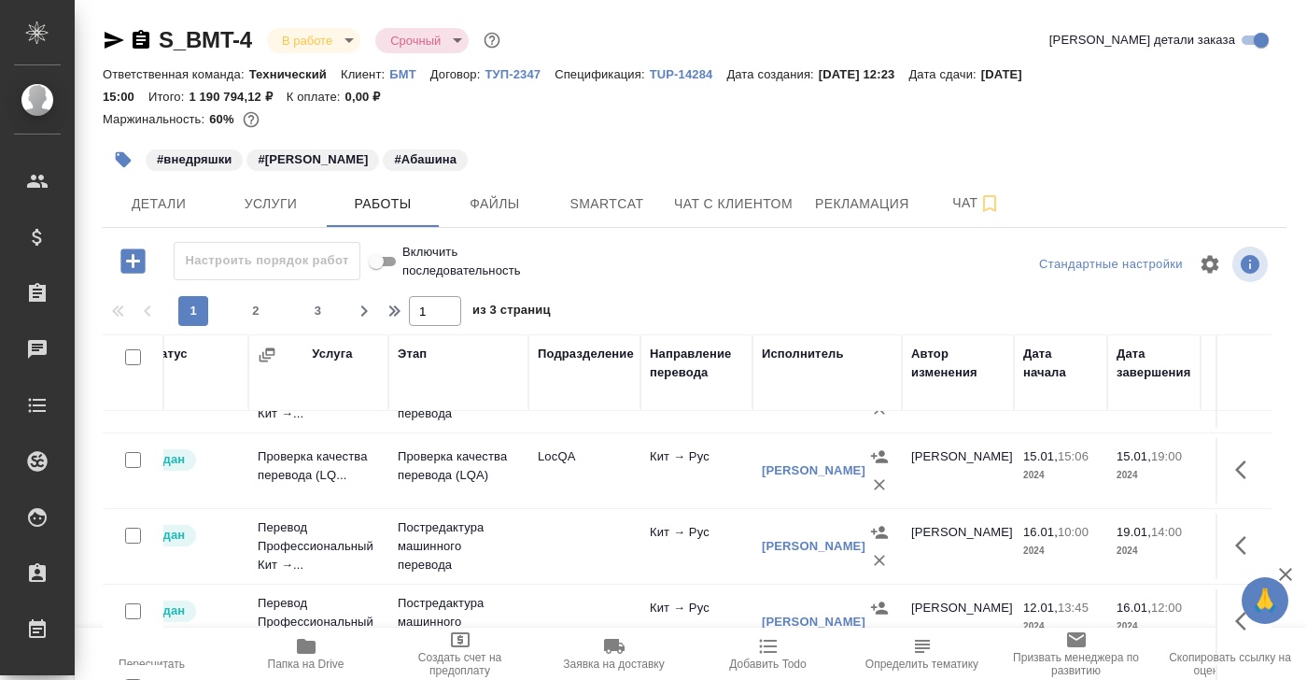
scroll to position [1548, 27]
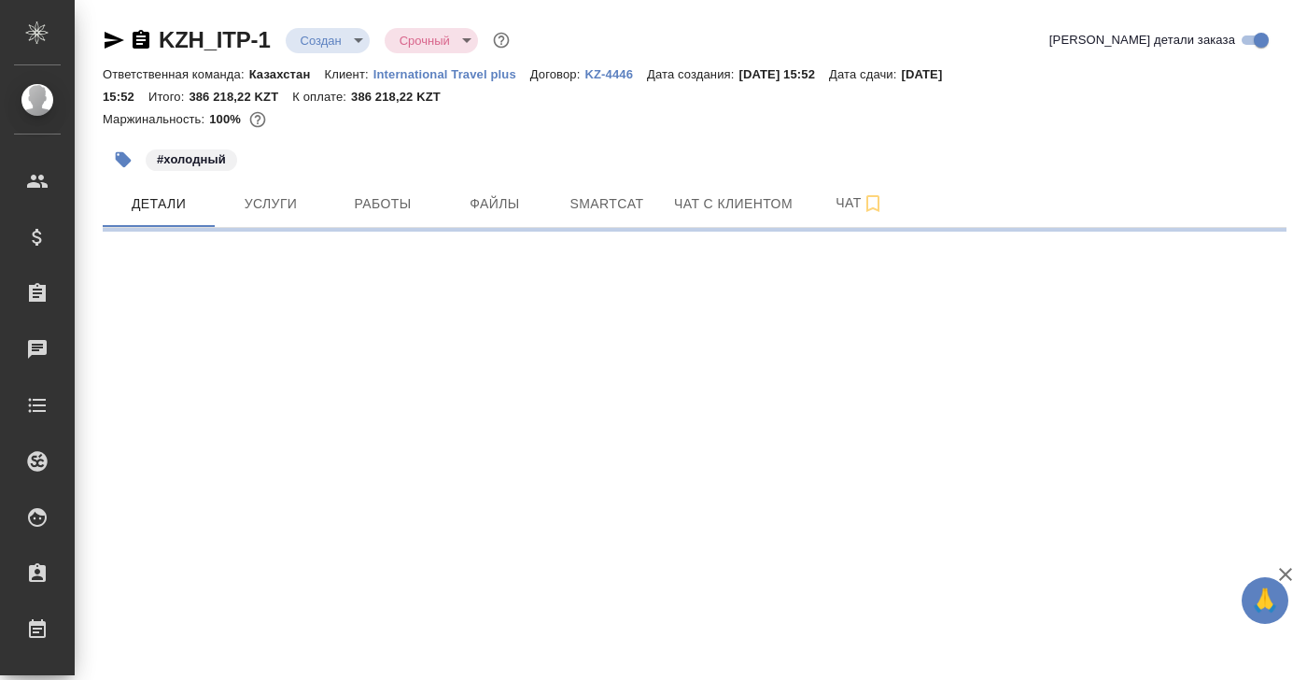
select select "RU"
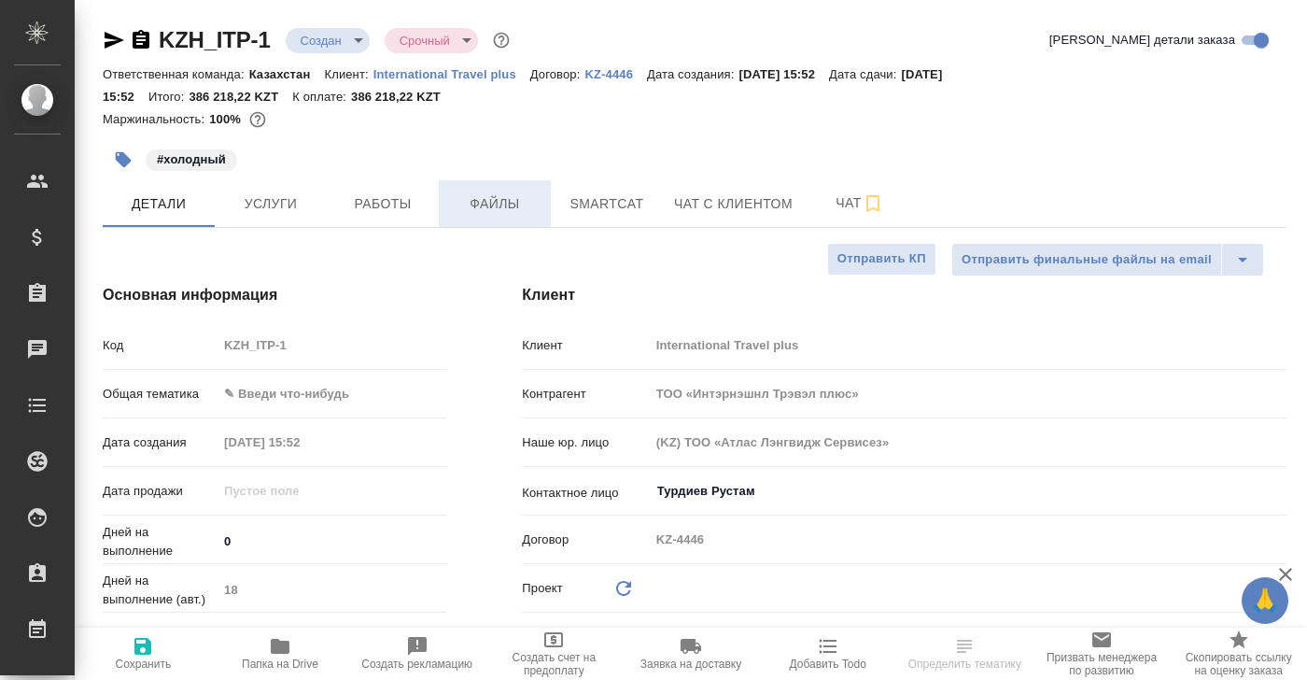
type textarea "x"
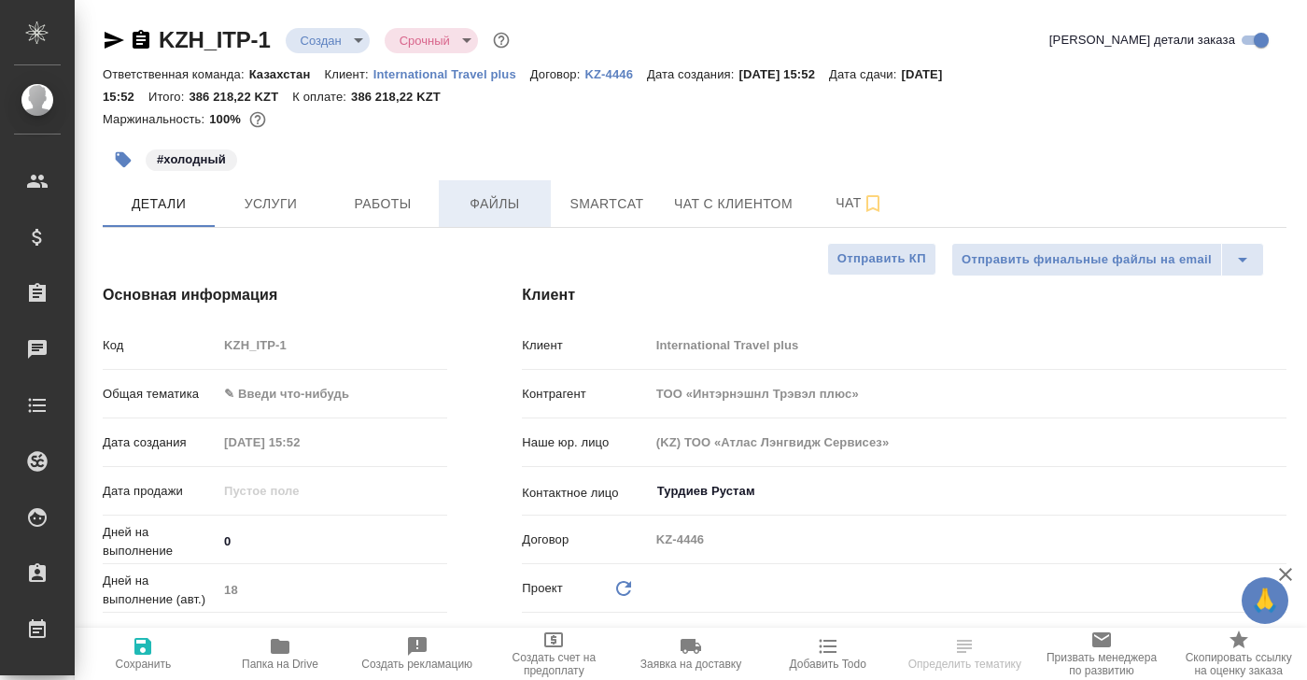
type textarea "x"
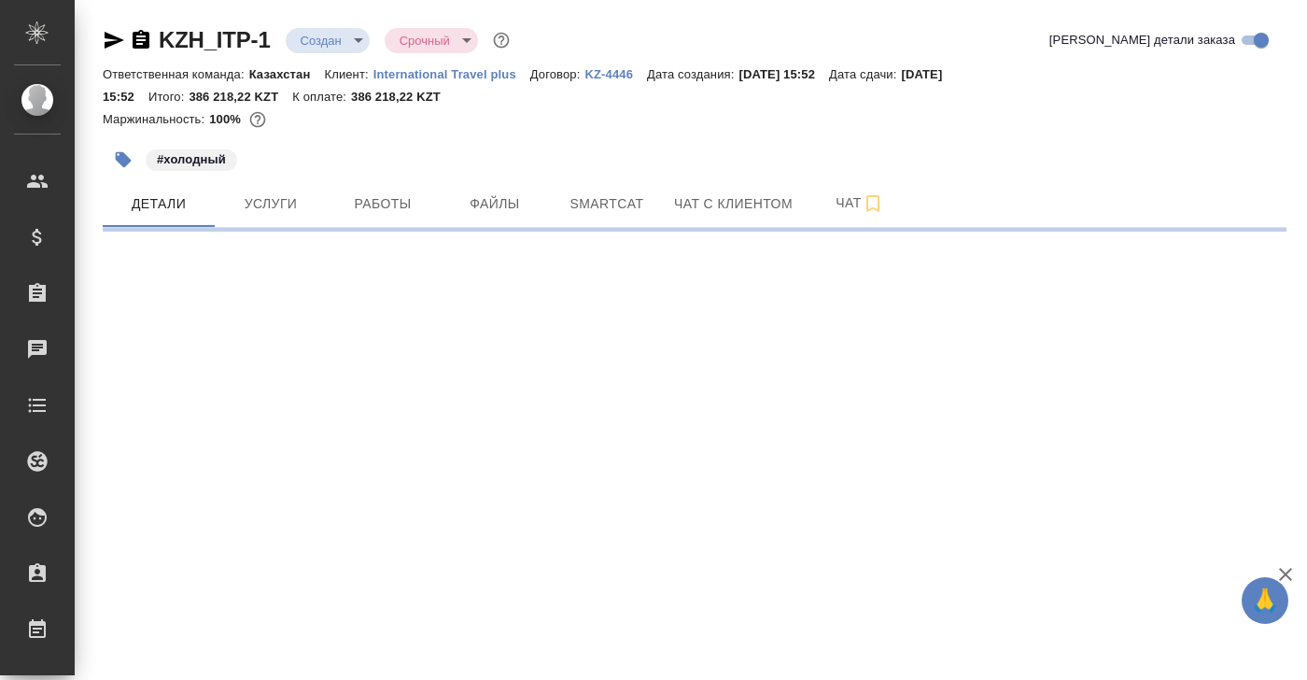
select select "RU"
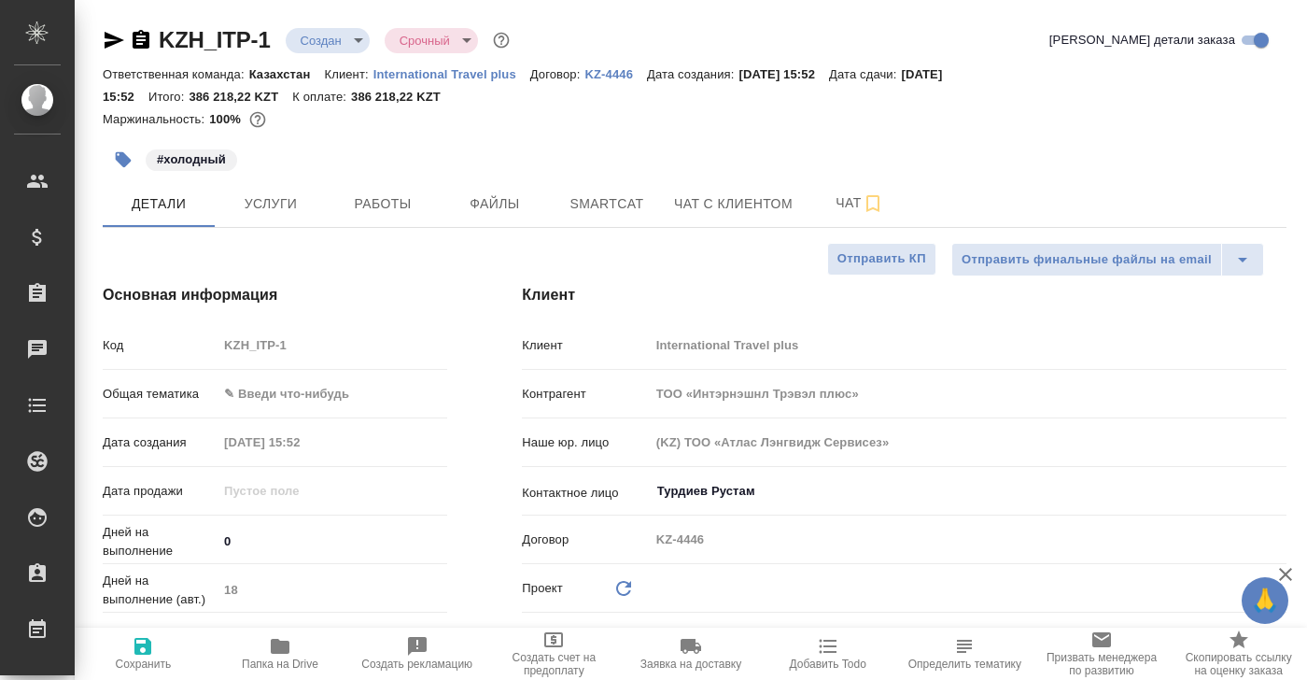
type textarea "x"
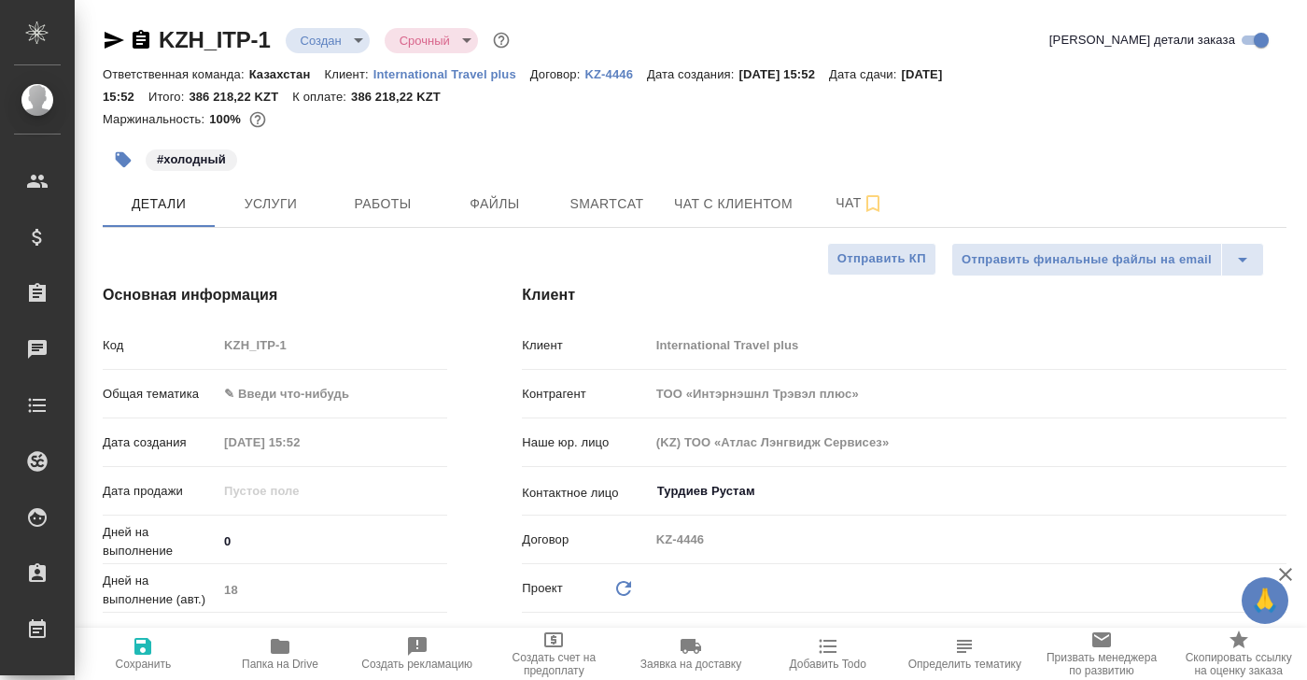
type textarea "x"
click at [833, 187] on button "Чат" at bounding box center [860, 203] width 112 height 47
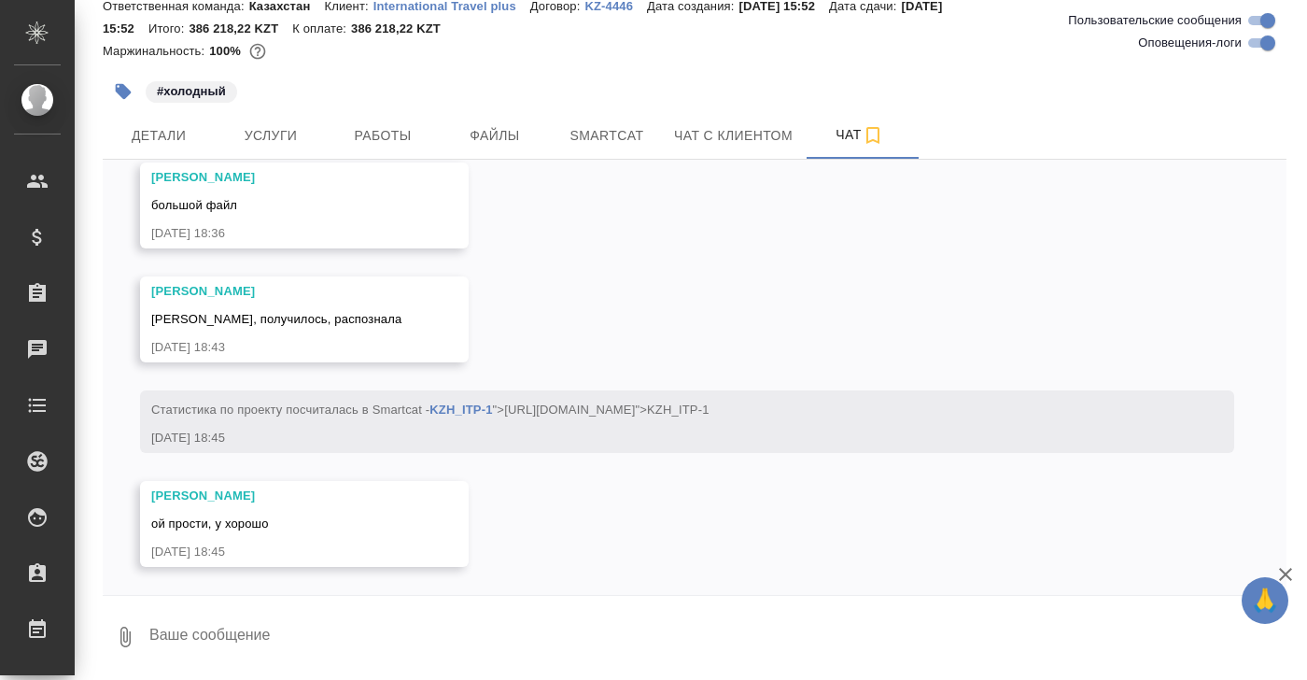
scroll to position [67, 0]
click at [484, 125] on span "Файлы" at bounding box center [495, 136] width 90 height 23
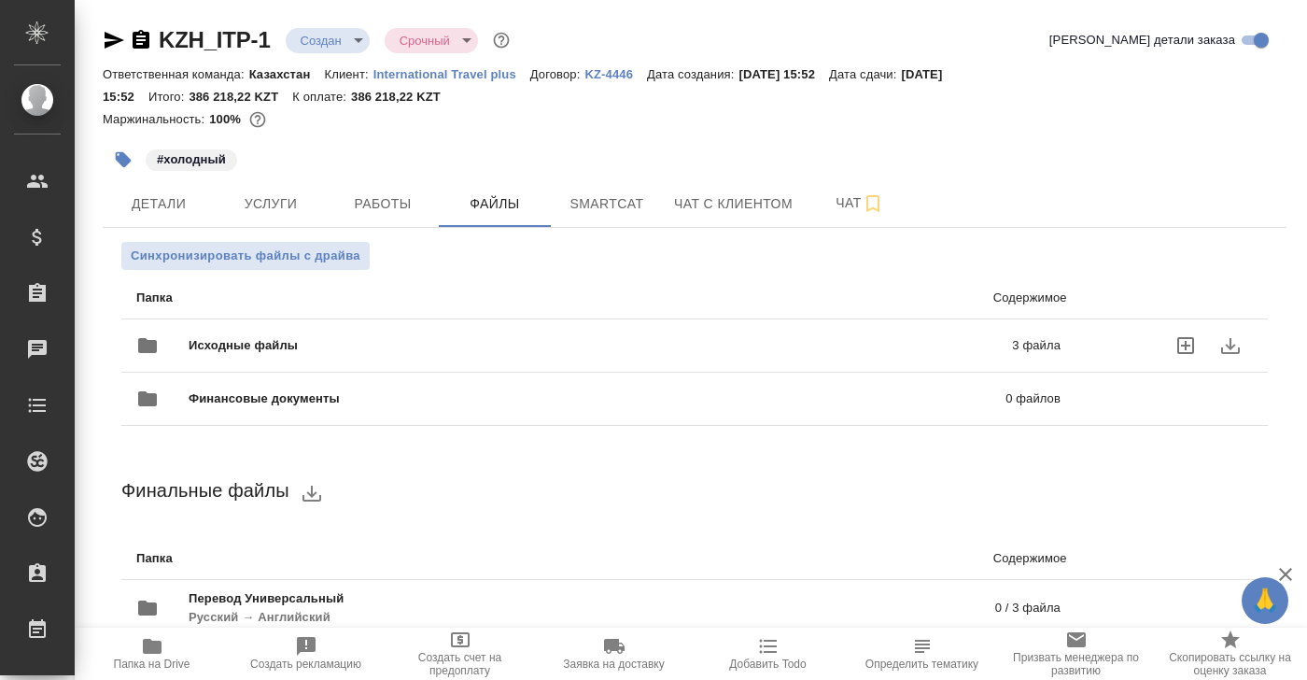
click at [258, 344] on span "Исходные файлы" at bounding box center [422, 345] width 467 height 19
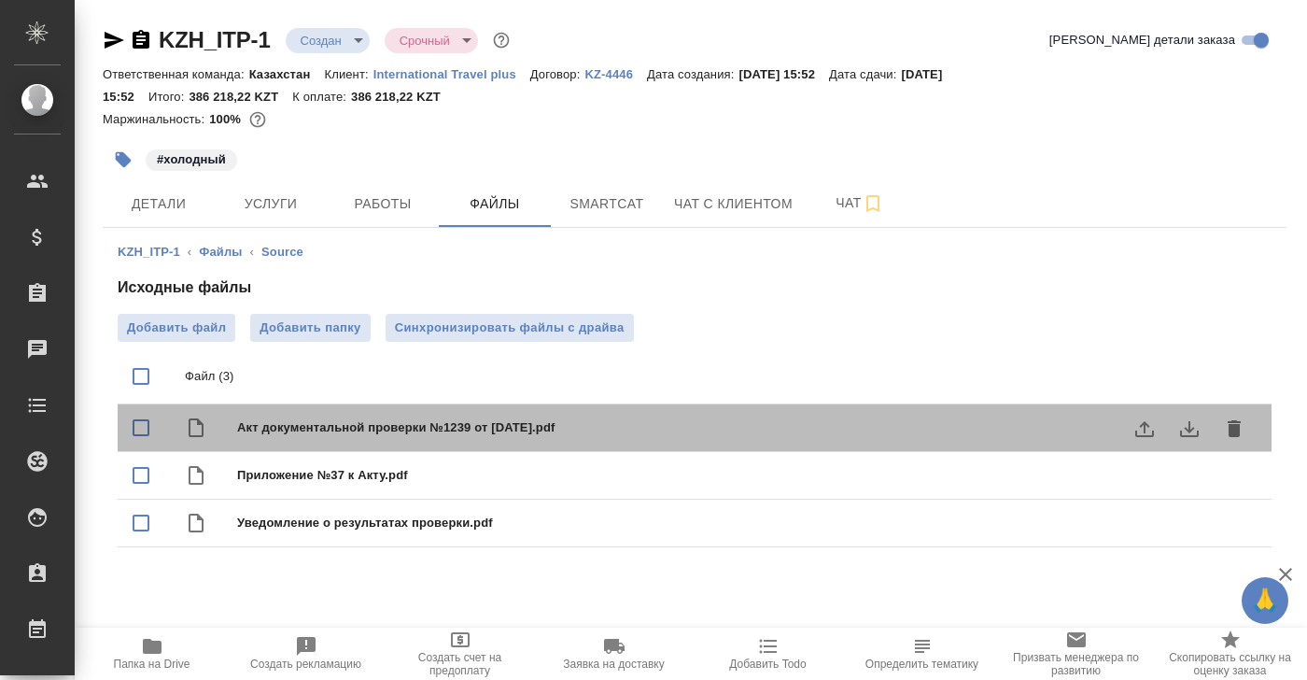
click at [297, 438] on div "Акт документальной проверки №1239 от [DATE].pdf" at bounding box center [731, 427] width 989 height 26
checkbox input "true"
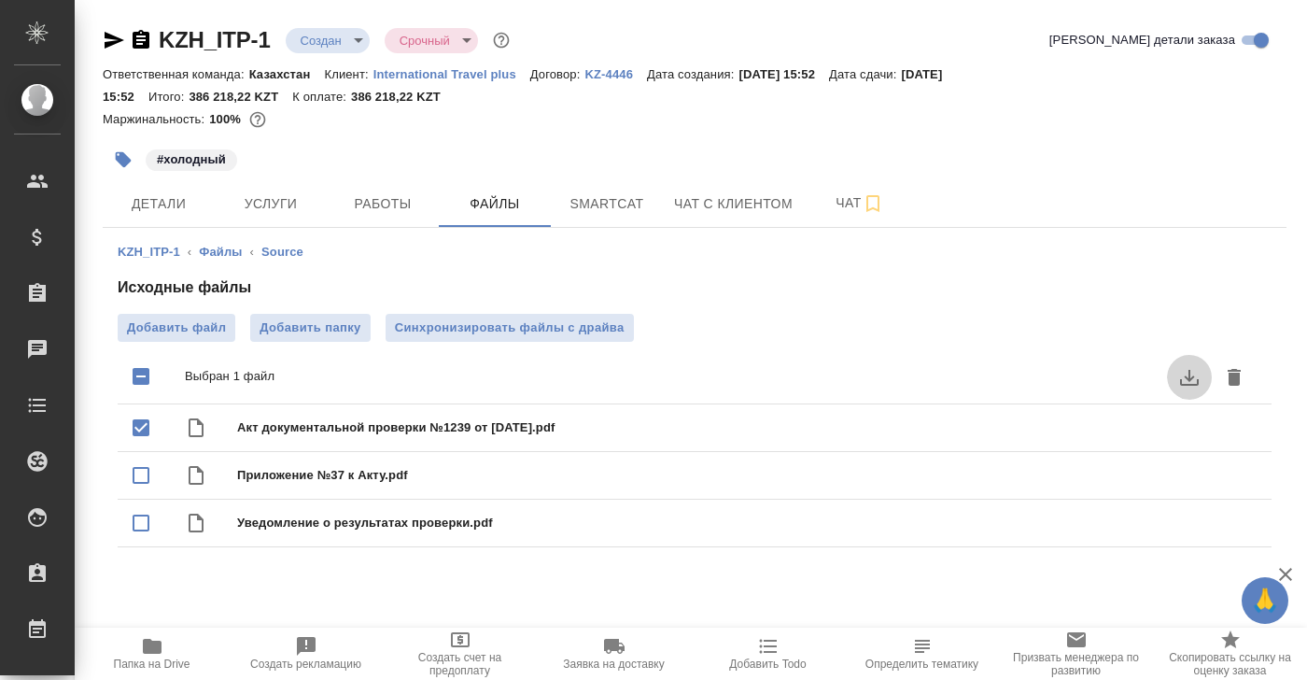
click at [1188, 379] on icon "download" at bounding box center [1189, 378] width 19 height 16
click at [143, 213] on span "Детали" at bounding box center [159, 203] width 90 height 23
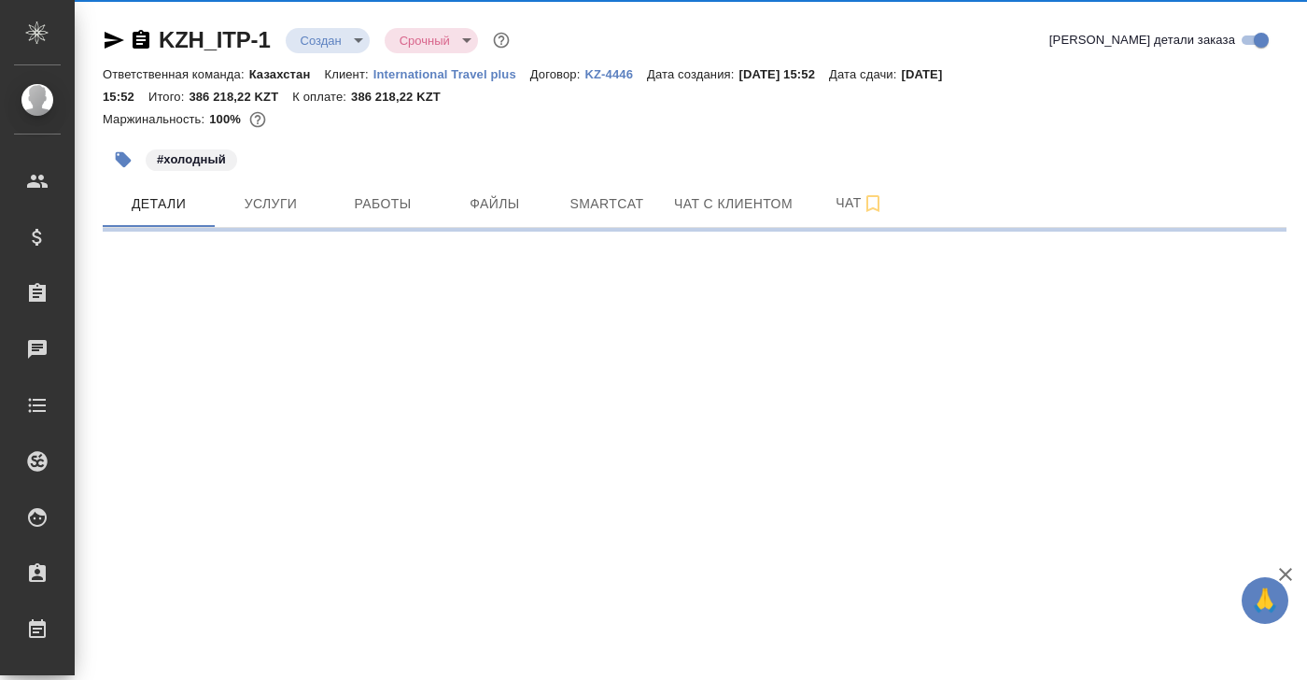
select select "RU"
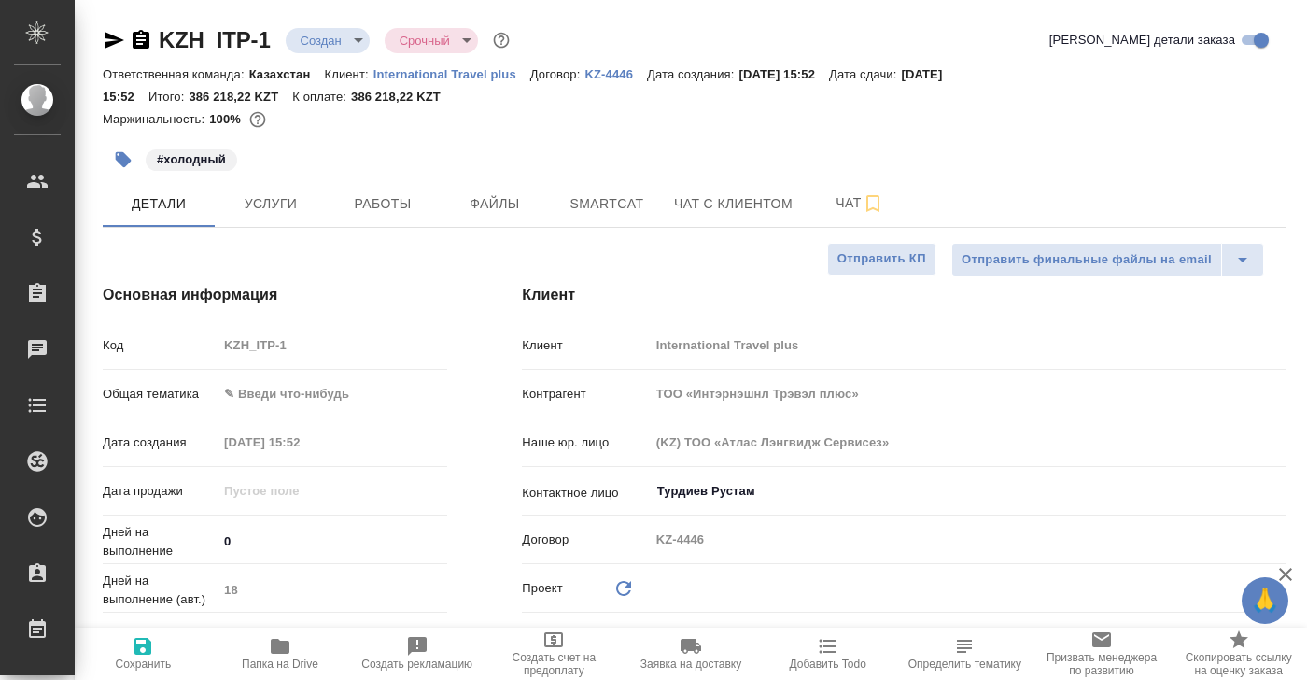
type textarea "x"
click at [245, 210] on span "Услуги" at bounding box center [271, 203] width 90 height 23
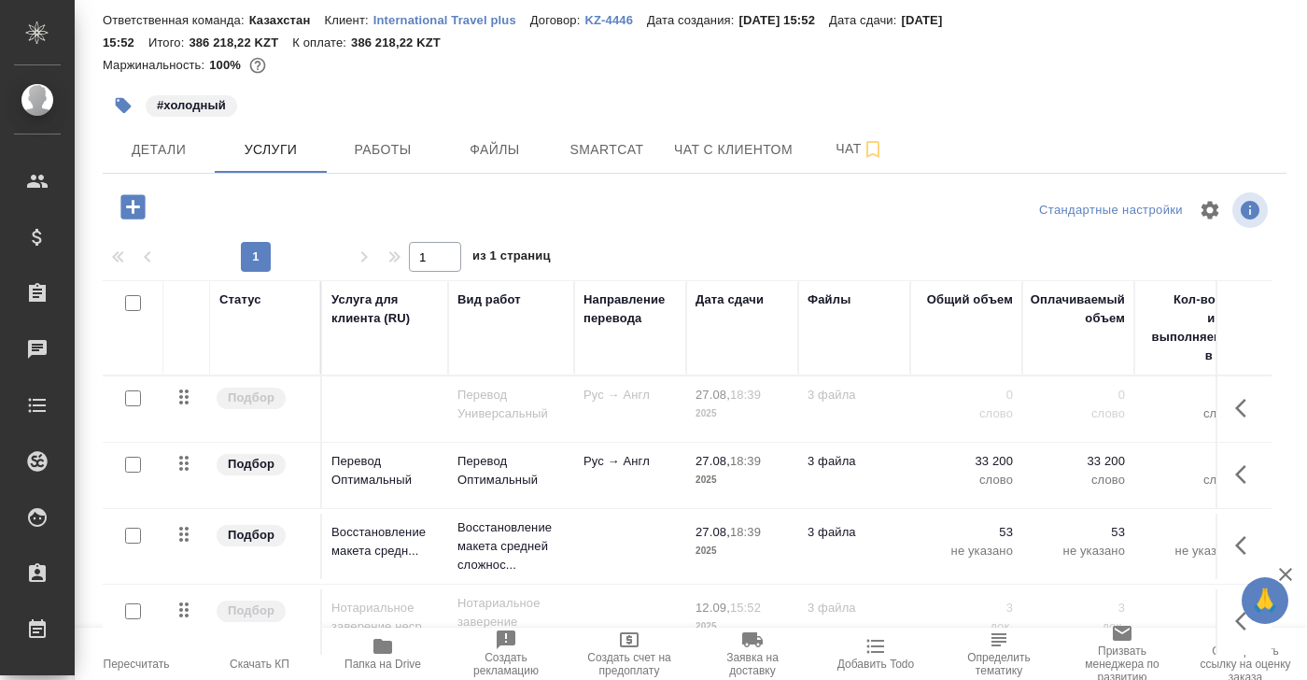
scroll to position [104, 0]
